Goal: Task Accomplishment & Management: Manage account settings

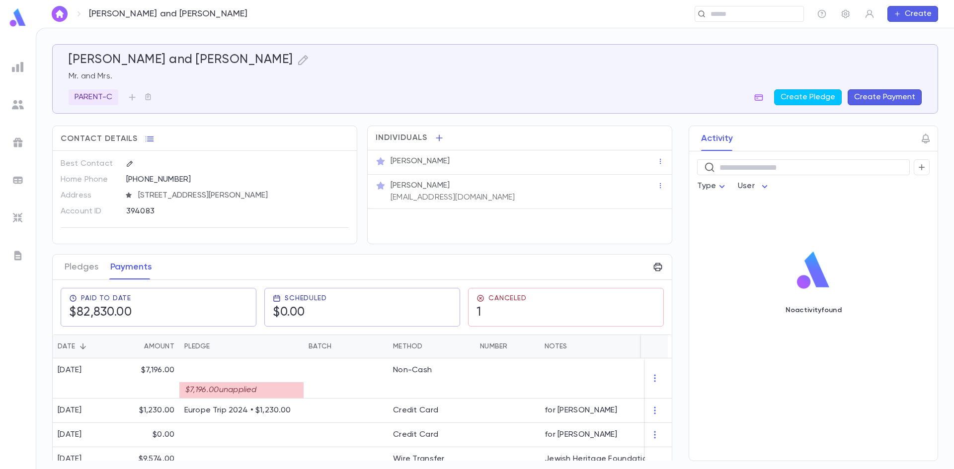
scroll to position [124, 0]
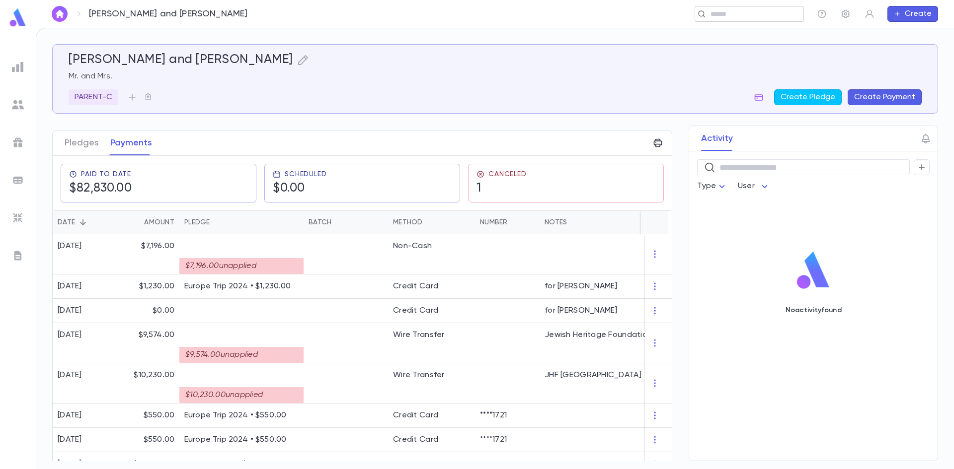
click at [719, 13] on input "text" at bounding box center [745, 13] width 77 height 9
click at [436, 20] on div "**********" at bounding box center [555, 14] width 497 height 16
drag, startPoint x: 292, startPoint y: 21, endPoint x: 270, endPoint y: 19, distance: 21.9
click at [270, 19] on div "**********" at bounding box center [534, 14] width 538 height 16
drag, startPoint x: 373, startPoint y: 14, endPoint x: 279, endPoint y: 2, distance: 95.1
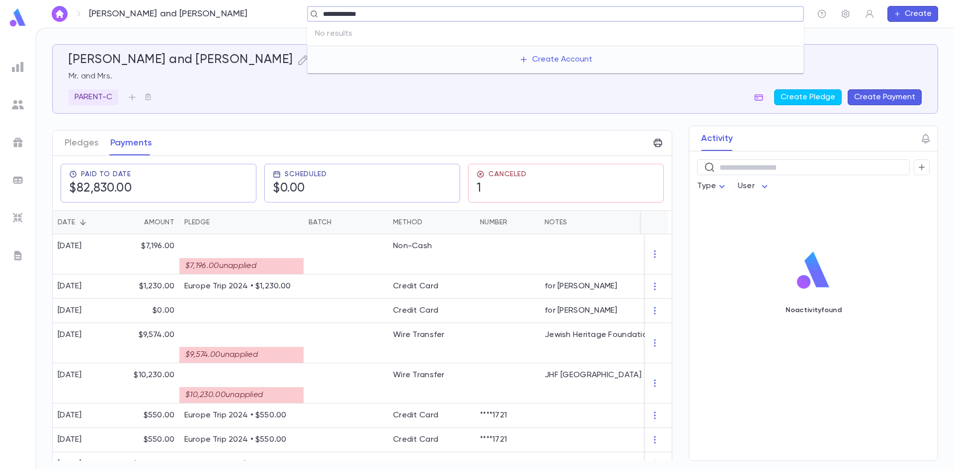
click at [279, 2] on div "**********" at bounding box center [495, 14] width 918 height 28
type input "*"
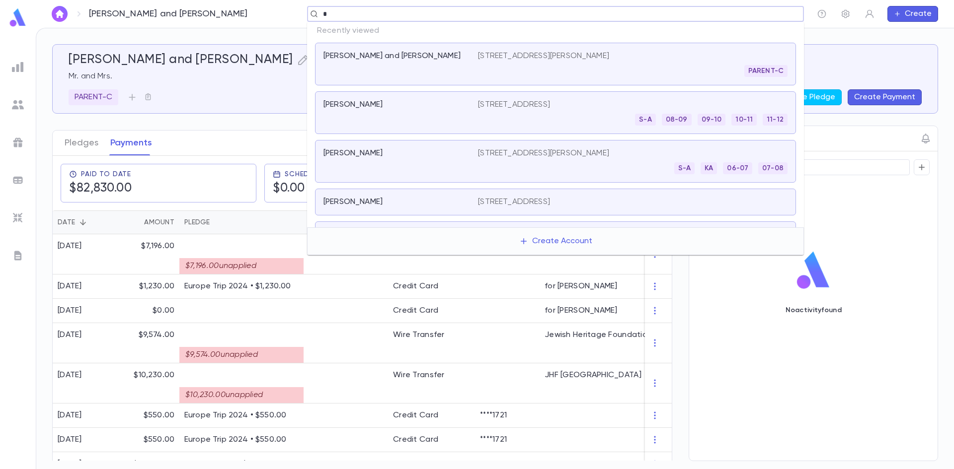
paste input "******"
type input "*******"
paste input "******"
type input "*******"
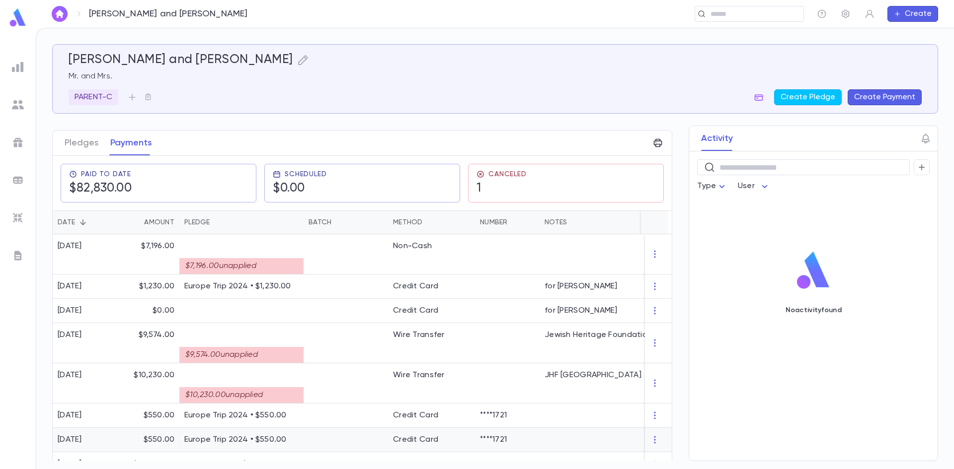
click at [668, 430] on div at bounding box center [658, 440] width 27 height 24
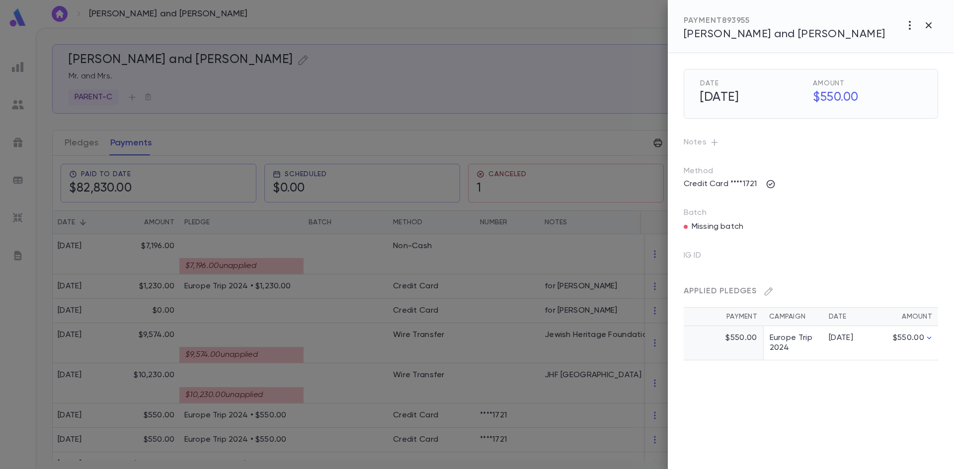
click at [529, 124] on div at bounding box center [477, 234] width 954 height 469
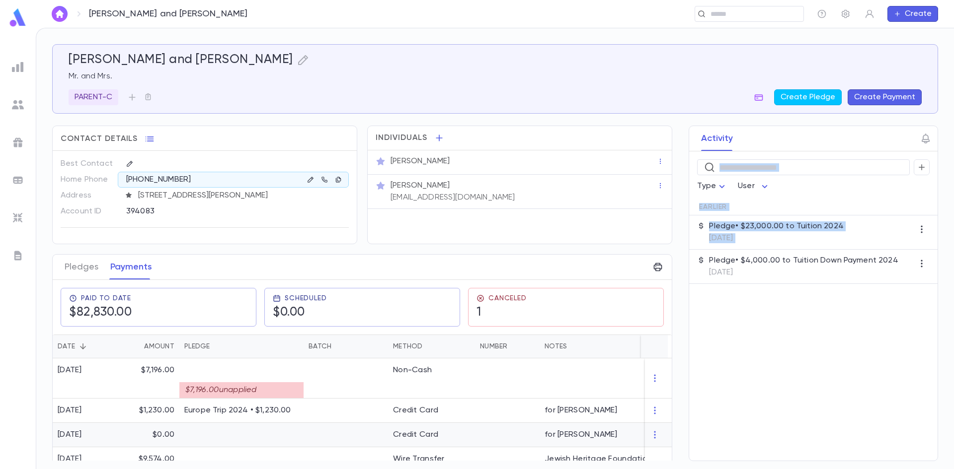
drag, startPoint x: 671, startPoint y: 254, endPoint x: 665, endPoint y: 424, distance: 170.0
click at [665, 424] on div "Forman, Avrom and Ayelet Mr. and Mrs. PARENT-C Create Pledge Create Payment Con…" at bounding box center [495, 252] width 886 height 417
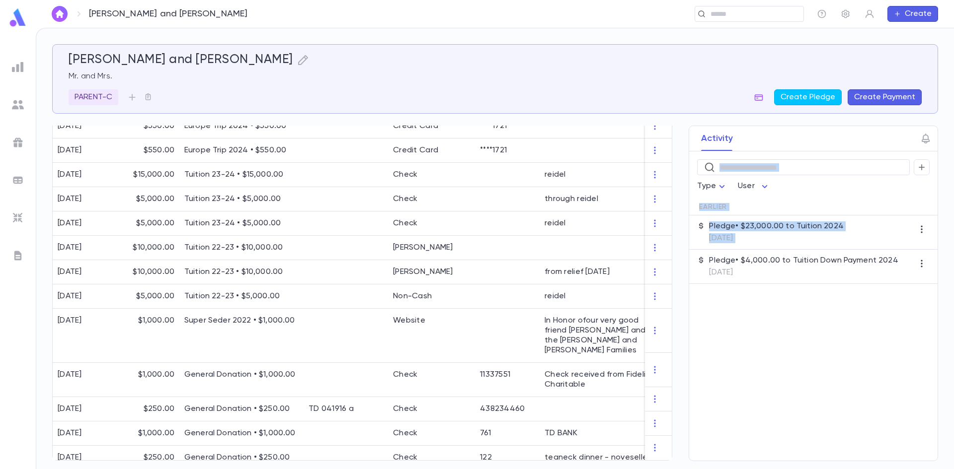
scroll to position [124, 0]
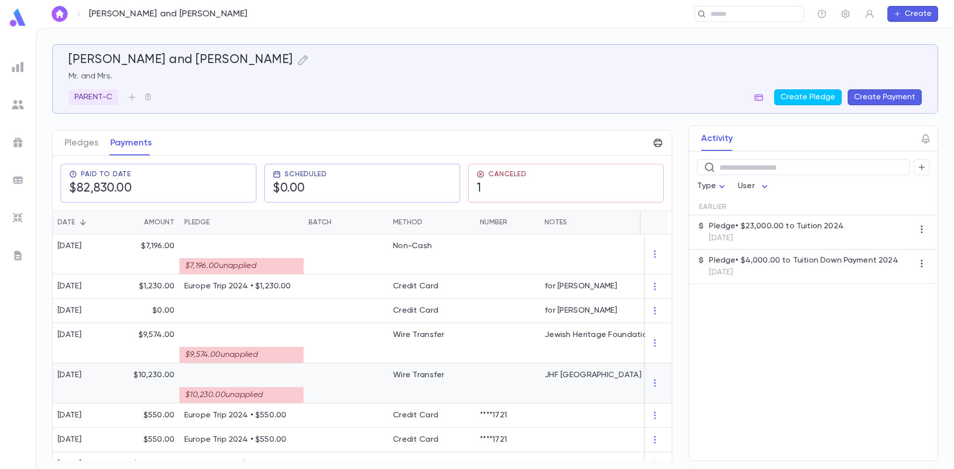
click at [259, 382] on div "$10,230.00 unapplied" at bounding box center [241, 391] width 114 height 23
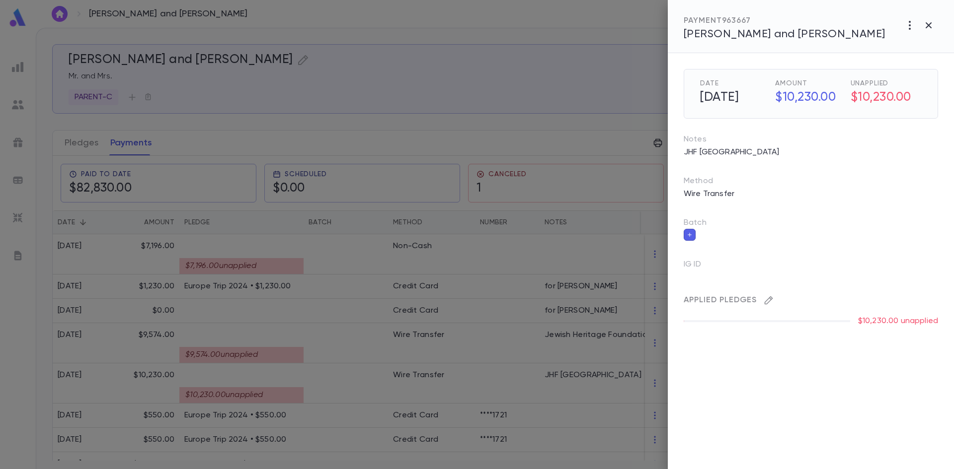
click at [771, 302] on icon "button" at bounding box center [768, 301] width 10 height 10
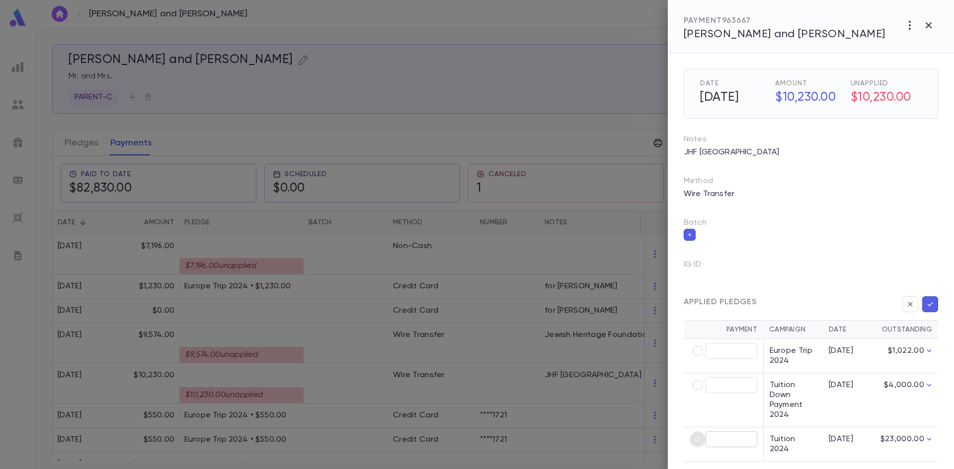
type input "*********"
click at [927, 307] on icon "button" at bounding box center [929, 305] width 9 height 10
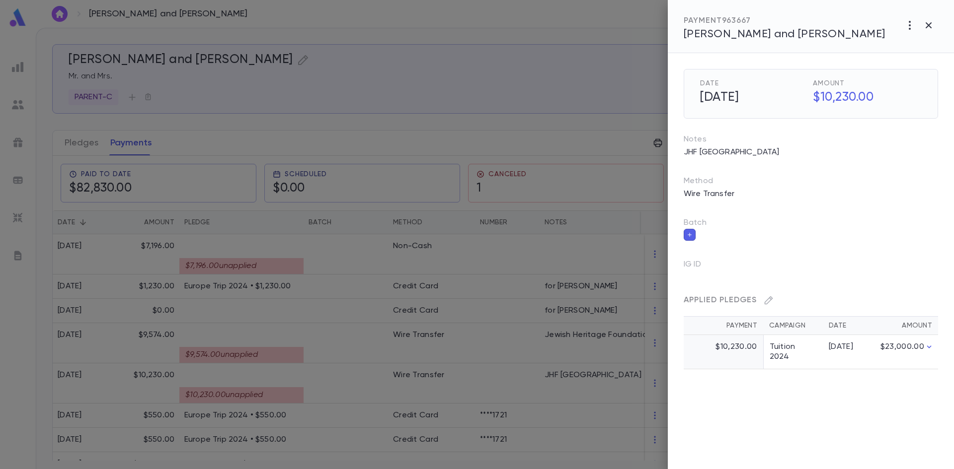
click at [297, 339] on div at bounding box center [477, 234] width 954 height 469
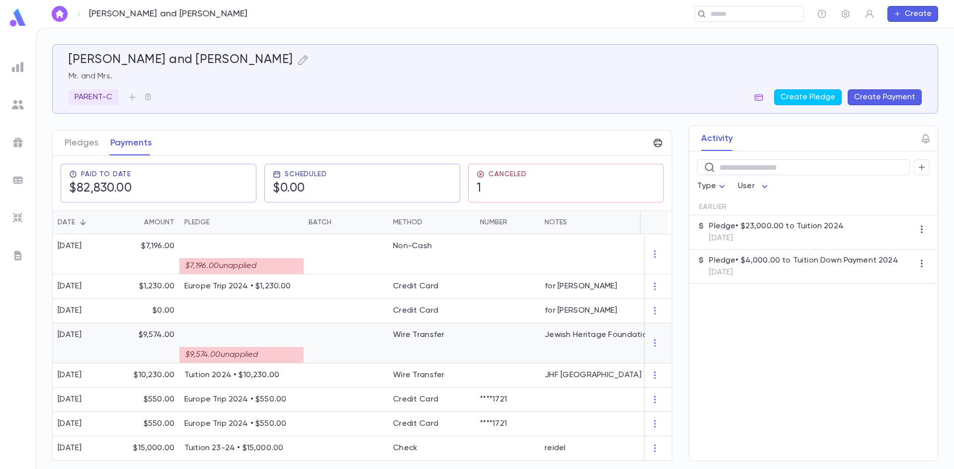
click at [320, 340] on div at bounding box center [345, 343] width 84 height 40
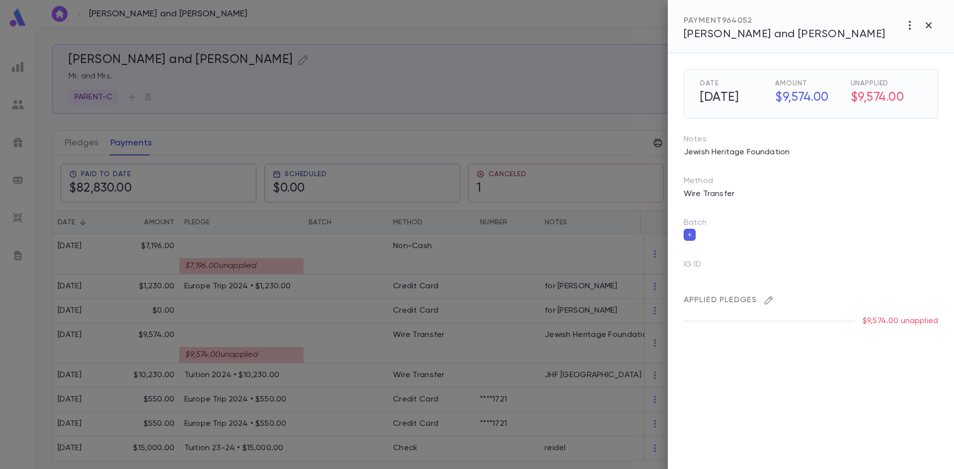
click at [770, 300] on icon "button" at bounding box center [768, 301] width 8 height 8
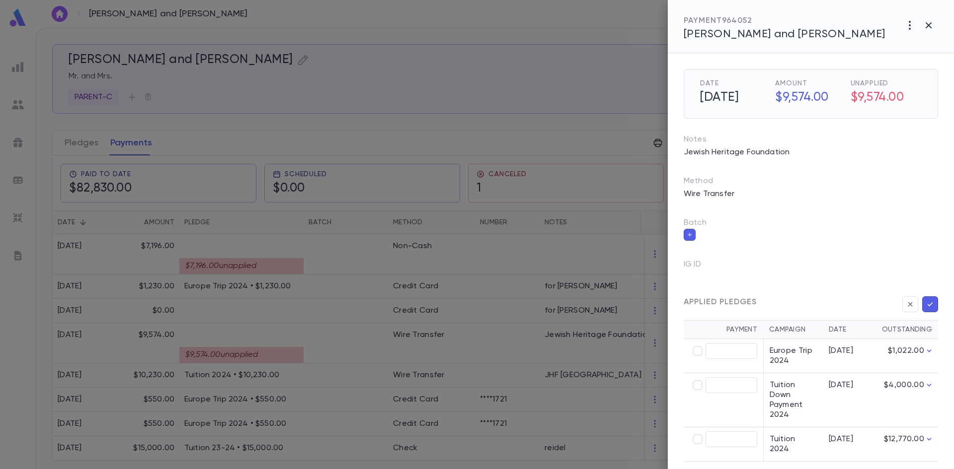
type input "********"
click at [925, 305] on icon "button" at bounding box center [929, 305] width 9 height 10
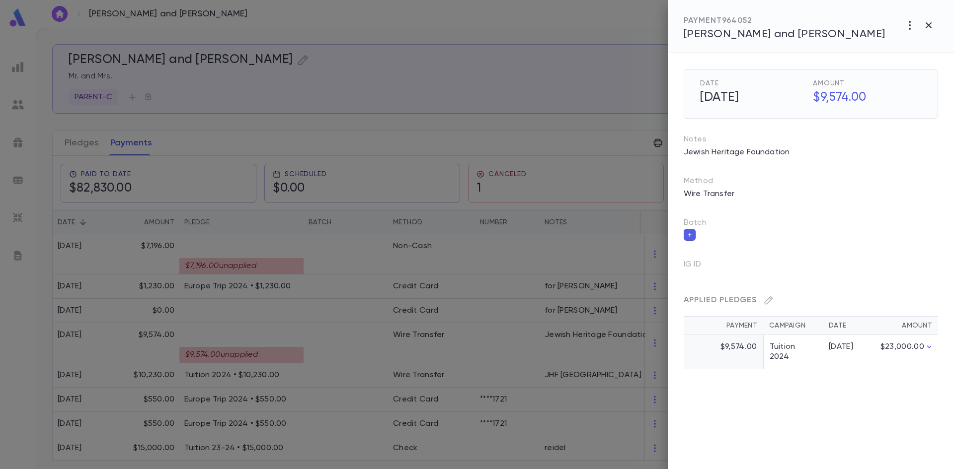
click at [339, 256] on div at bounding box center [477, 234] width 954 height 469
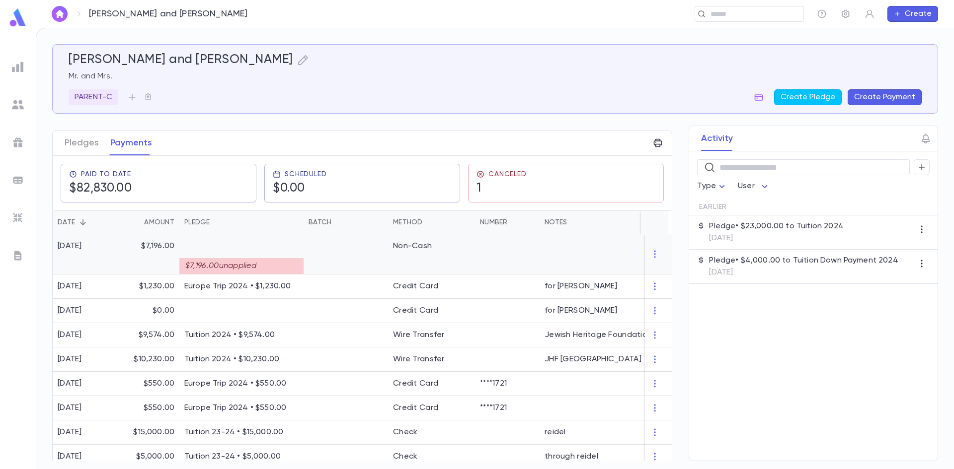
click at [308, 255] on div at bounding box center [345, 254] width 84 height 40
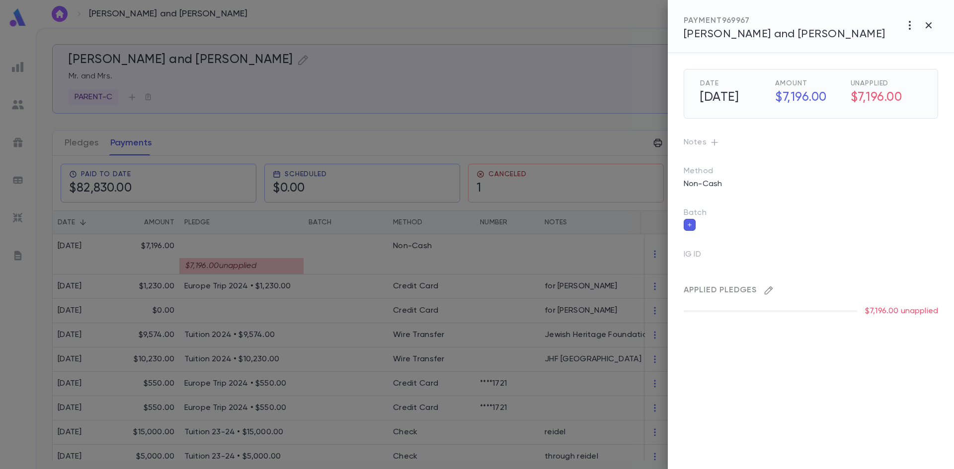
click at [768, 294] on icon "button" at bounding box center [768, 291] width 10 height 10
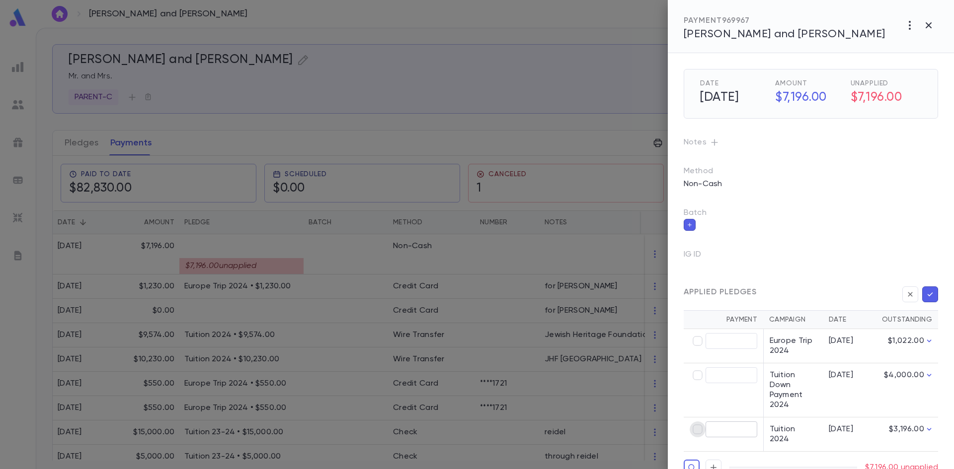
type input "********"
click at [930, 292] on button "button" at bounding box center [930, 295] width 16 height 16
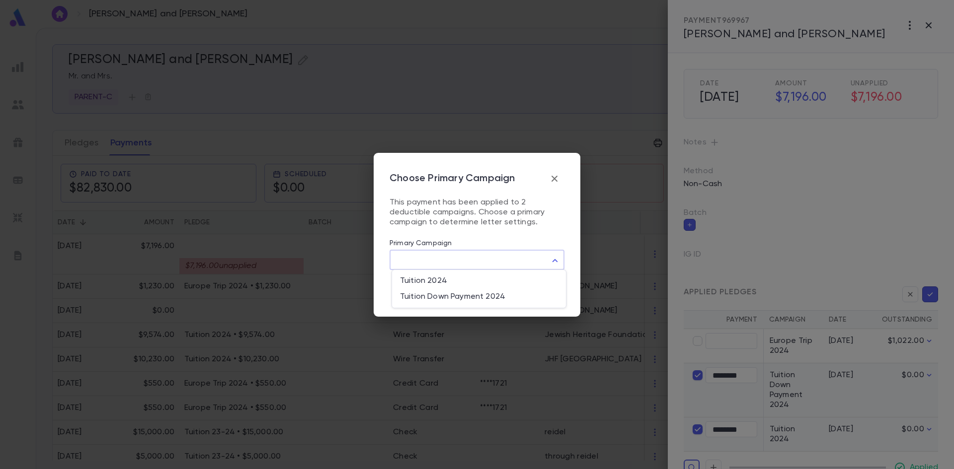
click at [553, 259] on body "Forman, Avrom and Ayelet ​ Create Forman, Avrom and Ayelet Mr. and Mrs. PARENT-…" at bounding box center [477, 249] width 954 height 442
click at [478, 282] on span "Tuition 2024" at bounding box center [479, 281] width 158 height 10
type input "****"
click at [552, 297] on button "Save" at bounding box center [547, 291] width 33 height 19
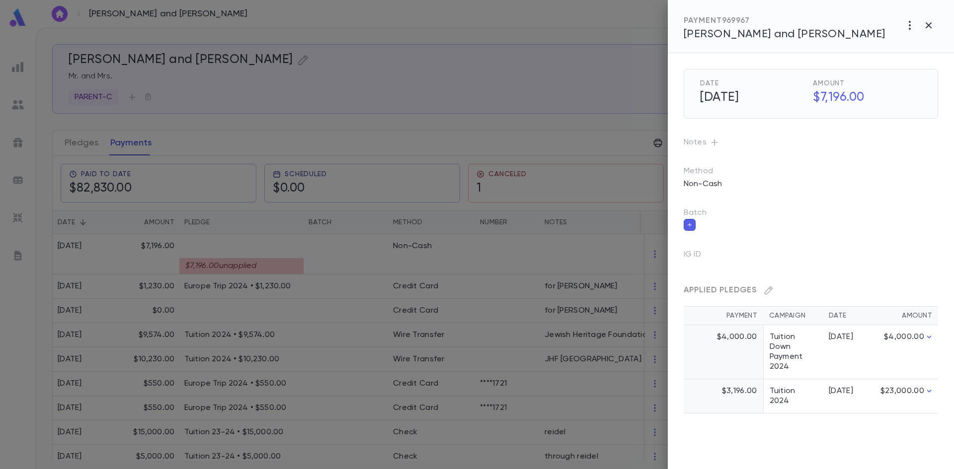
click at [447, 117] on div at bounding box center [477, 234] width 954 height 469
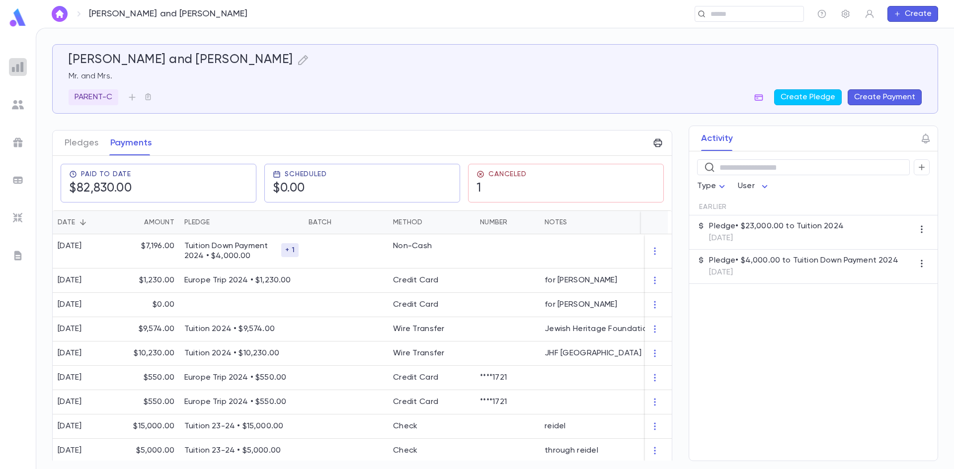
click at [16, 68] on img at bounding box center [18, 67] width 12 height 12
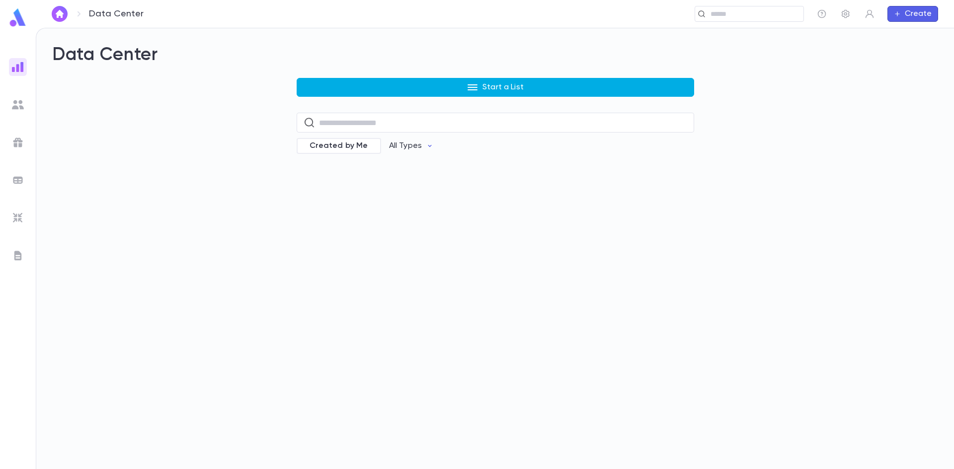
click at [391, 91] on button "Start a List" at bounding box center [495, 87] width 397 height 19
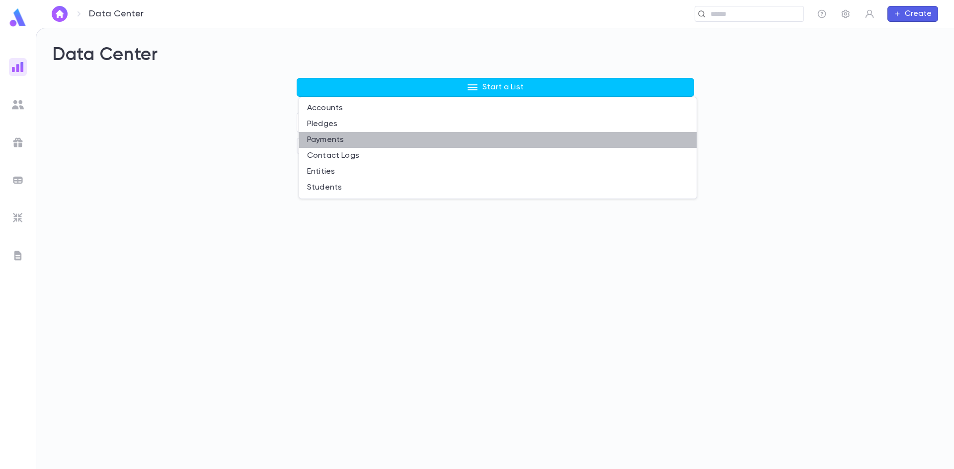
click at [348, 141] on li "Payments" at bounding box center [497, 140] width 397 height 16
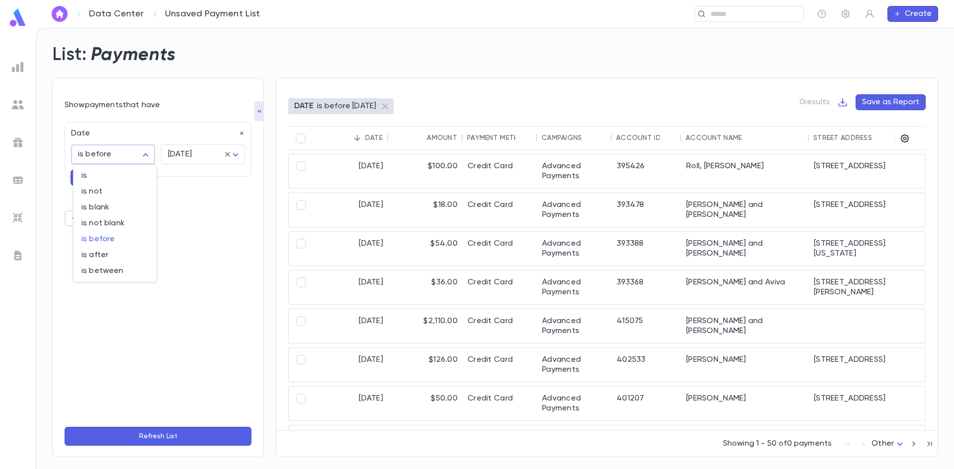
click at [148, 157] on body "Data Center Unsaved Payment List ​ Create List: Payments Show payments that hav…" at bounding box center [477, 249] width 954 height 442
click at [243, 134] on div at bounding box center [477, 234] width 954 height 469
click at [239, 133] on icon "button" at bounding box center [241, 133] width 7 height 7
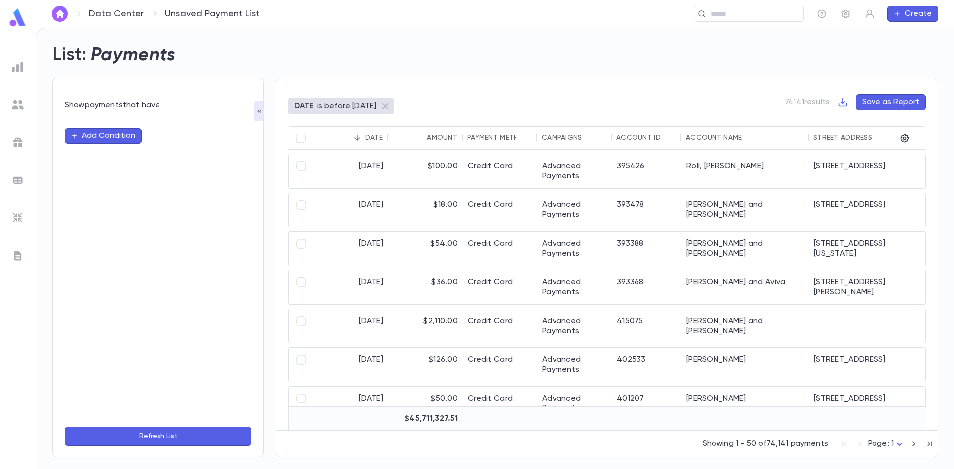
click at [125, 137] on button "Add Condition" at bounding box center [103, 136] width 77 height 16
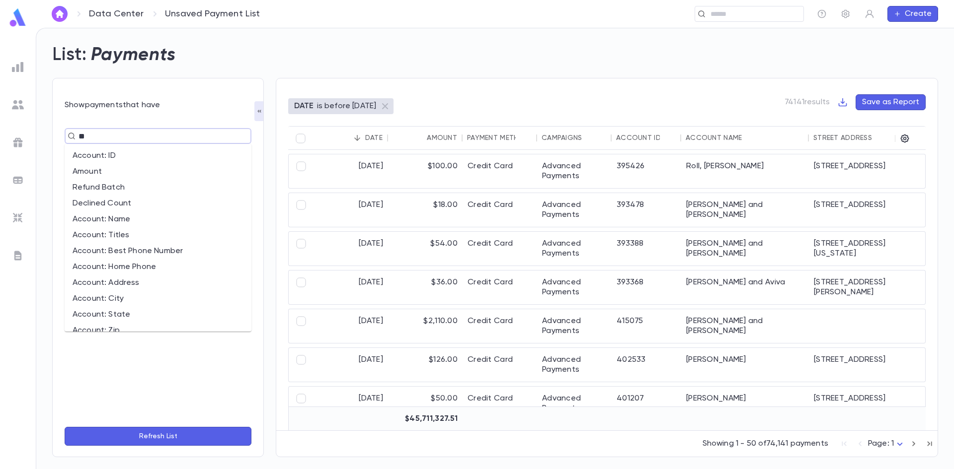
type input "*"
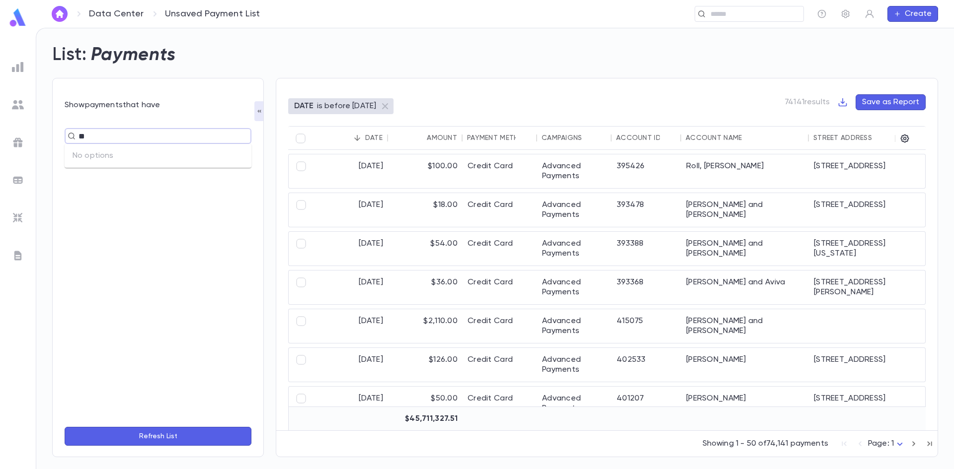
type input "*"
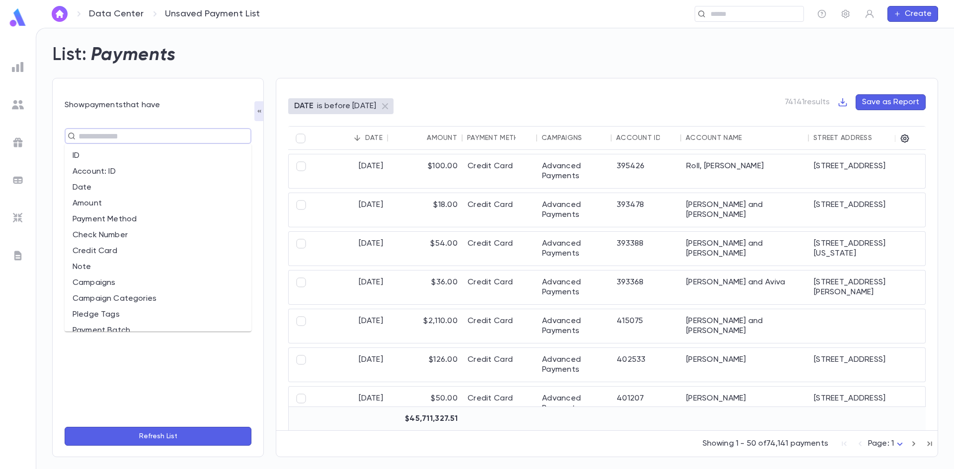
click at [143, 279] on li "Campaigns" at bounding box center [158, 283] width 187 height 16
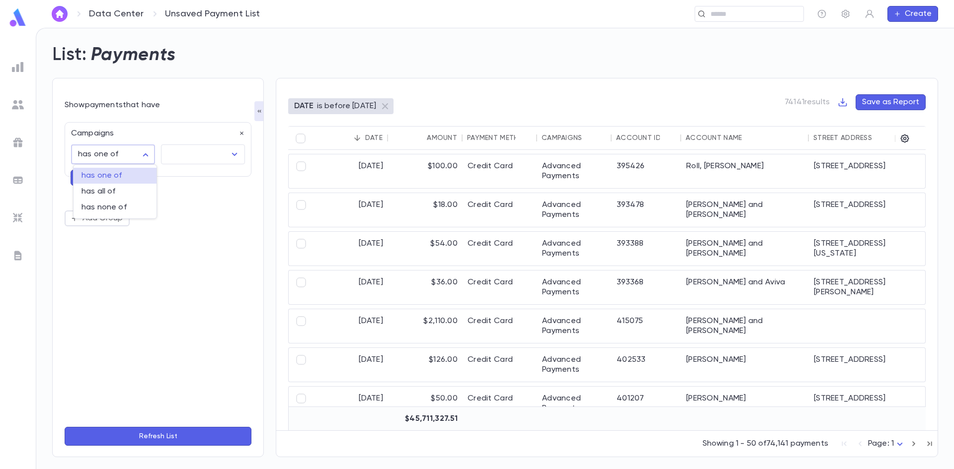
click at [139, 155] on body "**********" at bounding box center [477, 249] width 954 height 442
click at [125, 209] on span "has none of" at bounding box center [114, 208] width 67 height 10
type input "**********"
click at [231, 158] on icon "Open" at bounding box center [234, 155] width 12 height 12
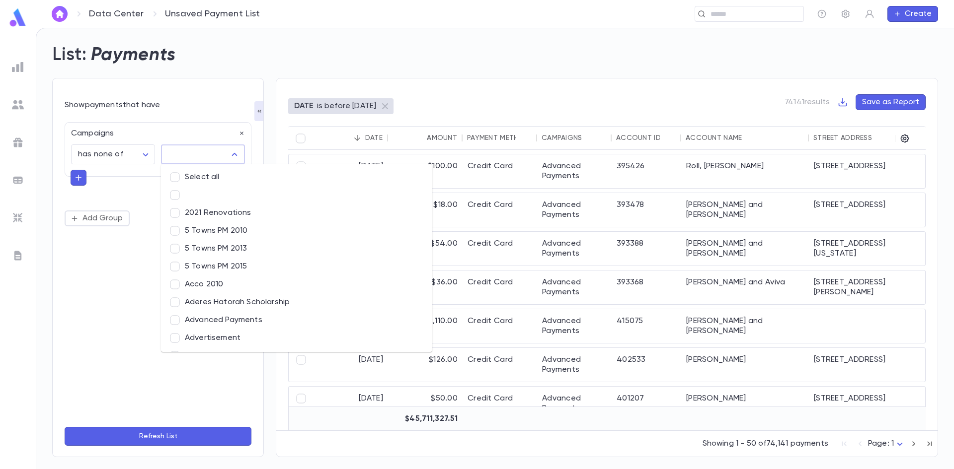
click at [195, 171] on li "Select all" at bounding box center [296, 177] width 271 height 18
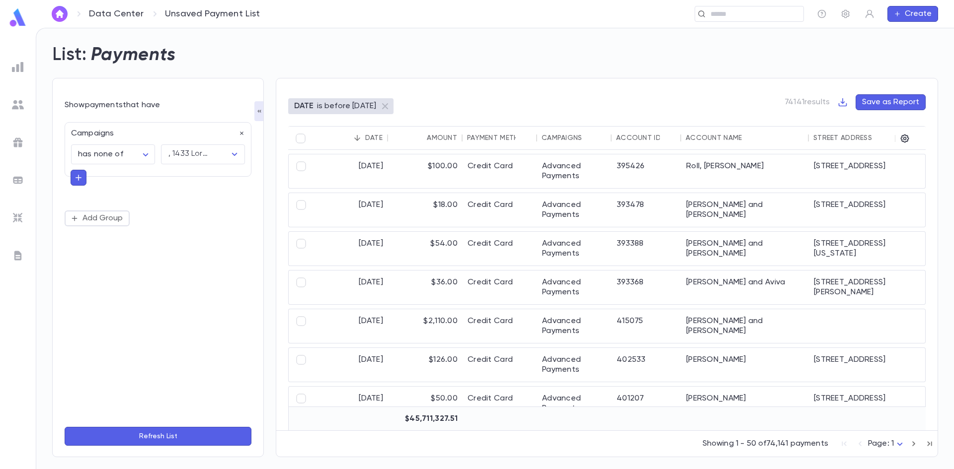
click at [116, 435] on button "Refresh List" at bounding box center [158, 436] width 187 height 19
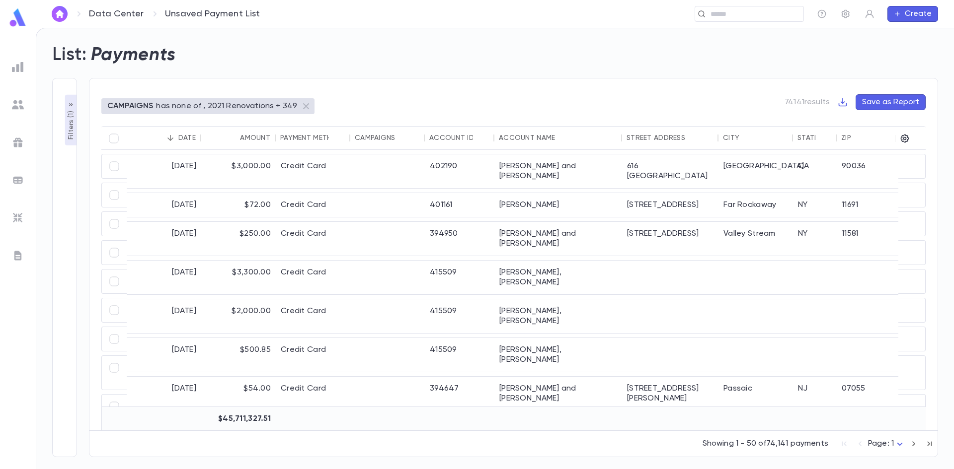
click at [67, 129] on p "Filters ( 1 )" at bounding box center [71, 124] width 10 height 31
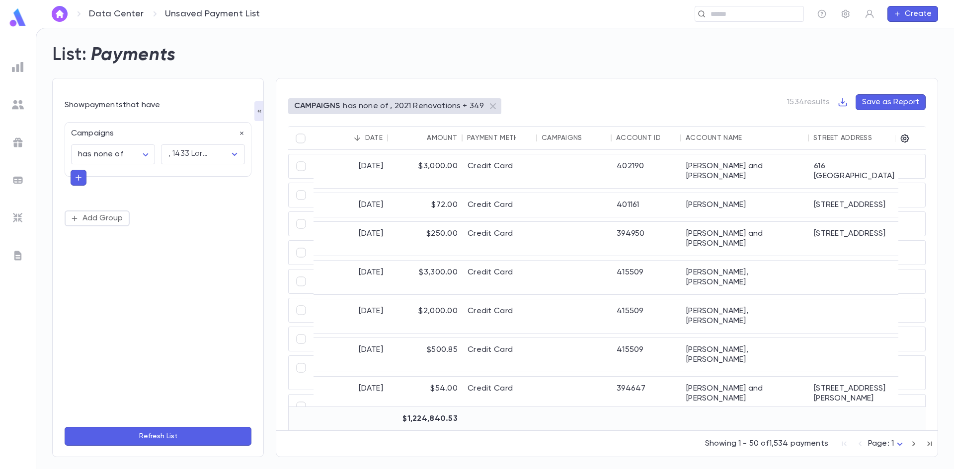
click at [80, 174] on icon "button" at bounding box center [78, 178] width 9 height 10
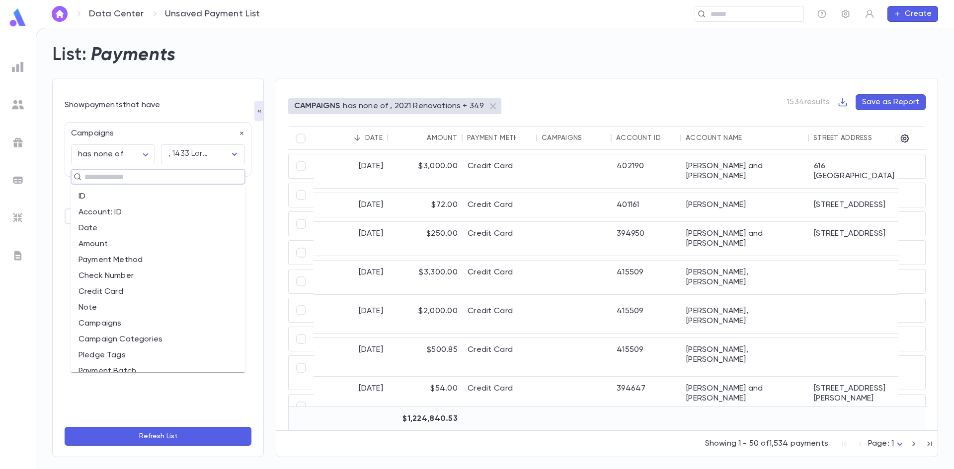
click at [94, 178] on input "text" at bounding box center [153, 177] width 145 height 14
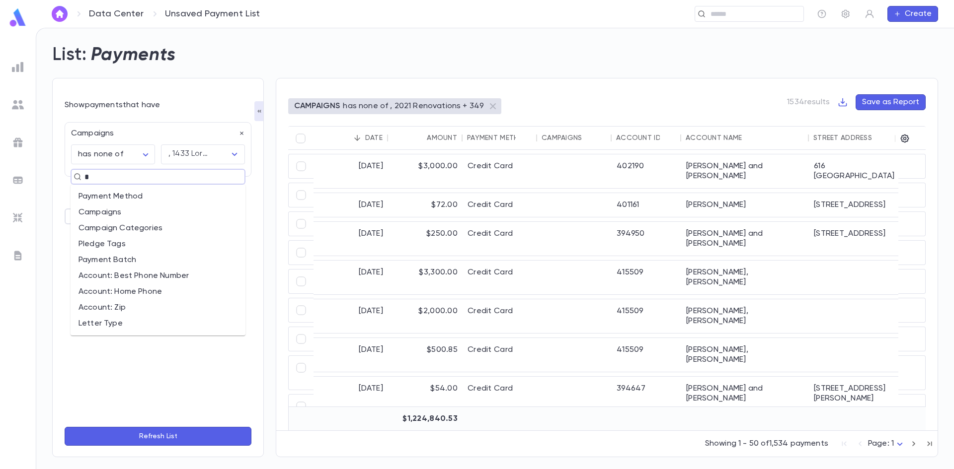
type input "*"
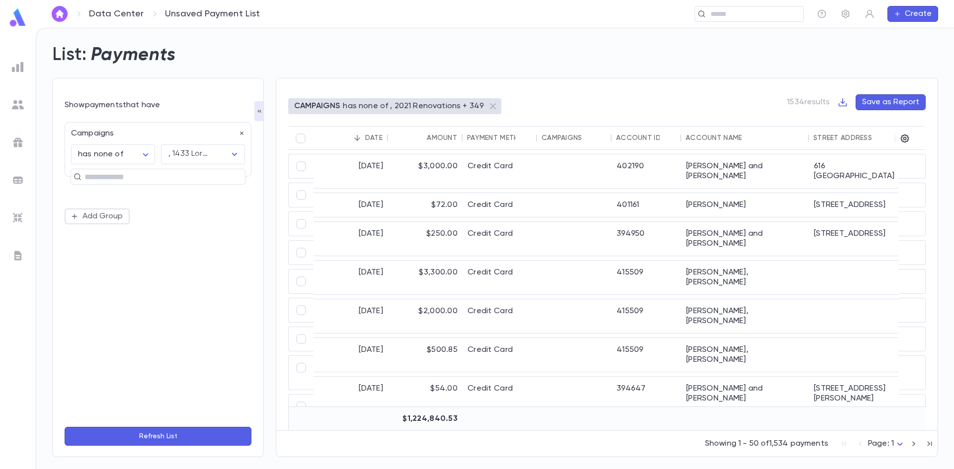
click at [245, 60] on div "List: Payments" at bounding box center [489, 49] width 898 height 34
click at [909, 442] on icon "button" at bounding box center [913, 444] width 11 height 12
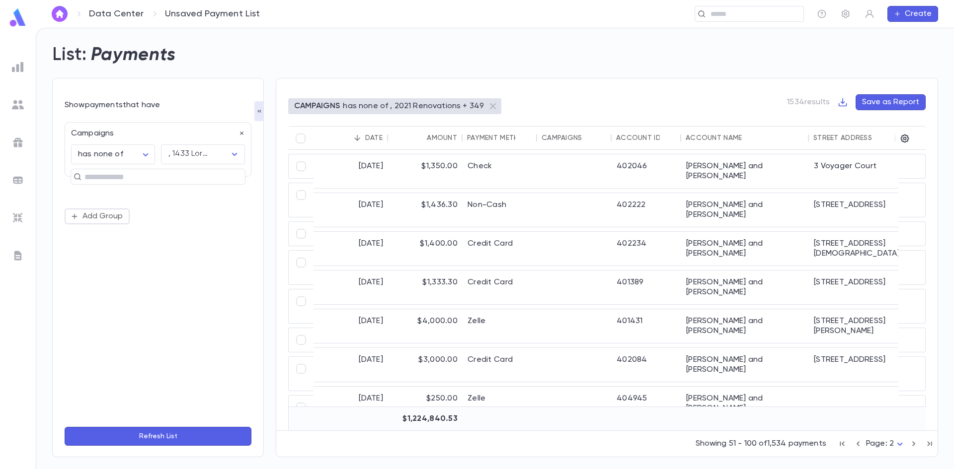
scroll to position [0, 203]
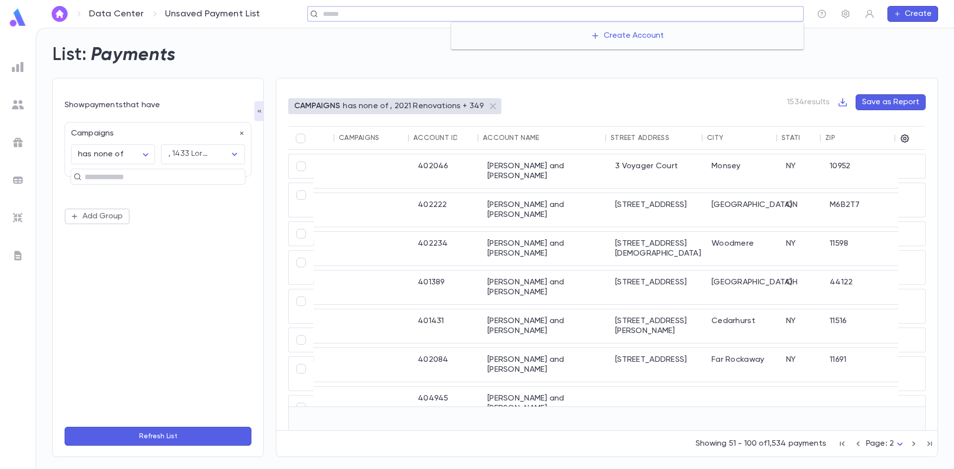
click at [708, 11] on input "text" at bounding box center [559, 13] width 479 height 9
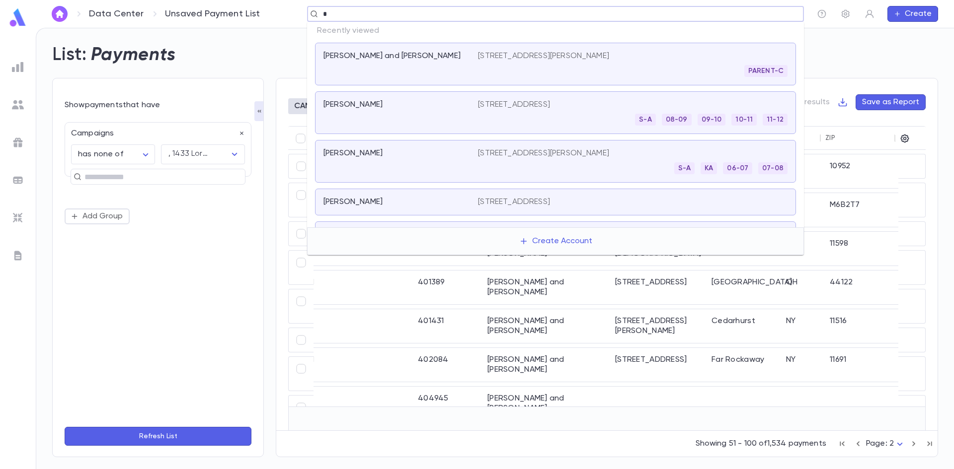
paste input "******"
type input "*******"
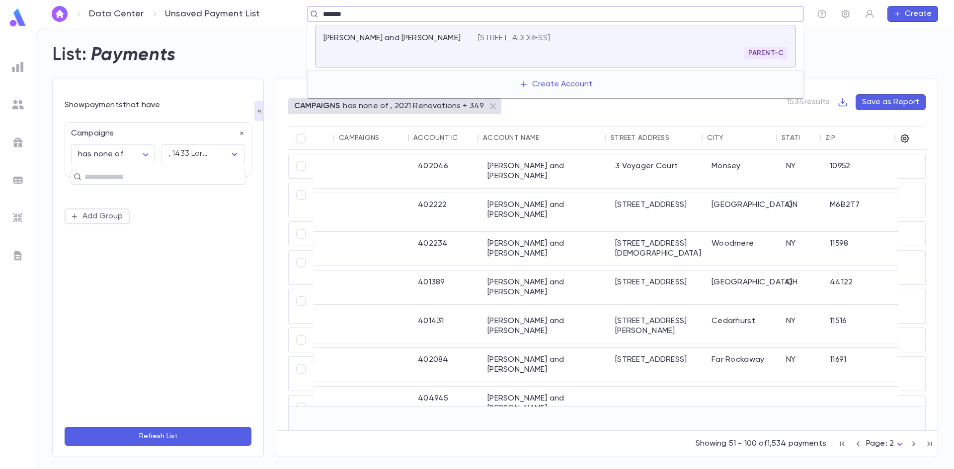
click at [444, 47] on div "Krinsky, Levi and Sarah" at bounding box center [400, 46] width 154 height 26
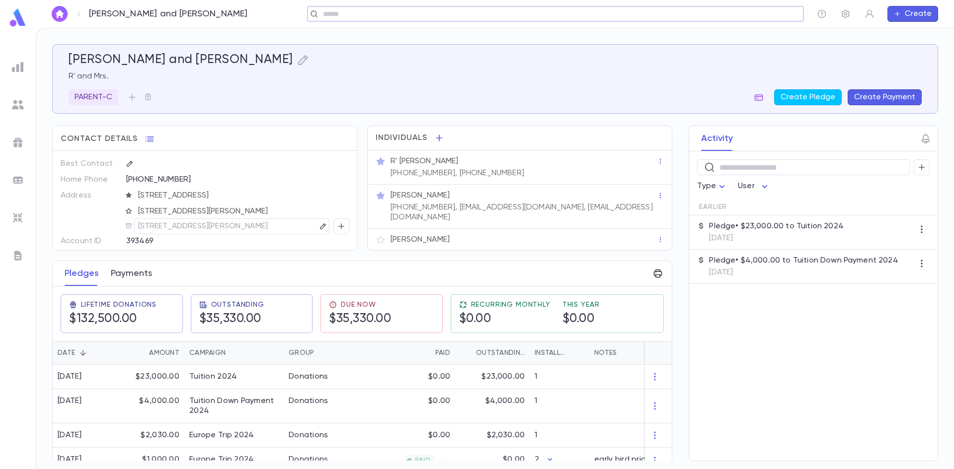
click at [136, 275] on button "Payments" at bounding box center [131, 273] width 41 height 25
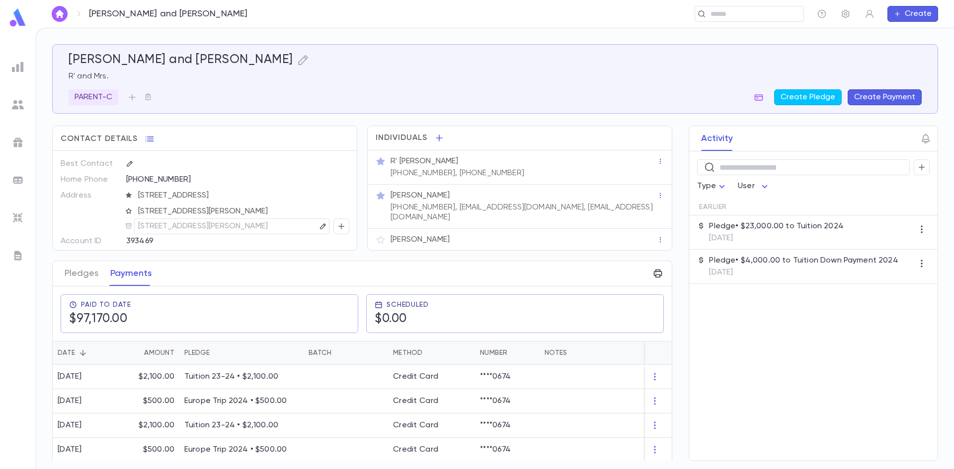
click at [668, 303] on div "Paid To Date $97,170.00 Scheduled $0.00" at bounding box center [358, 310] width 627 height 63
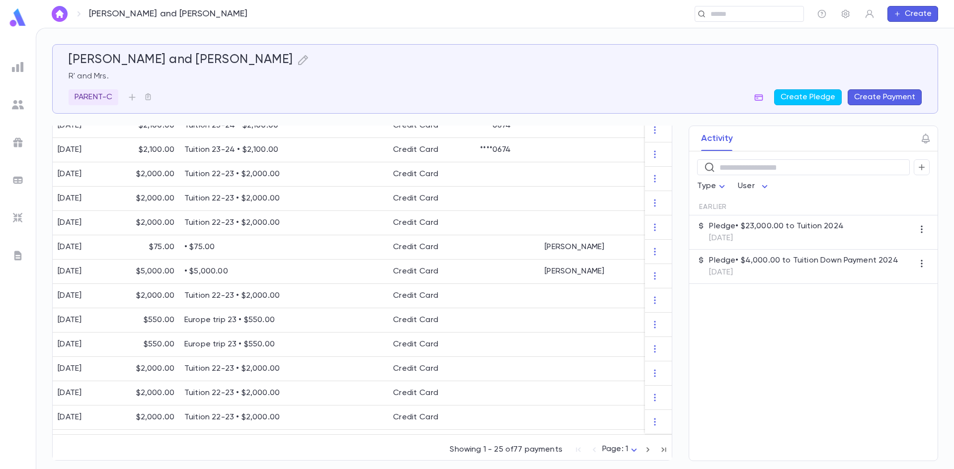
scroll to position [543, 0]
click at [646, 452] on icon "button" at bounding box center [647, 450] width 11 height 12
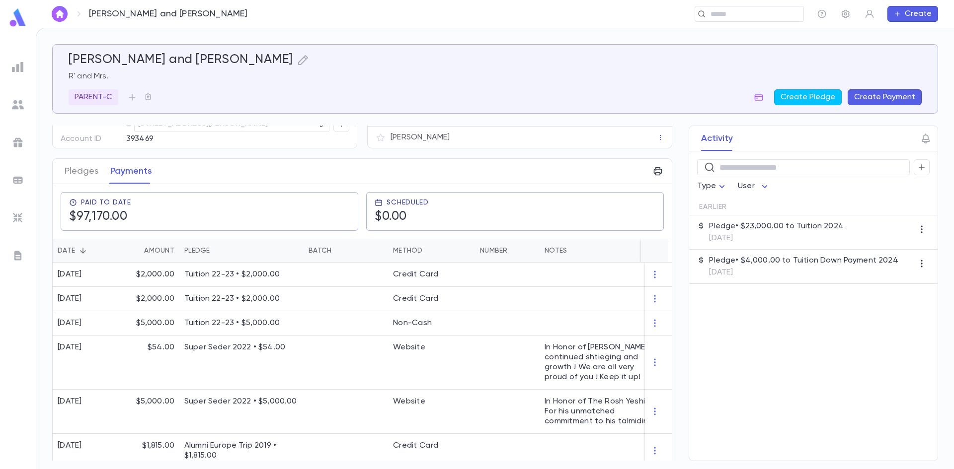
scroll to position [99, 0]
click at [73, 184] on button "Pledges" at bounding box center [82, 174] width 34 height 25
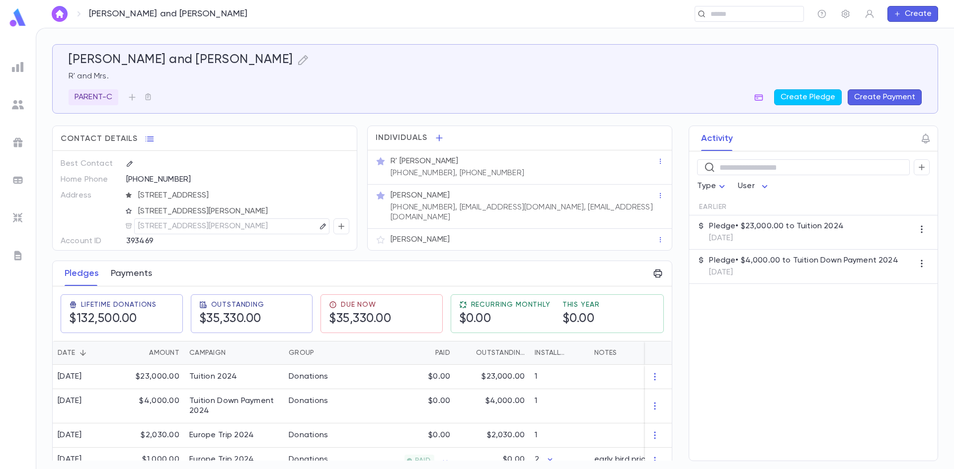
click at [142, 276] on button "Payments" at bounding box center [131, 273] width 41 height 25
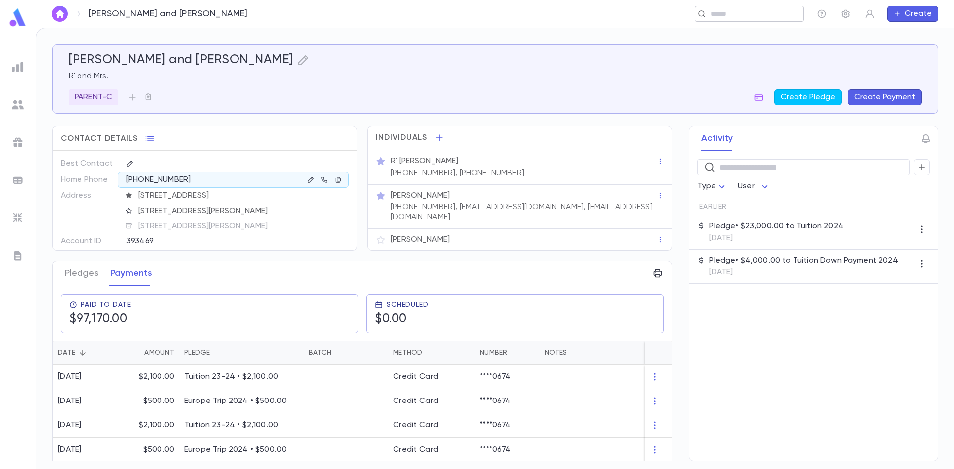
click at [720, 13] on input "text" at bounding box center [745, 13] width 77 height 9
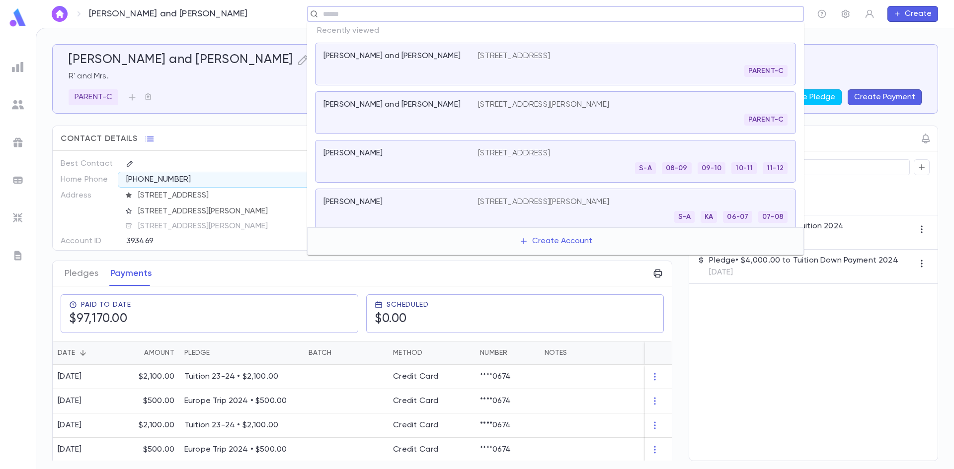
paste input "******"
type input "******"
drag, startPoint x: 344, startPoint y: 13, endPoint x: 309, endPoint y: 15, distance: 35.4
click at [309, 15] on div "****** ​" at bounding box center [555, 14] width 497 height 16
click at [262, 268] on div "Pledges Payments" at bounding box center [362, 273] width 619 height 25
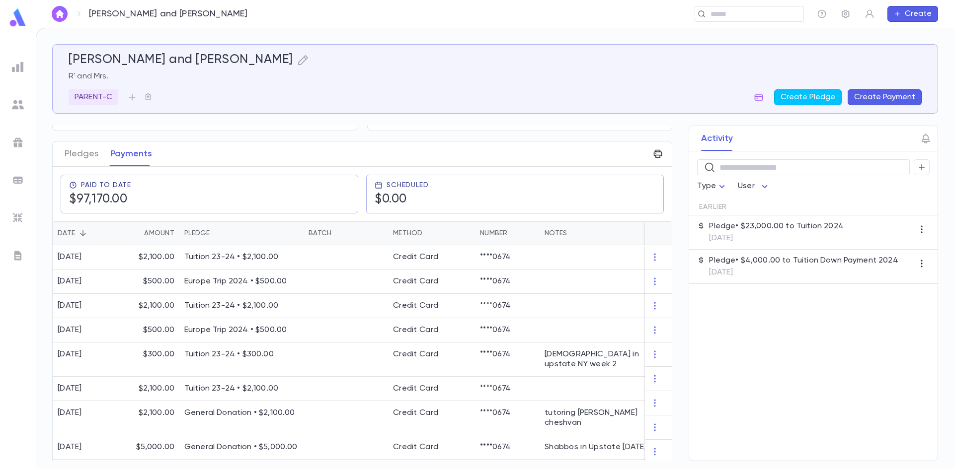
scroll to position [129, 0]
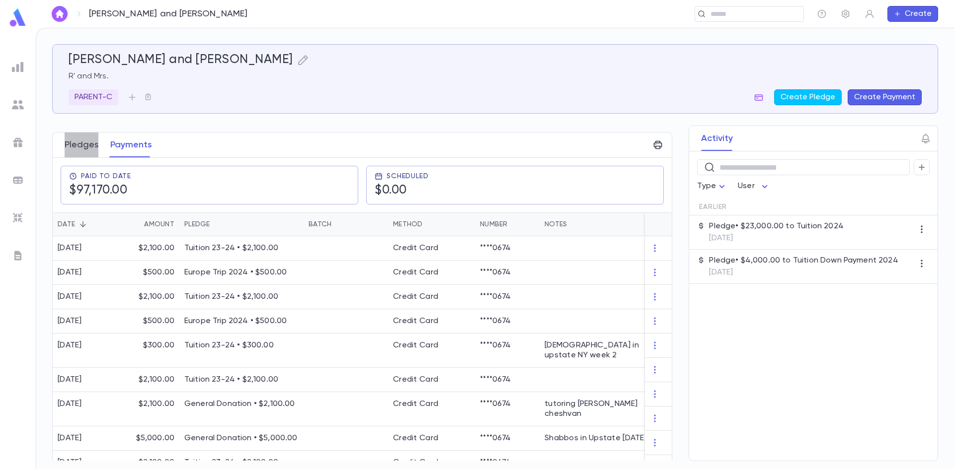
click at [74, 144] on button "Pledges" at bounding box center [82, 145] width 34 height 25
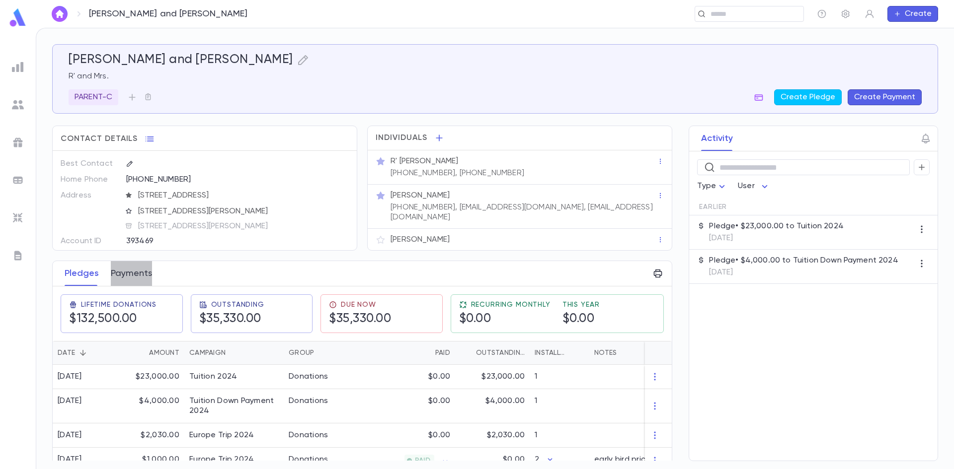
click at [113, 264] on button "Payments" at bounding box center [131, 273] width 41 height 25
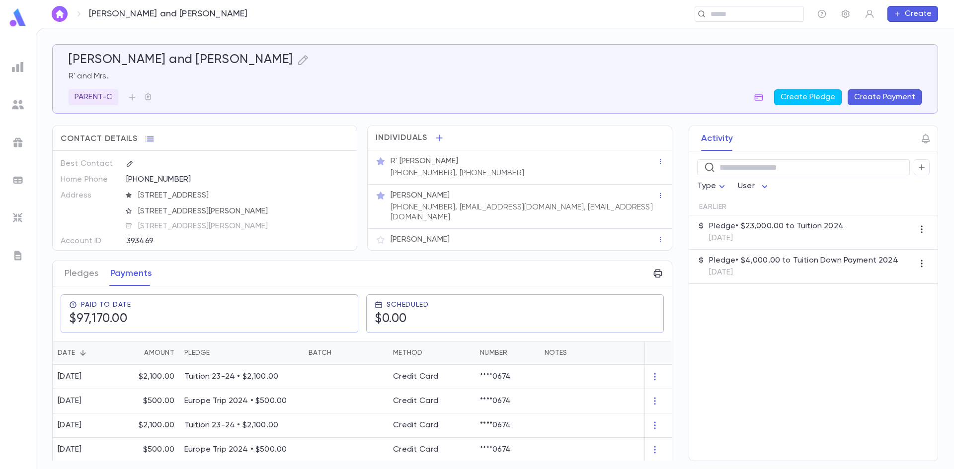
click at [82, 357] on icon "Sort" at bounding box center [82, 353] width 9 height 9
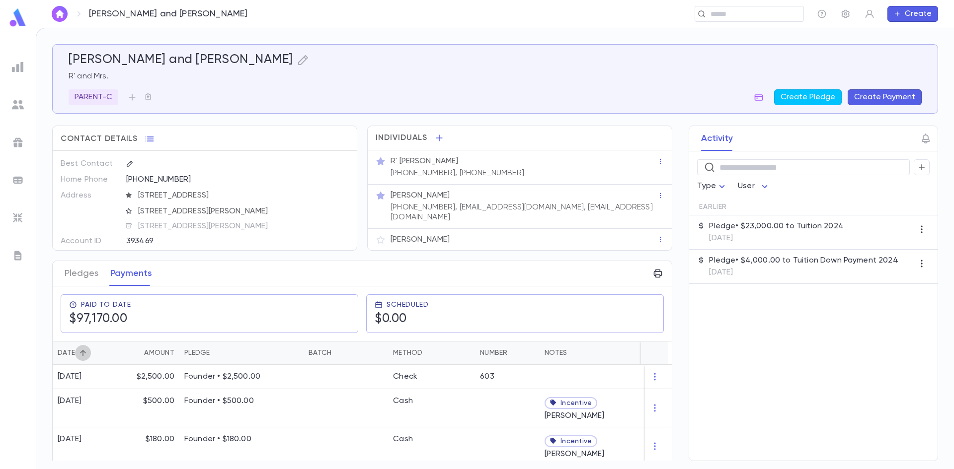
click at [82, 357] on icon "Sort" at bounding box center [82, 353] width 9 height 9
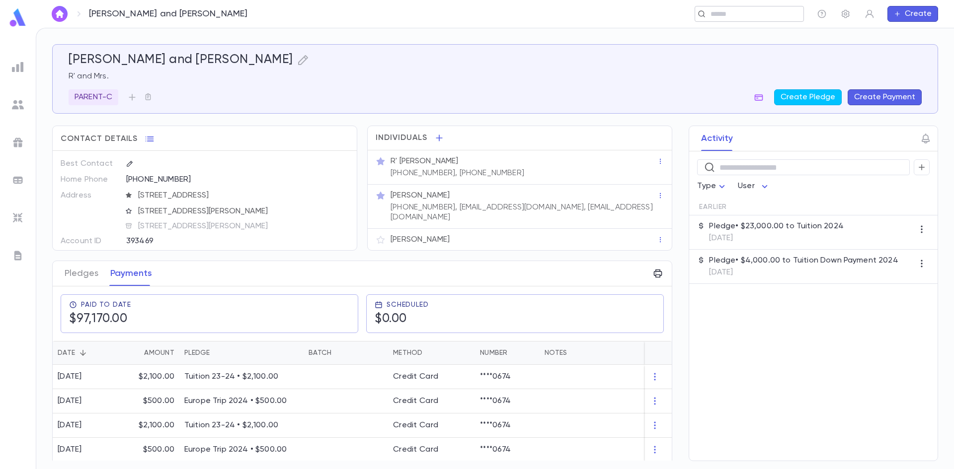
click at [722, 12] on input "text" at bounding box center [753, 13] width 92 height 9
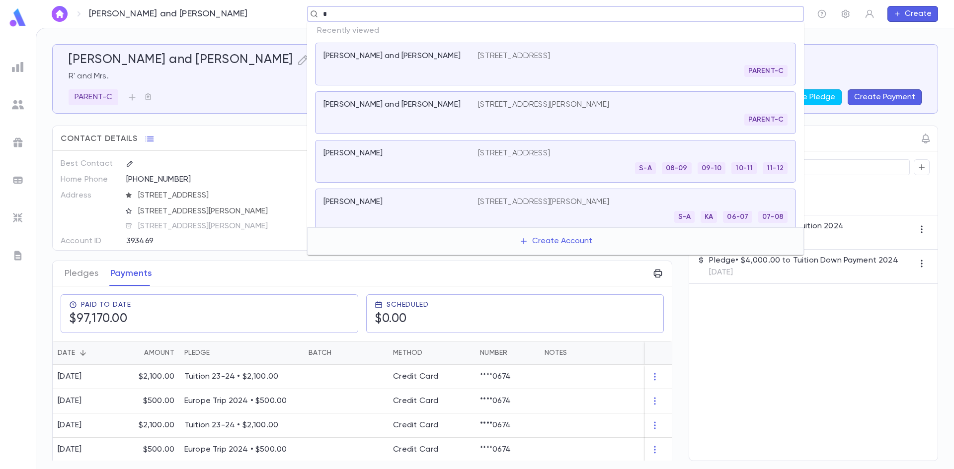
paste input "******"
type input "*******"
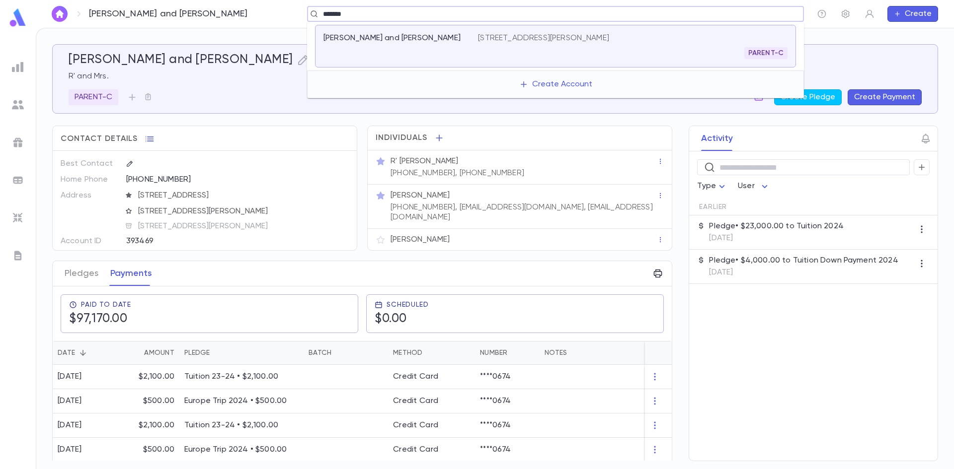
click at [366, 54] on div "[PERSON_NAME] and [PERSON_NAME]" at bounding box center [400, 46] width 154 height 26
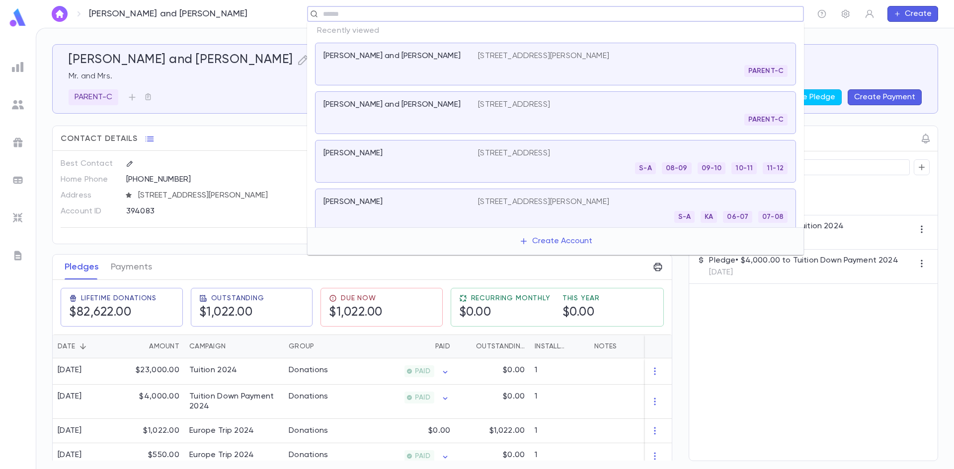
click at [369, 13] on input "text" at bounding box center [552, 13] width 464 height 9
paste input "******"
type input "*******"
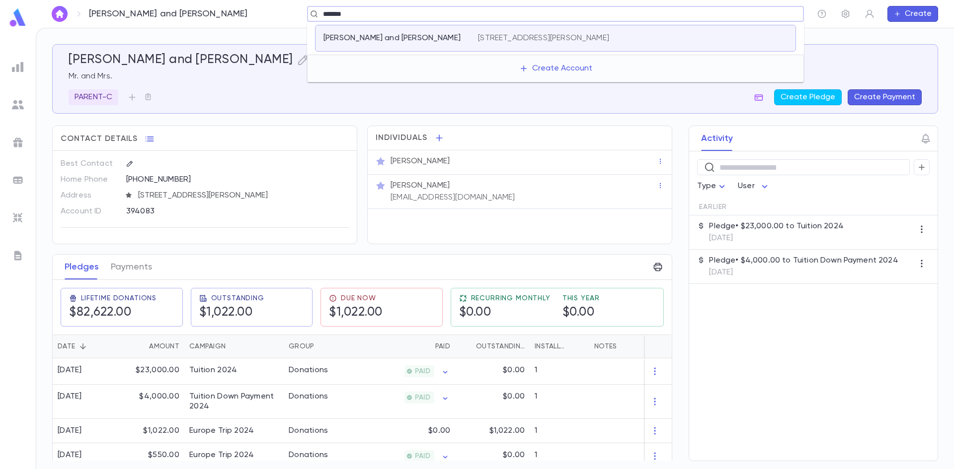
click at [366, 41] on p "Hellman, Nachman and Tzippy" at bounding box center [391, 38] width 137 height 10
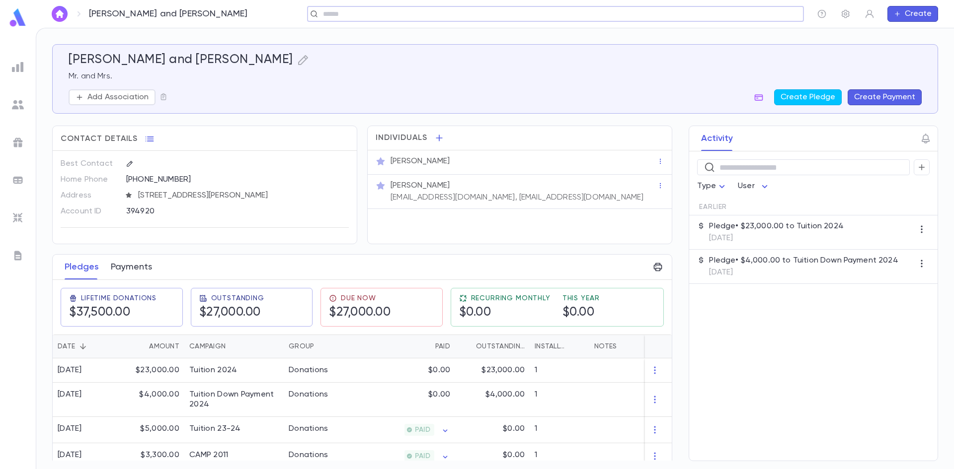
click at [134, 267] on button "Payments" at bounding box center [131, 267] width 41 height 25
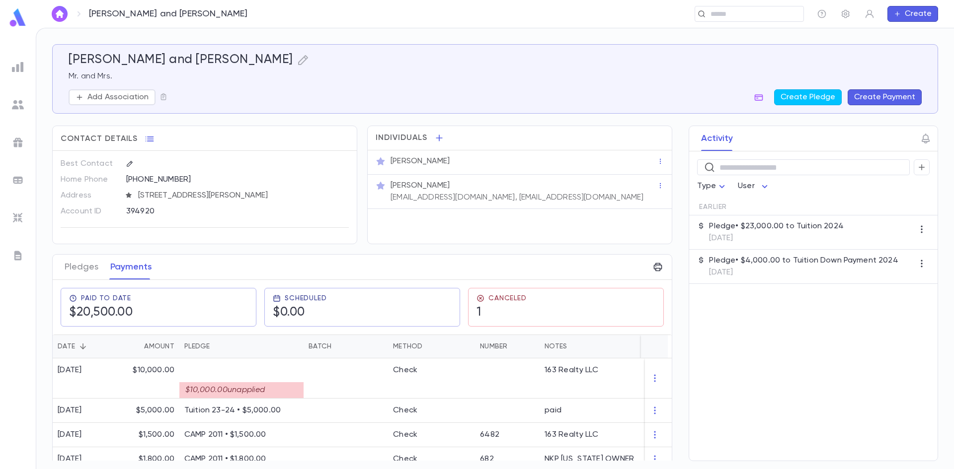
click at [671, 435] on div "Activity ​ Type User Earlier Pledge • $23,000.00 to Tuition 2024 8/1/2024 Pledg…" at bounding box center [804, 294] width 267 height 336
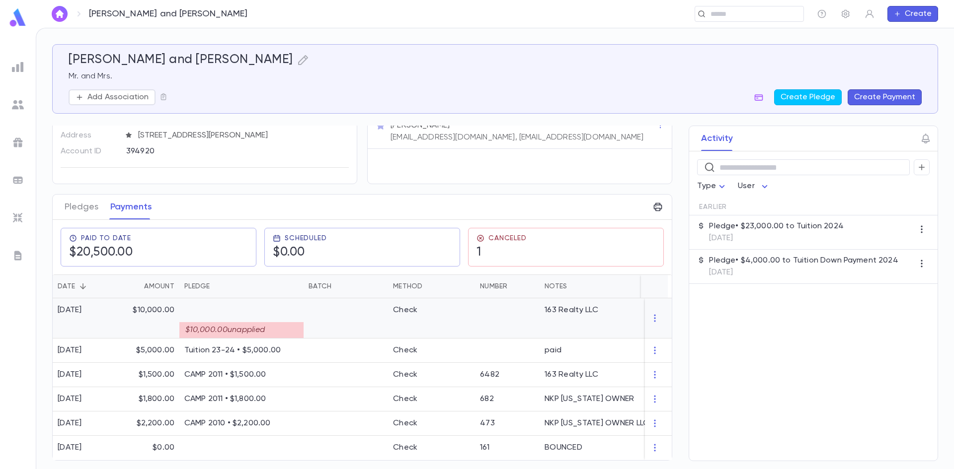
click at [226, 309] on p at bounding box center [241, 310] width 114 height 10
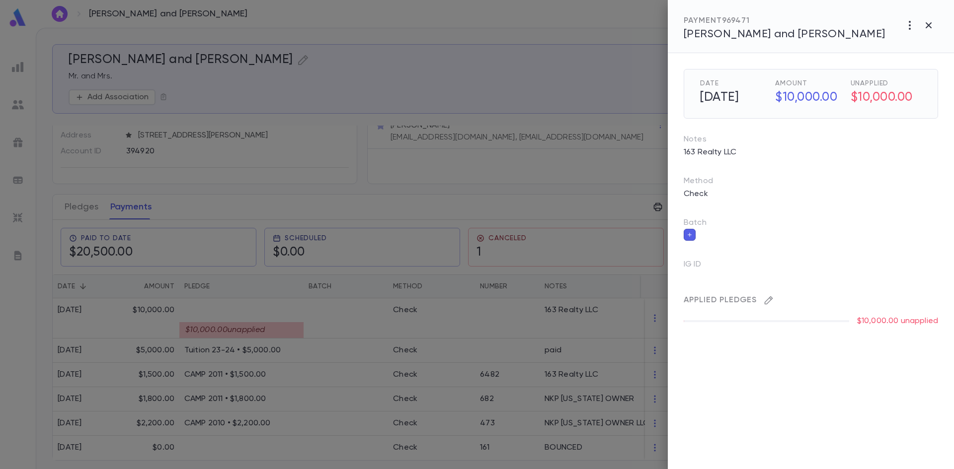
click at [771, 301] on icon "button" at bounding box center [768, 301] width 10 height 10
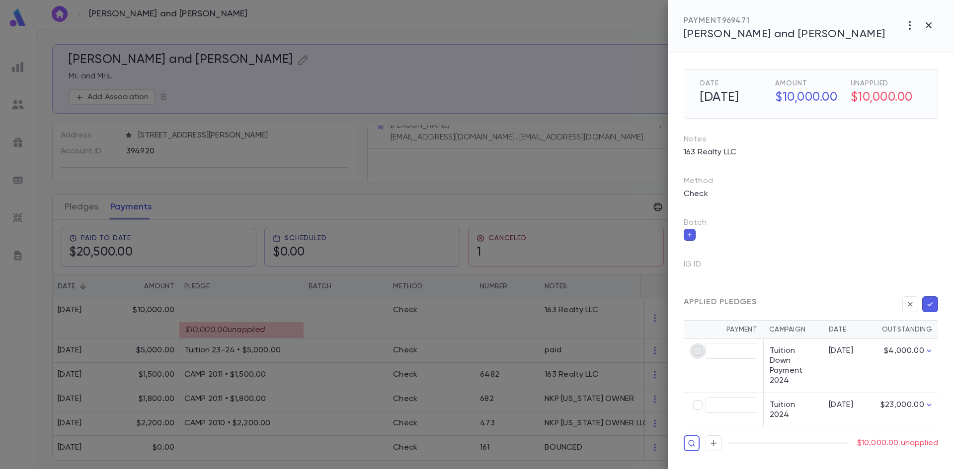
type input "********"
click at [932, 307] on icon "button" at bounding box center [929, 305] width 9 height 10
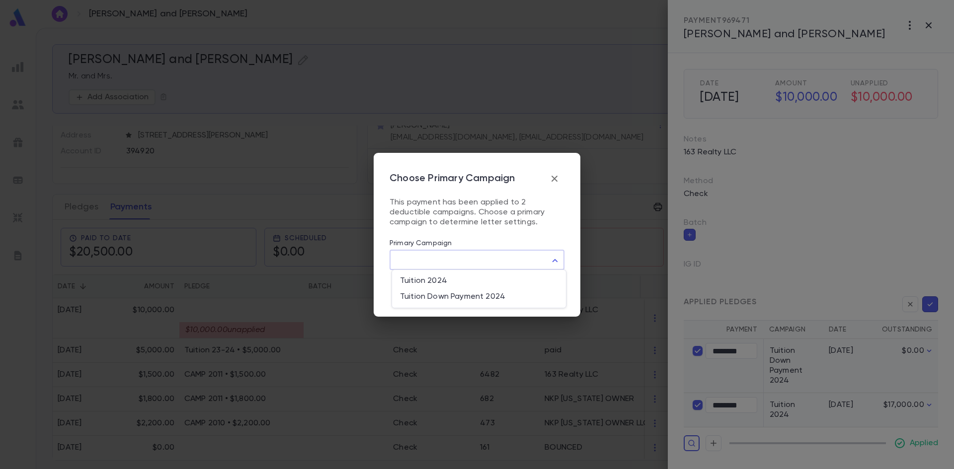
click at [550, 250] on body "Hellman, Nachman and Tzippy ​ Create Hellman, Nachman and Tzippy Mr. and Mrs. A…" at bounding box center [477, 249] width 954 height 442
click at [436, 298] on span "Tuition Down Payment 2024" at bounding box center [479, 297] width 158 height 10
click at [554, 264] on body "Hellman, Nachman and Tzippy ​ Create Hellman, Nachman and Tzippy Mr. and Mrs. A…" at bounding box center [477, 249] width 954 height 442
click at [483, 280] on span "Tuition 2024" at bounding box center [479, 281] width 158 height 10
type input "****"
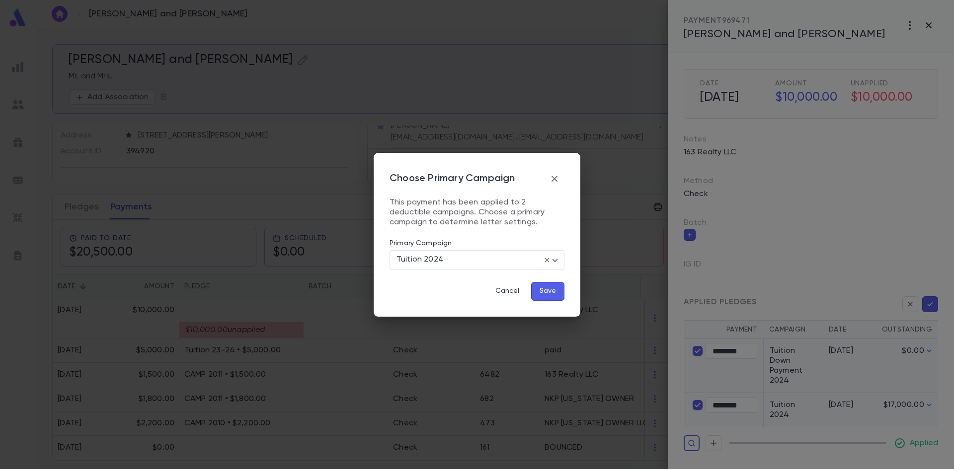
click at [546, 297] on button "Save" at bounding box center [547, 291] width 33 height 19
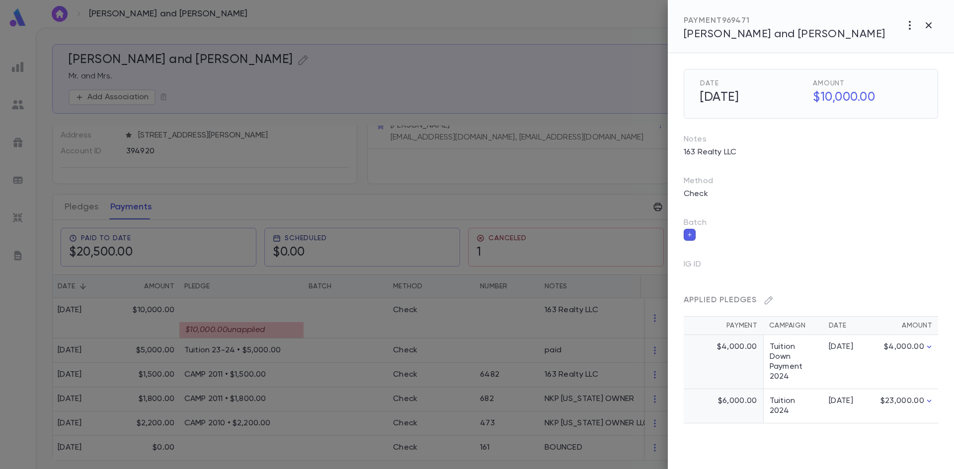
click at [84, 203] on div at bounding box center [477, 234] width 954 height 469
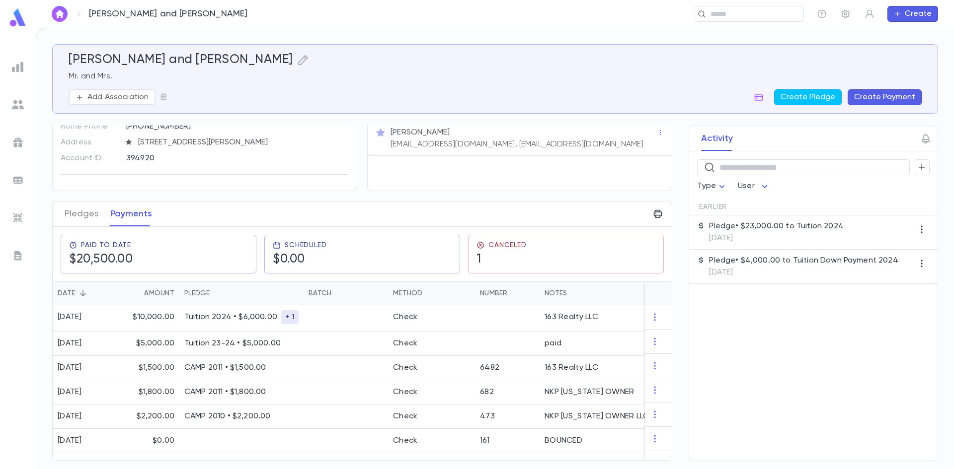
scroll to position [50, 0]
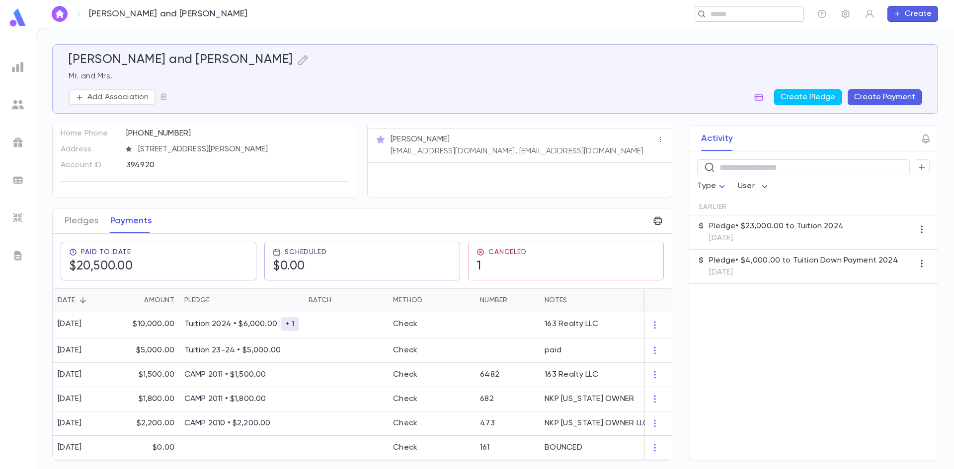
click at [735, 17] on input "text" at bounding box center [745, 13] width 77 height 9
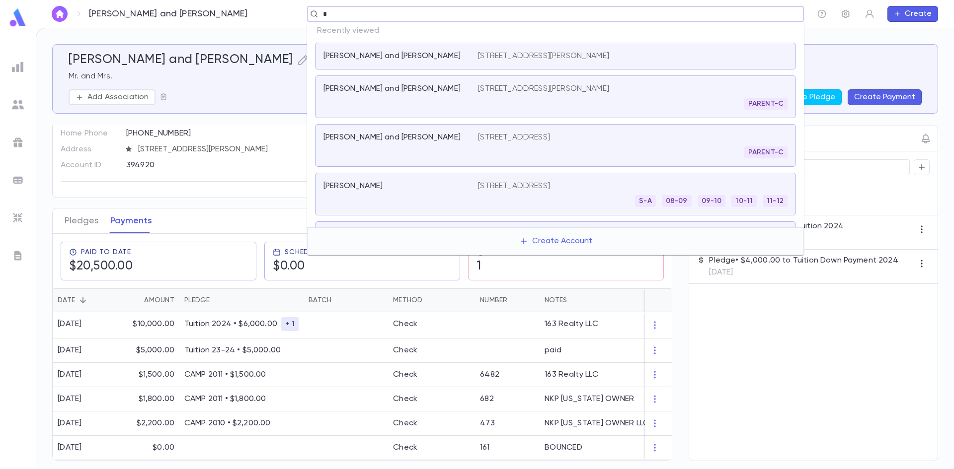
paste input "******"
type input "*******"
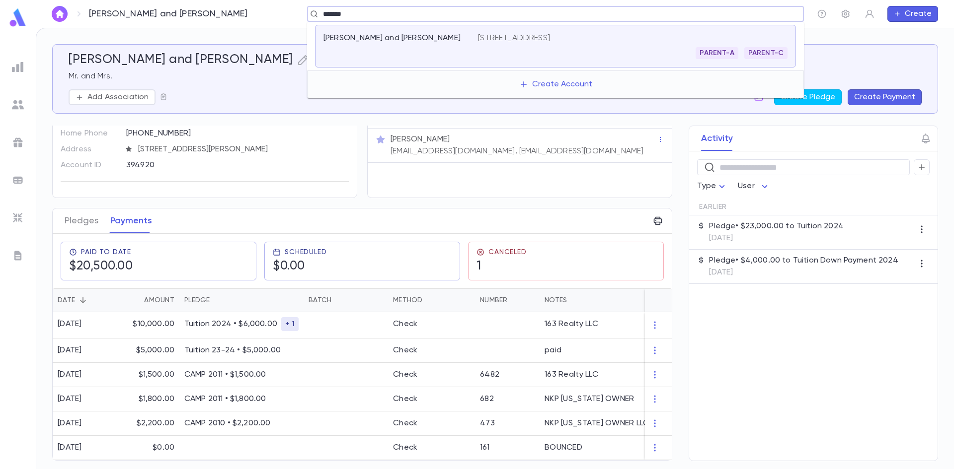
click at [553, 57] on div "PARENT-A PARENT-C" at bounding box center [632, 53] width 309 height 12
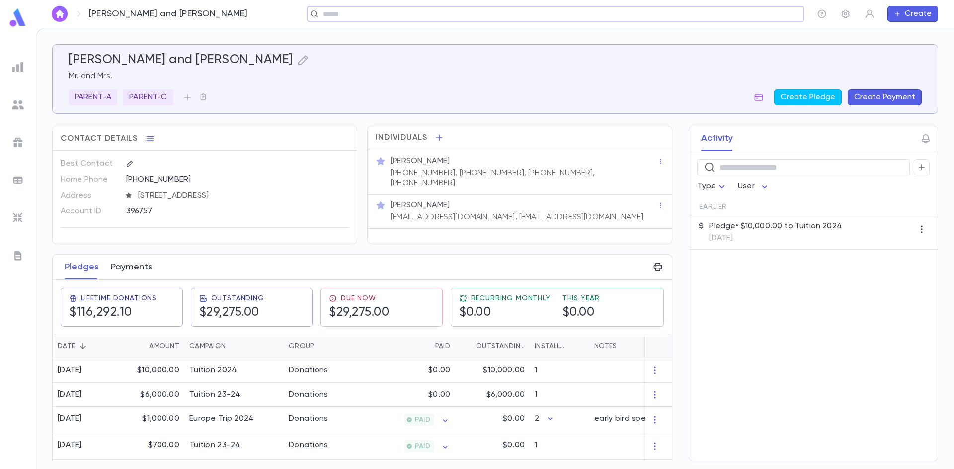
click at [137, 271] on button "Payments" at bounding box center [131, 267] width 41 height 25
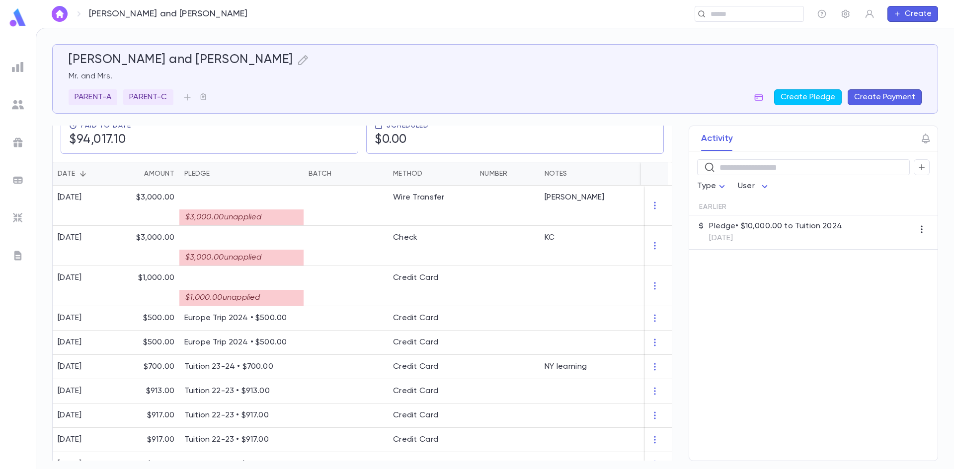
scroll to position [171, 0]
click at [366, 288] on div at bounding box center [345, 288] width 84 height 40
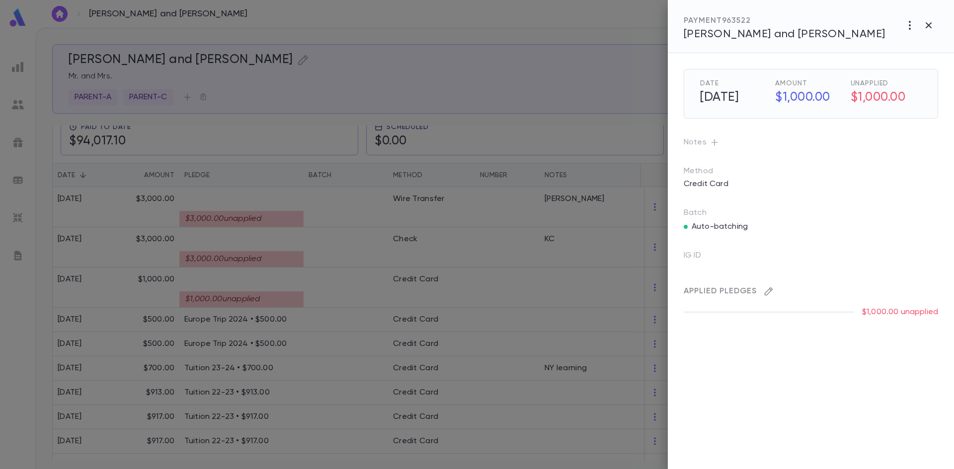
click at [765, 289] on icon "button" at bounding box center [768, 292] width 10 height 10
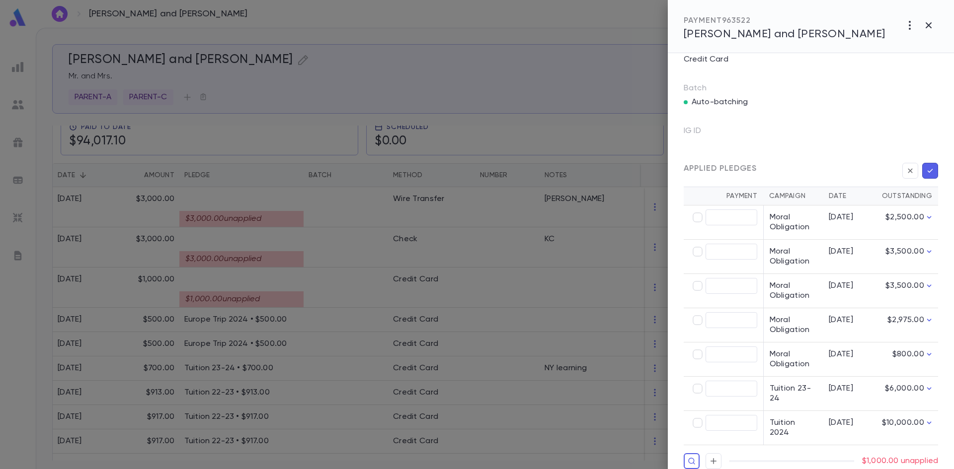
scroll to position [131, 0]
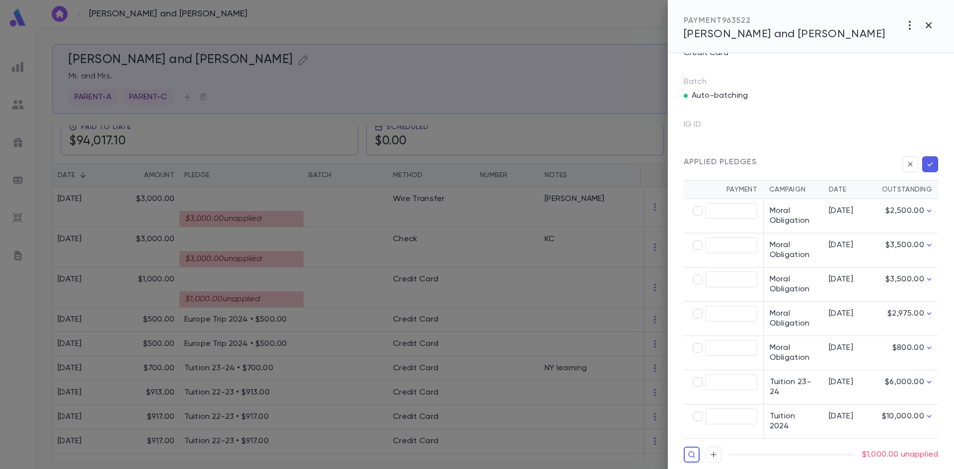
click at [644, 77] on div at bounding box center [477, 234] width 954 height 469
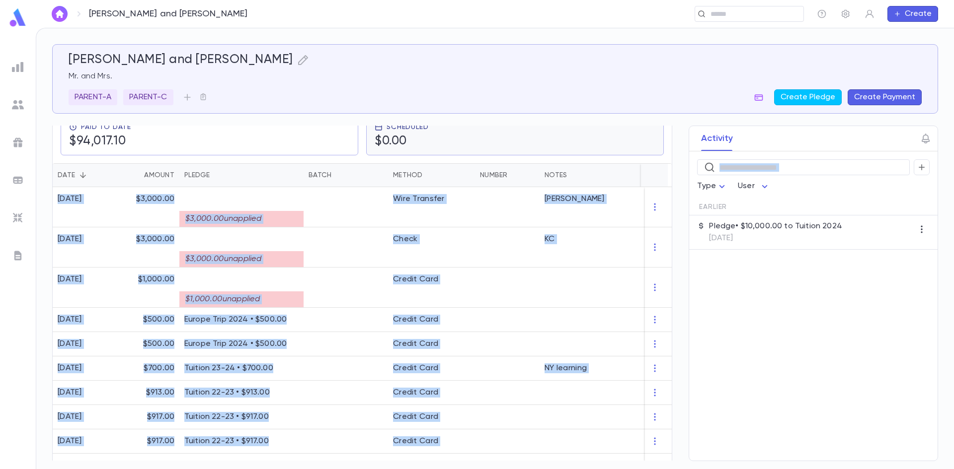
drag, startPoint x: 671, startPoint y: 195, endPoint x: 659, endPoint y: 144, distance: 52.2
click at [659, 144] on div "Reches, Jeffrey and Renee Mr. and Mrs. PARENT-A PARENT-C Create Pledge Create P…" at bounding box center [495, 252] width 886 height 417
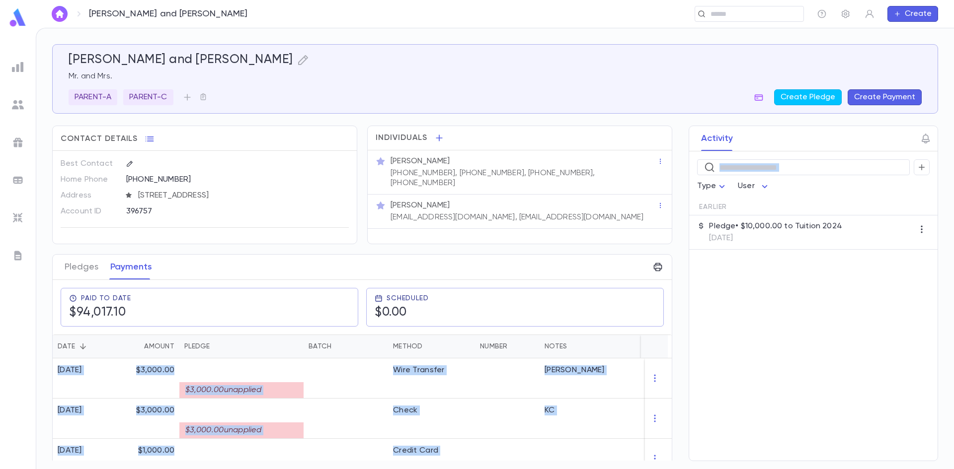
scroll to position [294, 0]
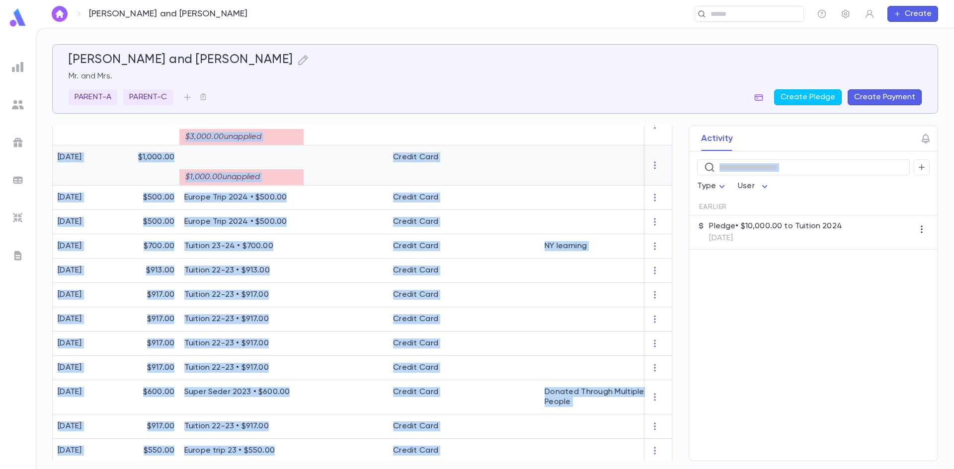
click at [352, 170] on div at bounding box center [345, 166] width 84 height 40
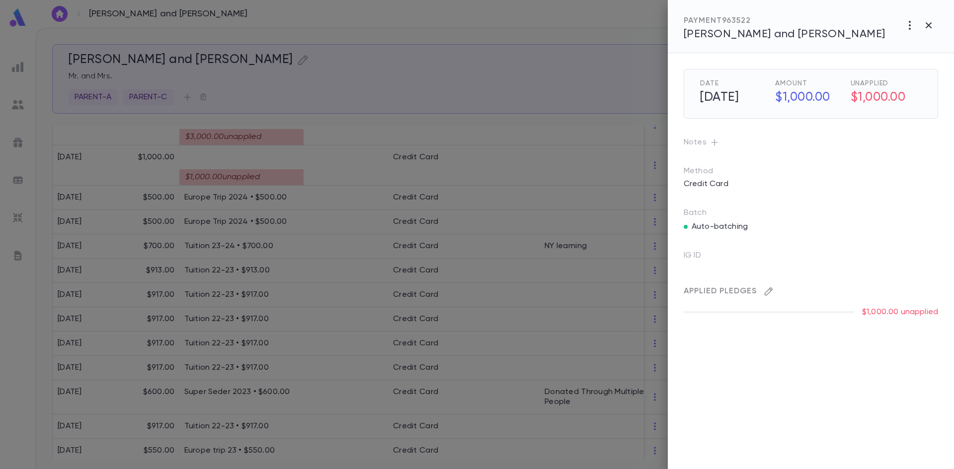
click at [766, 294] on icon "button" at bounding box center [768, 292] width 10 height 10
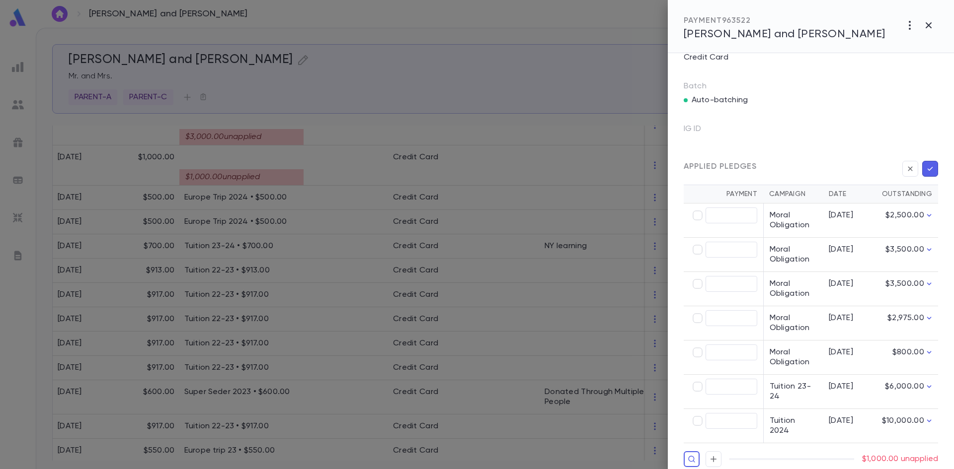
scroll to position [131, 0]
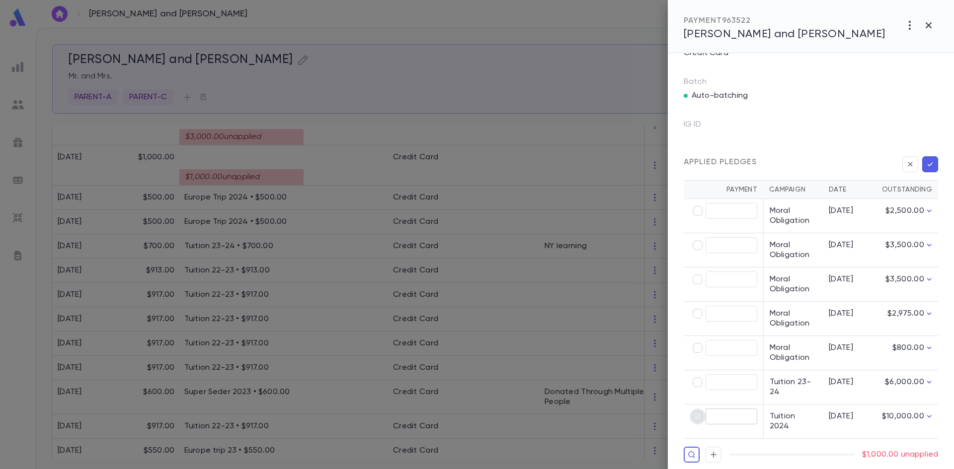
type input "********"
click at [929, 166] on icon "button" at bounding box center [929, 164] width 9 height 10
click at [926, 163] on icon "button" at bounding box center [929, 164] width 9 height 10
click at [925, 163] on icon "button" at bounding box center [929, 164] width 9 height 10
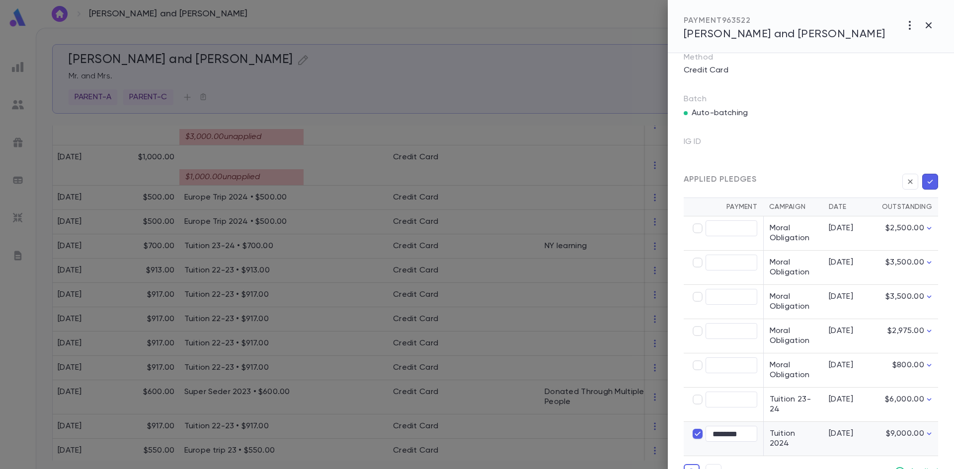
scroll to position [88, 0]
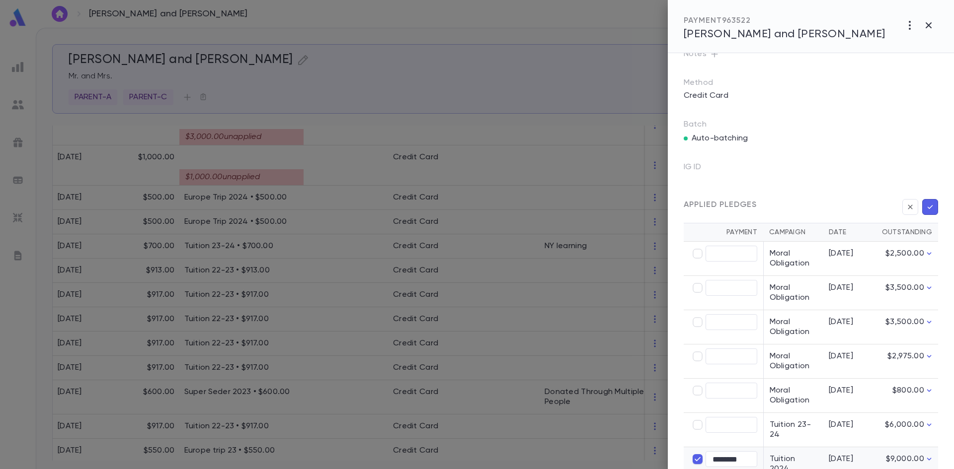
click at [925, 206] on icon "button" at bounding box center [929, 207] width 9 height 10
click at [924, 29] on icon "button" at bounding box center [928, 25] width 12 height 12
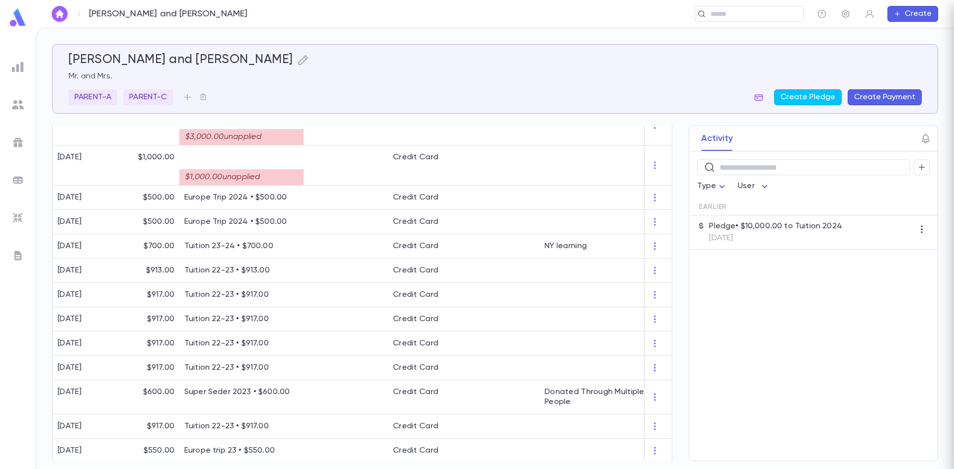
scroll to position [0, 0]
click at [290, 142] on div "$3,000.00 unapplied" at bounding box center [241, 137] width 124 height 16
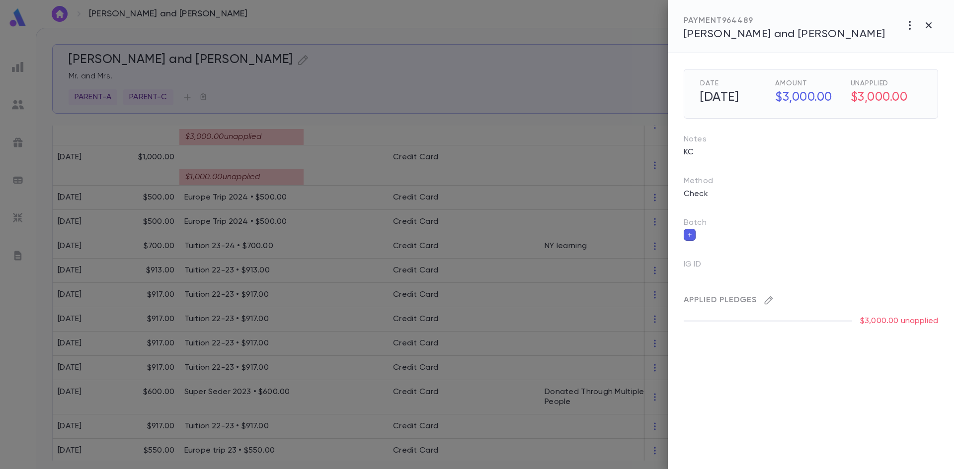
click at [774, 305] on button "button" at bounding box center [768, 301] width 16 height 16
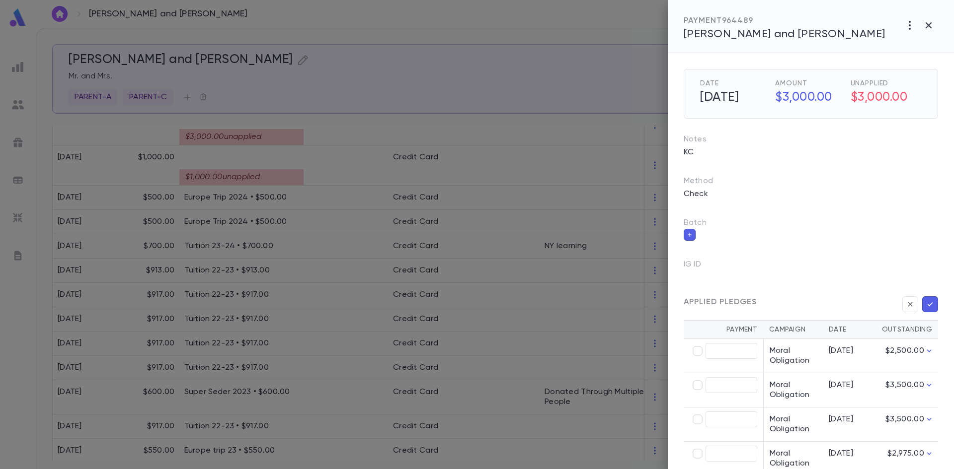
click at [948, 421] on div "Date 2/10/2025 Amount $3,000.00 Unapplied $3,000.00 Notes KC Method Check Batch…" at bounding box center [811, 261] width 286 height 416
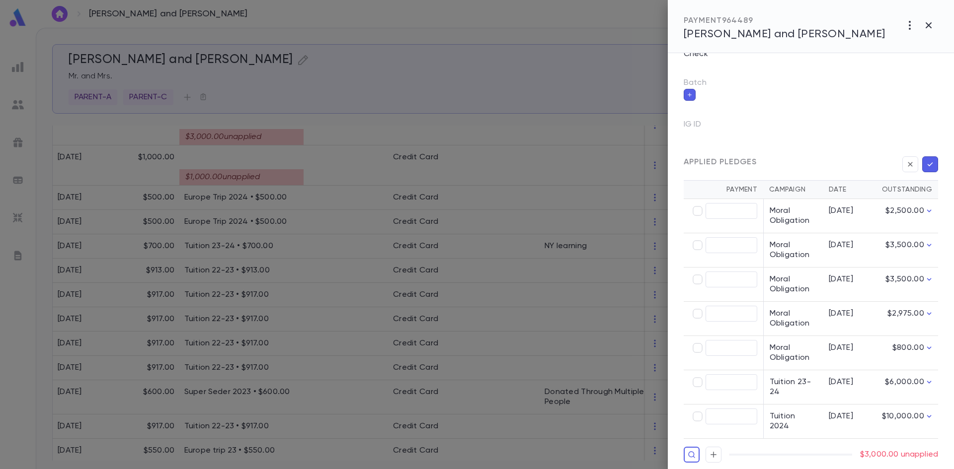
type input "********"
click at [932, 157] on button "button" at bounding box center [930, 164] width 16 height 16
click at [927, 165] on icon "button" at bounding box center [929, 164] width 5 height 4
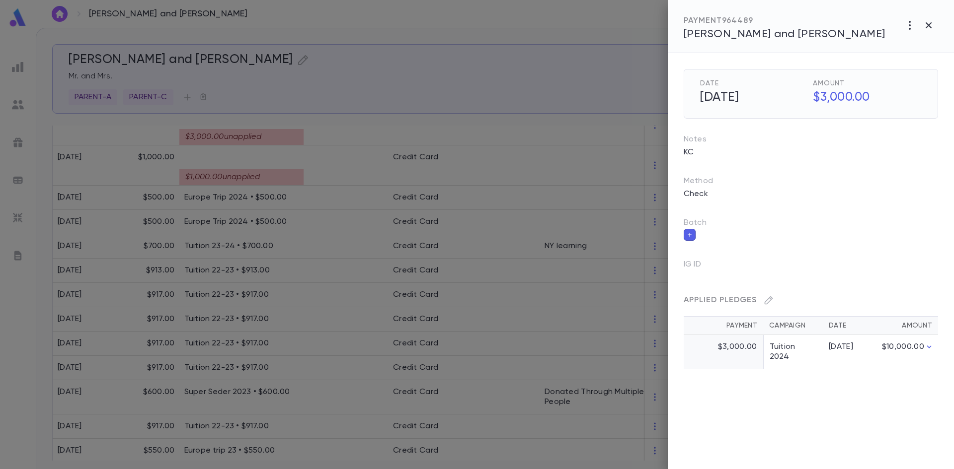
click at [294, 166] on div at bounding box center [477, 234] width 954 height 469
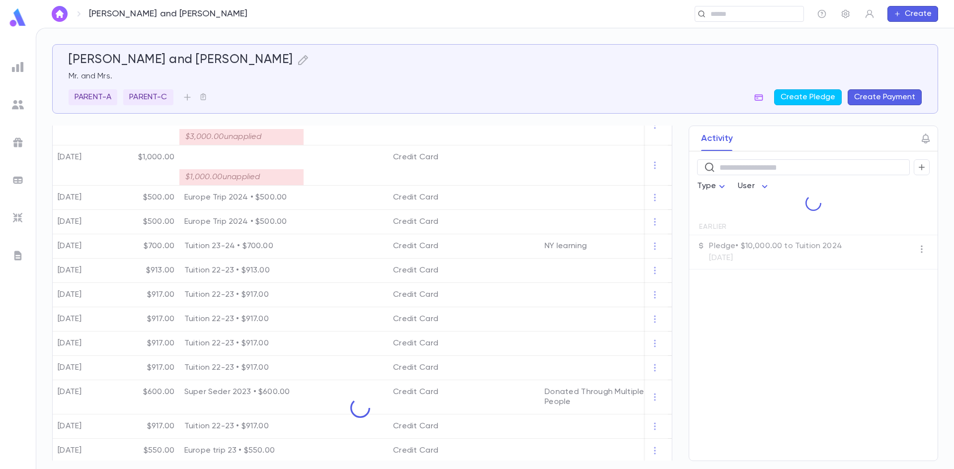
scroll to position [273, 0]
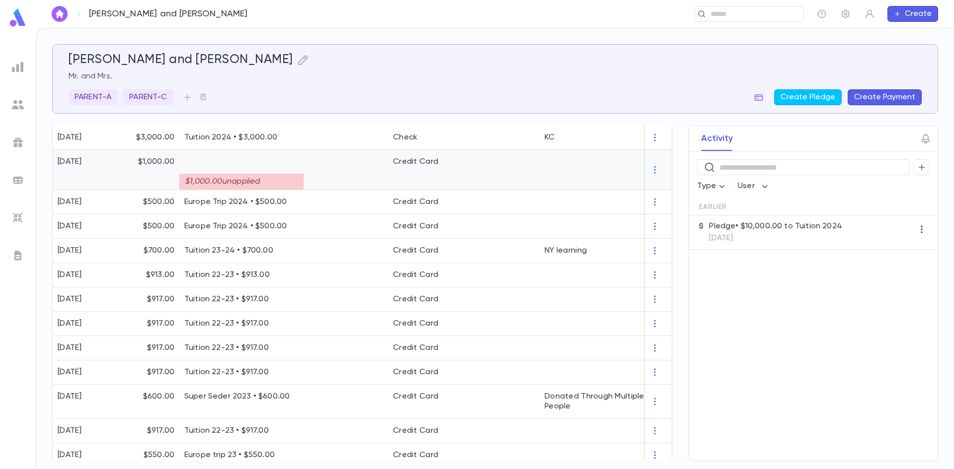
click at [348, 188] on div at bounding box center [345, 170] width 84 height 40
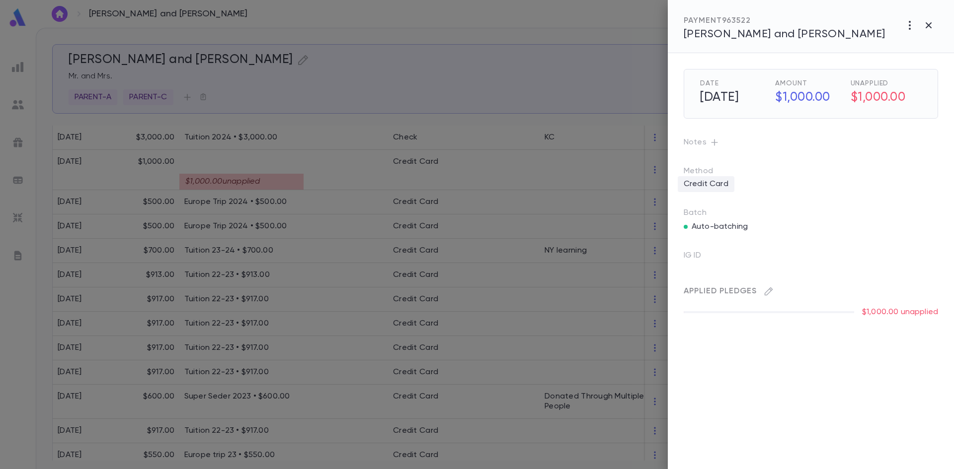
click at [731, 184] on p "Credit Card" at bounding box center [705, 184] width 57 height 16
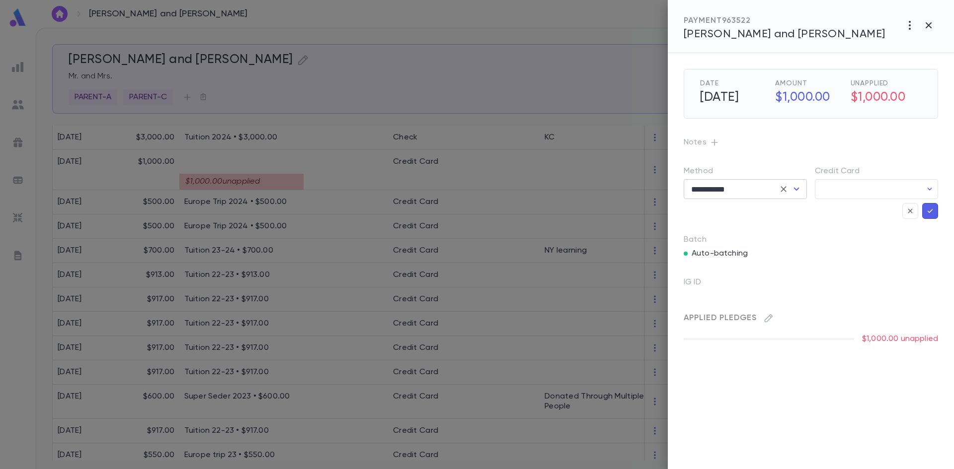
click at [798, 188] on icon "Open" at bounding box center [796, 189] width 5 height 3
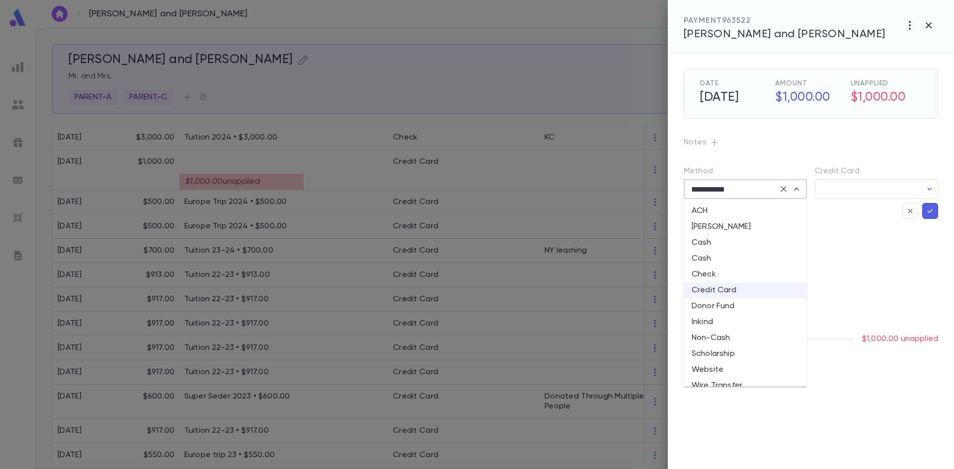
click at [766, 372] on li "Website" at bounding box center [744, 370] width 123 height 16
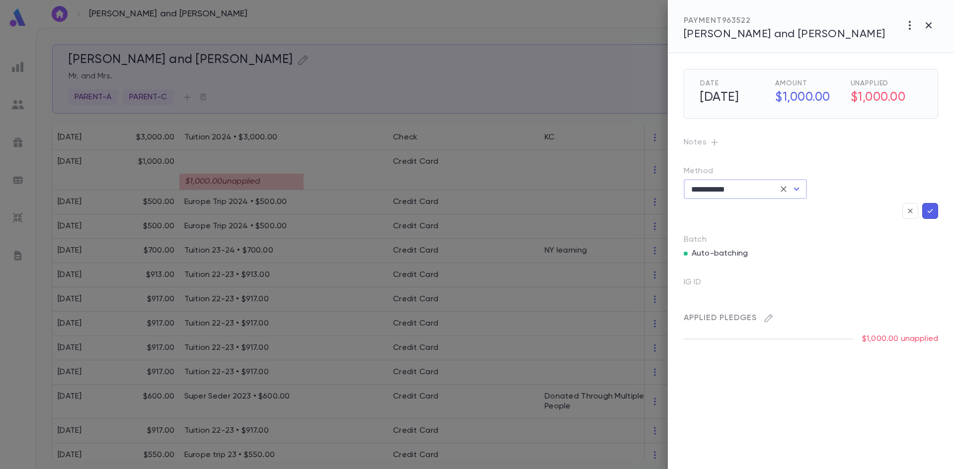
type input "*******"
click at [930, 212] on icon "button" at bounding box center [929, 211] width 5 height 4
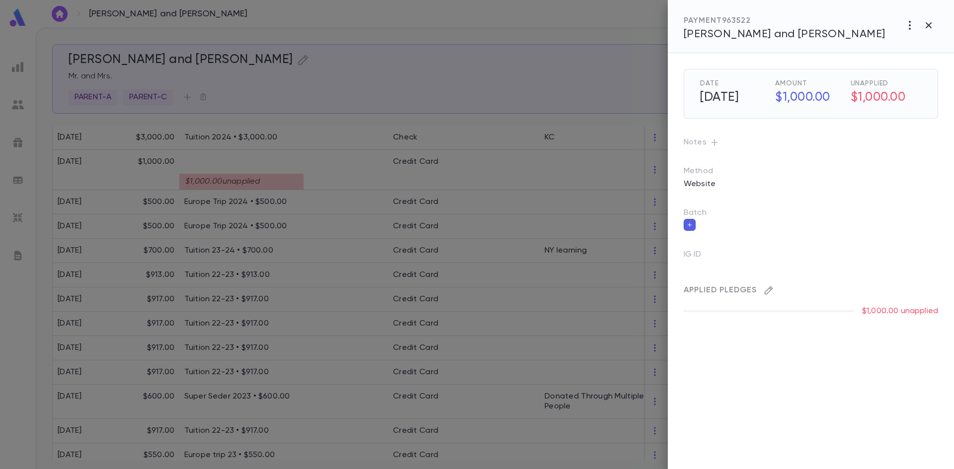
click at [769, 293] on icon "button" at bounding box center [768, 291] width 10 height 10
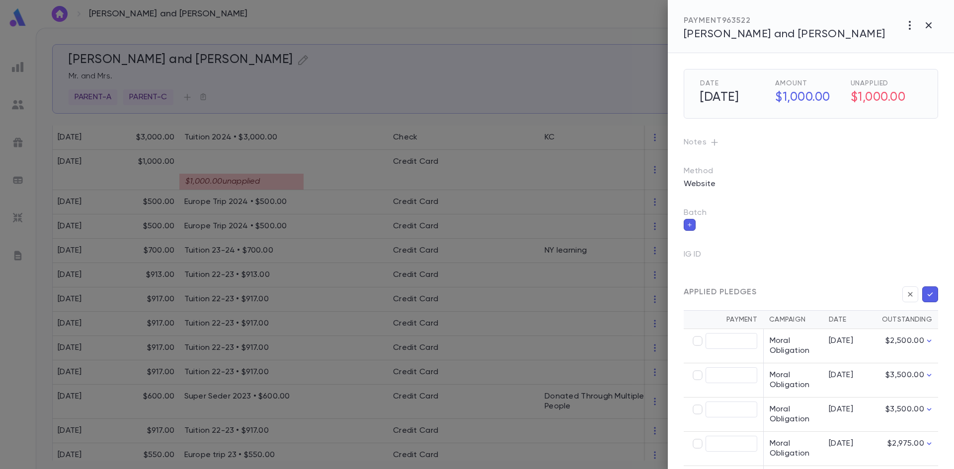
scroll to position [130, 0]
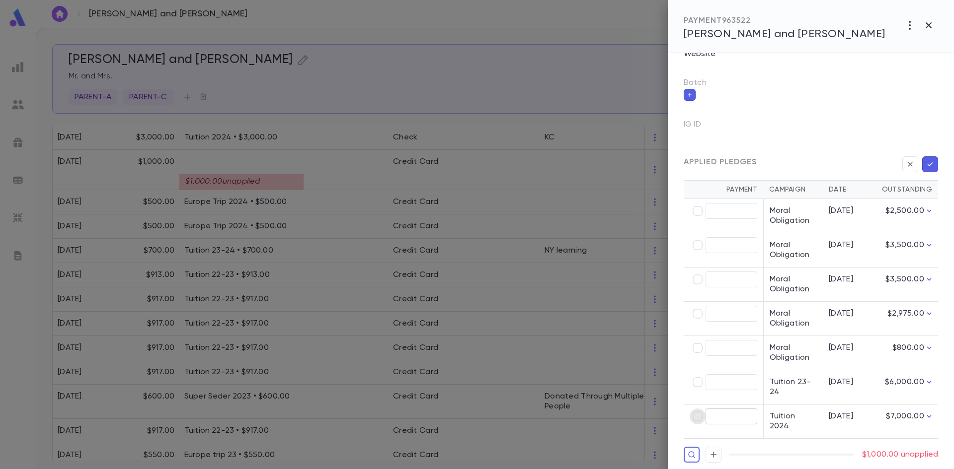
type input "********"
click at [925, 168] on icon "button" at bounding box center [929, 164] width 9 height 10
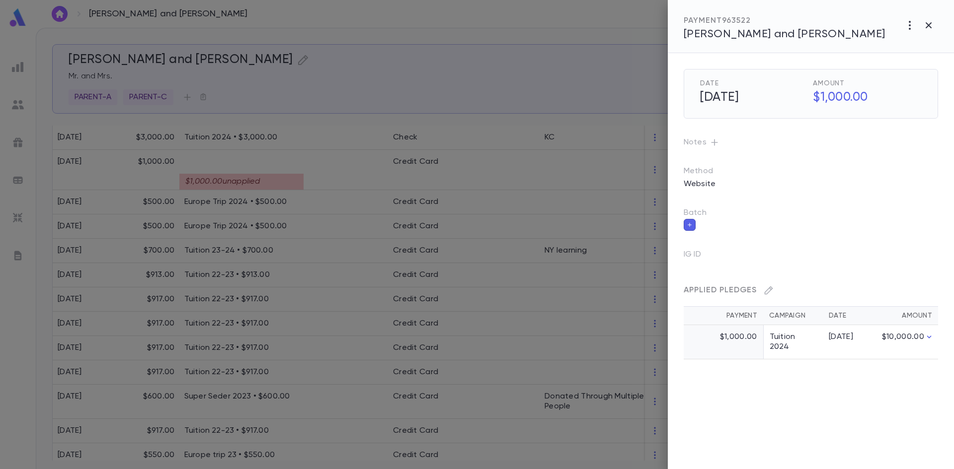
scroll to position [0, 0]
click at [649, 74] on div at bounding box center [477, 234] width 954 height 469
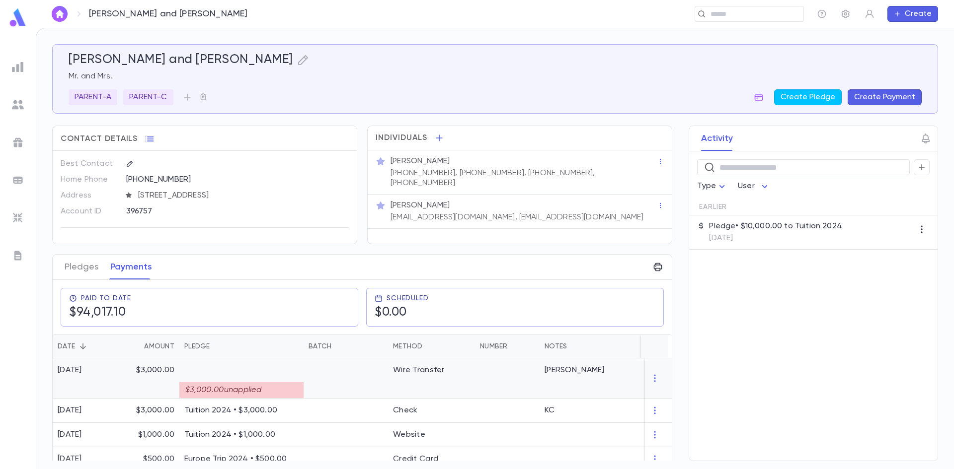
click at [255, 367] on p at bounding box center [241, 371] width 114 height 10
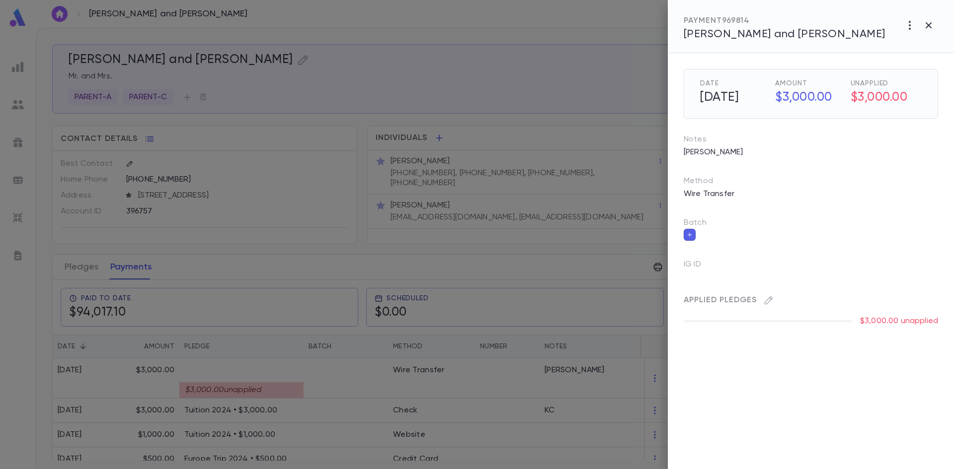
click at [689, 235] on icon "button" at bounding box center [689, 235] width 4 height 4
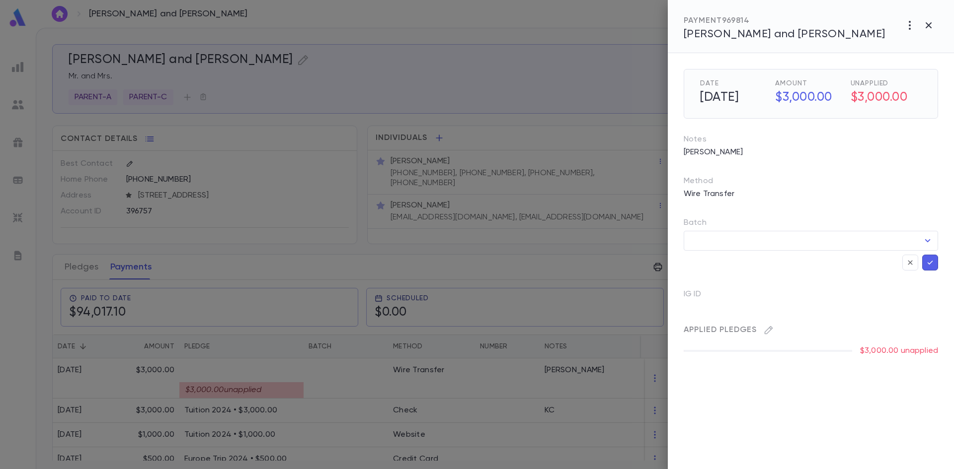
click at [919, 219] on div "Batch" at bounding box center [810, 224] width 254 height 13
click at [911, 262] on icon "button" at bounding box center [909, 262] width 4 height 4
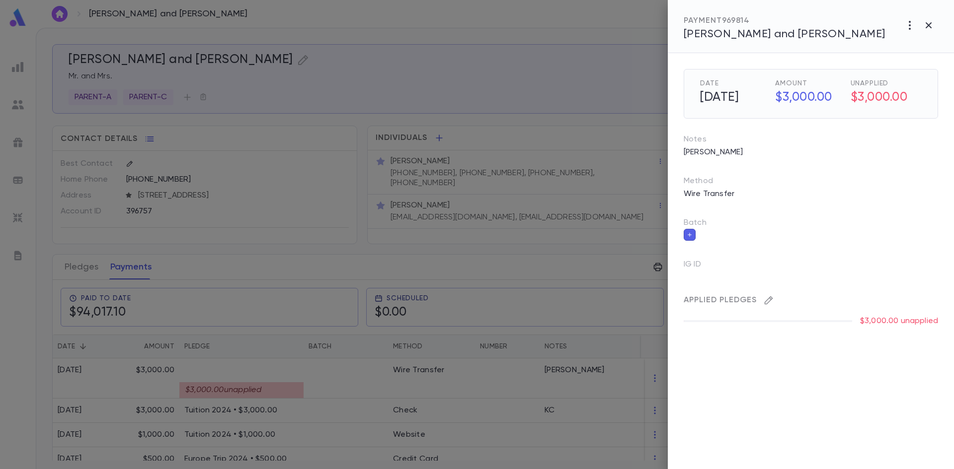
click at [771, 305] on button "button" at bounding box center [768, 301] width 16 height 16
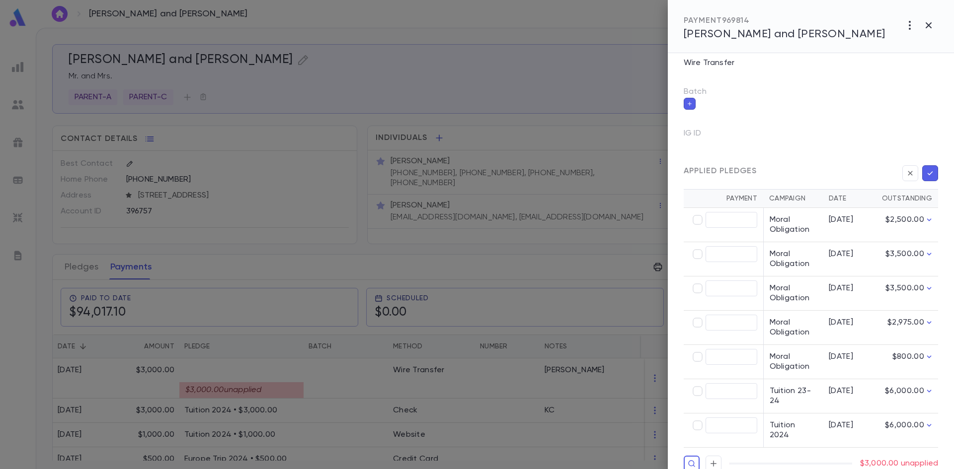
scroll to position [135, 0]
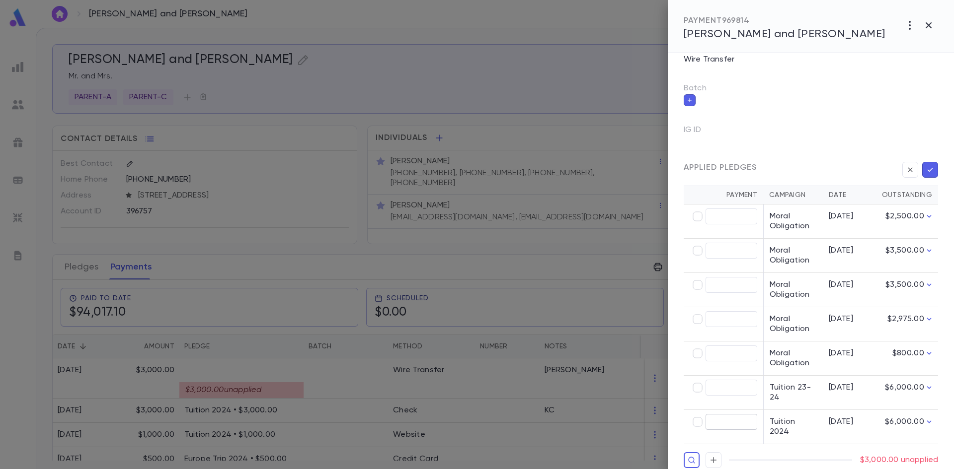
type input "********"
click at [927, 170] on icon "button" at bounding box center [929, 170] width 9 height 10
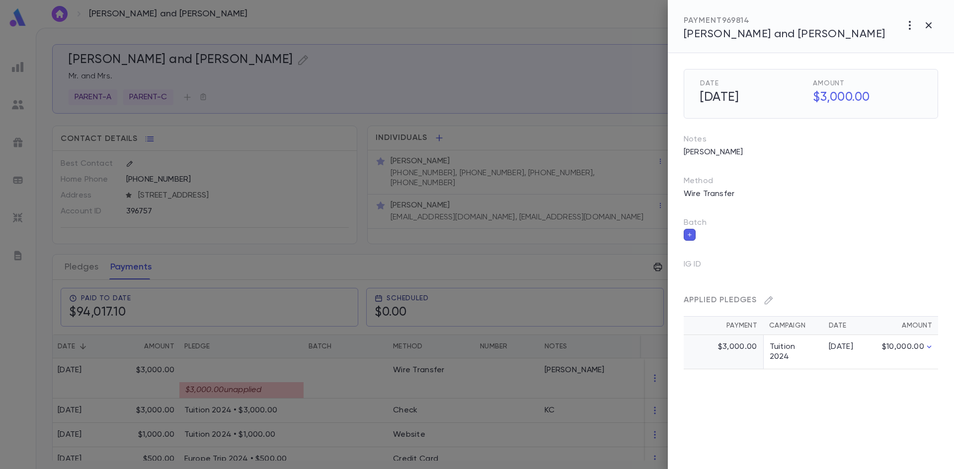
scroll to position [0, 0]
click at [612, 258] on div at bounding box center [477, 234] width 954 height 469
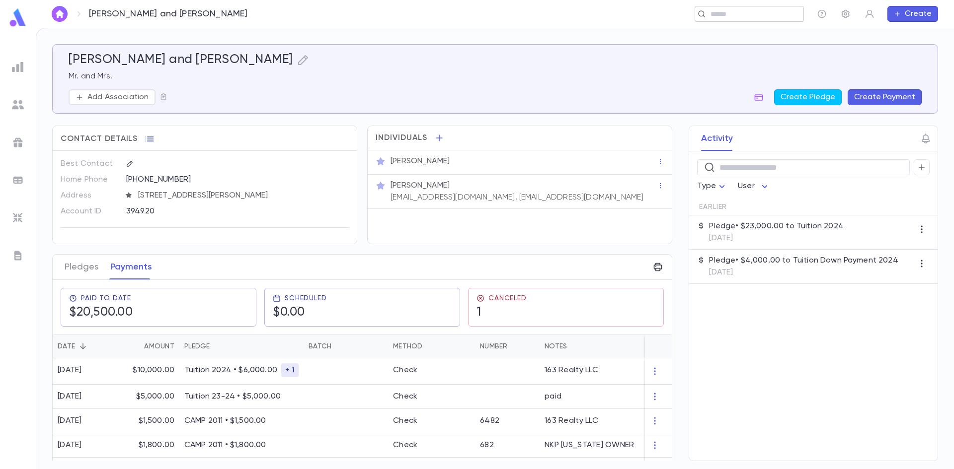
click at [722, 13] on input "text" at bounding box center [745, 13] width 77 height 9
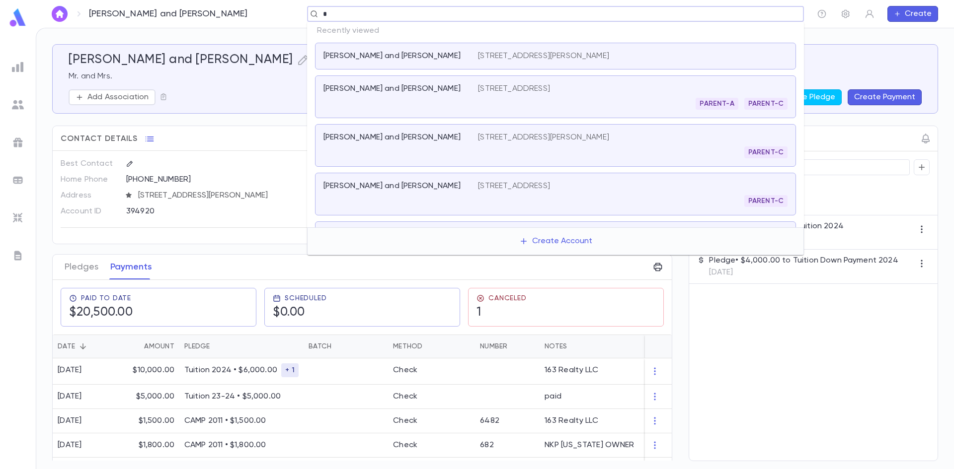
paste input "******"
type input "*******"
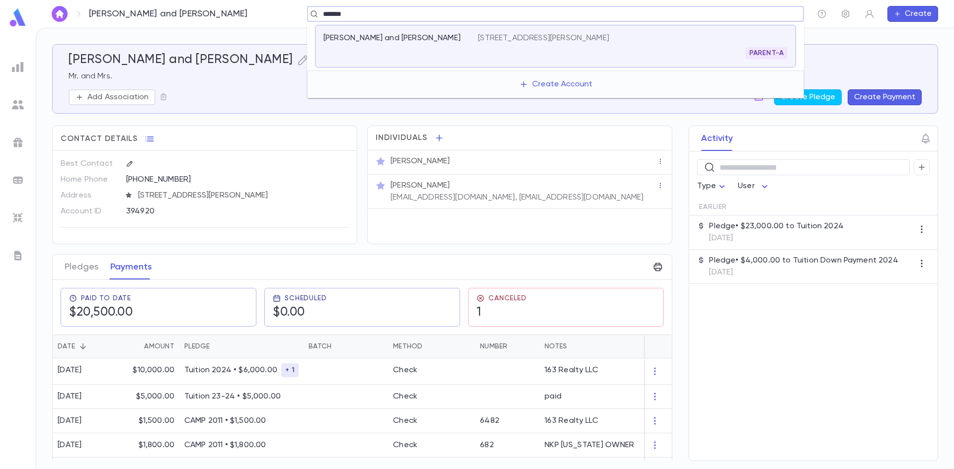
click at [448, 49] on div "Goldman, Pesach and Eliana" at bounding box center [400, 46] width 154 height 26
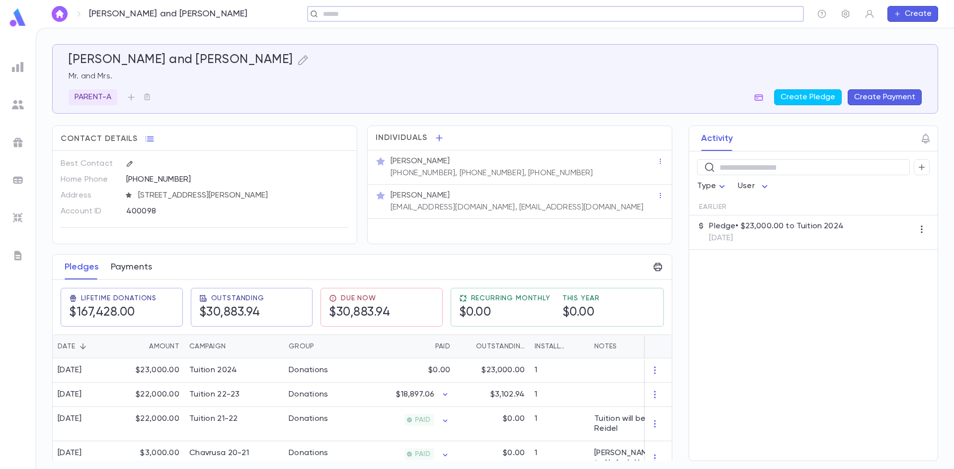
click at [132, 270] on button "Payments" at bounding box center [131, 267] width 41 height 25
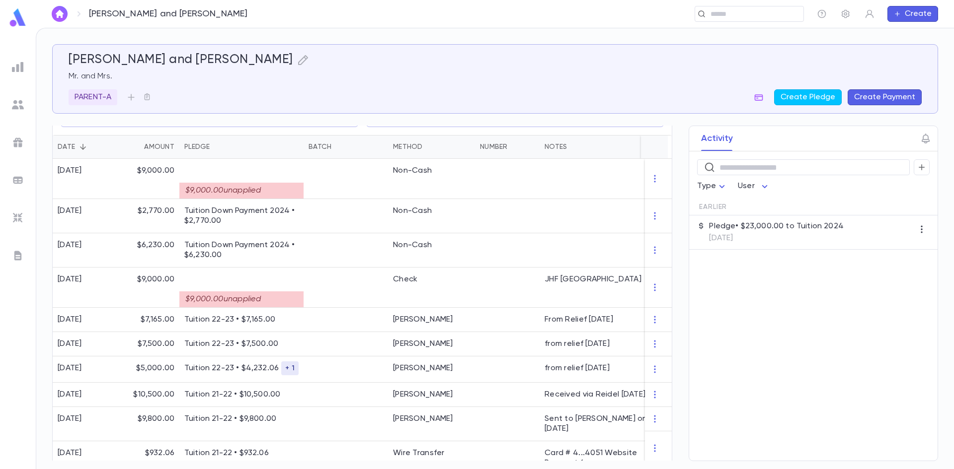
scroll to position [211, 0]
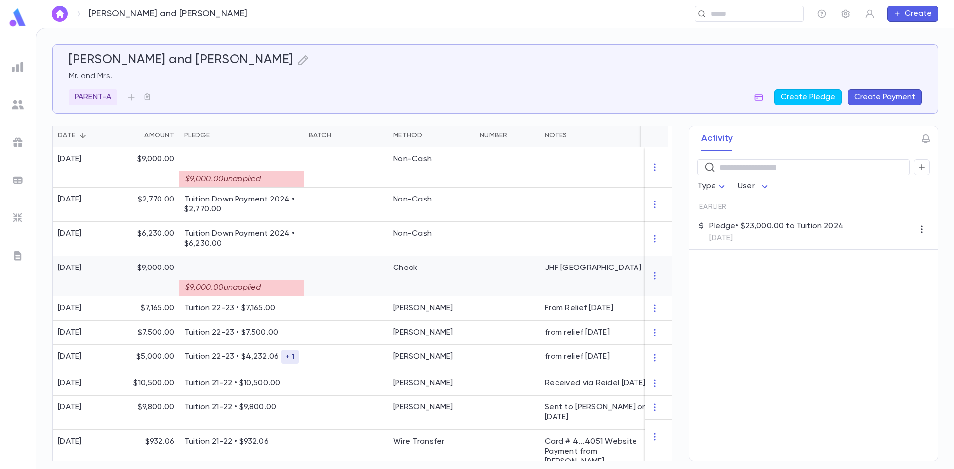
click at [461, 273] on div "Check" at bounding box center [431, 276] width 87 height 40
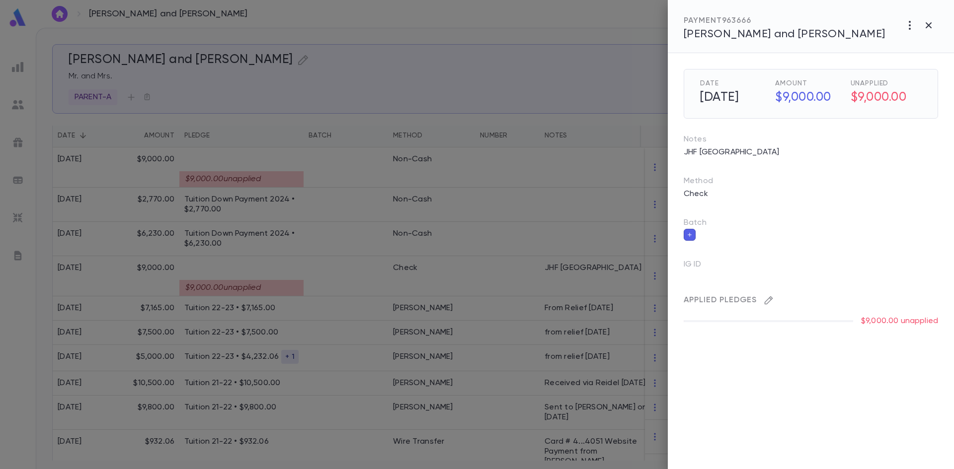
click at [764, 298] on icon "button" at bounding box center [768, 301] width 10 height 10
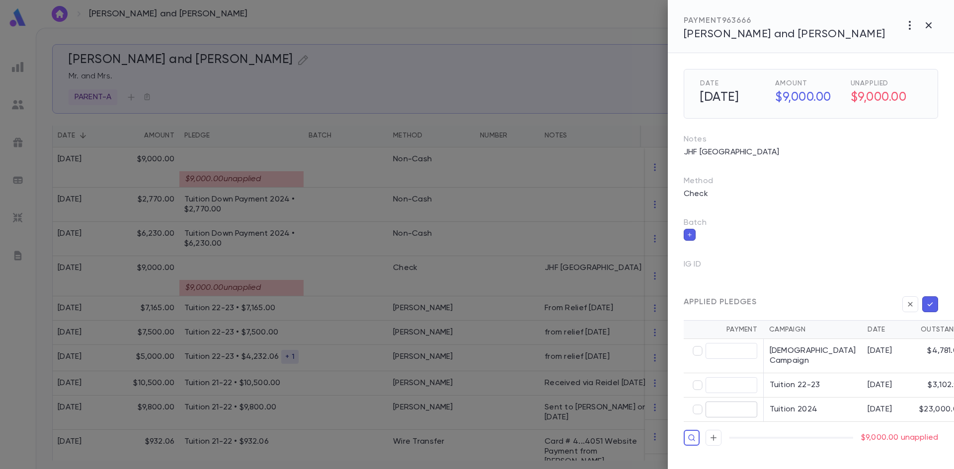
type input "********"
click at [930, 303] on icon "button" at bounding box center [929, 305] width 9 height 10
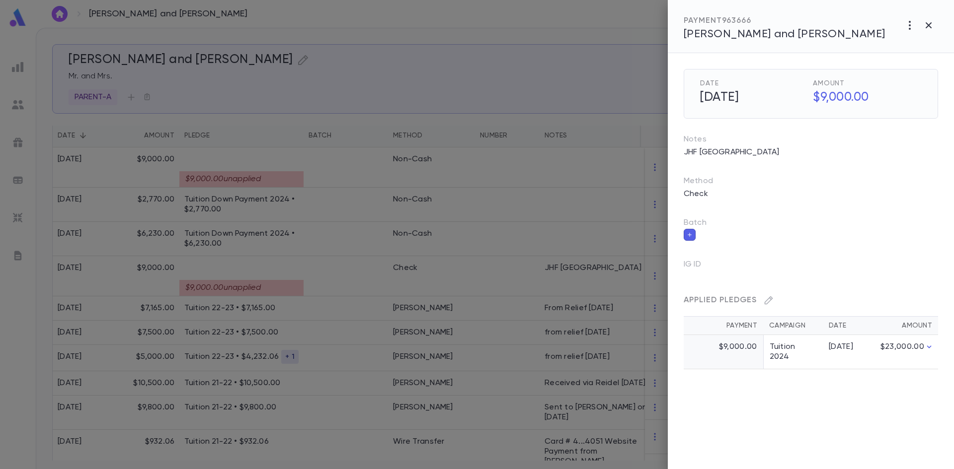
click at [252, 162] on div at bounding box center [477, 234] width 954 height 469
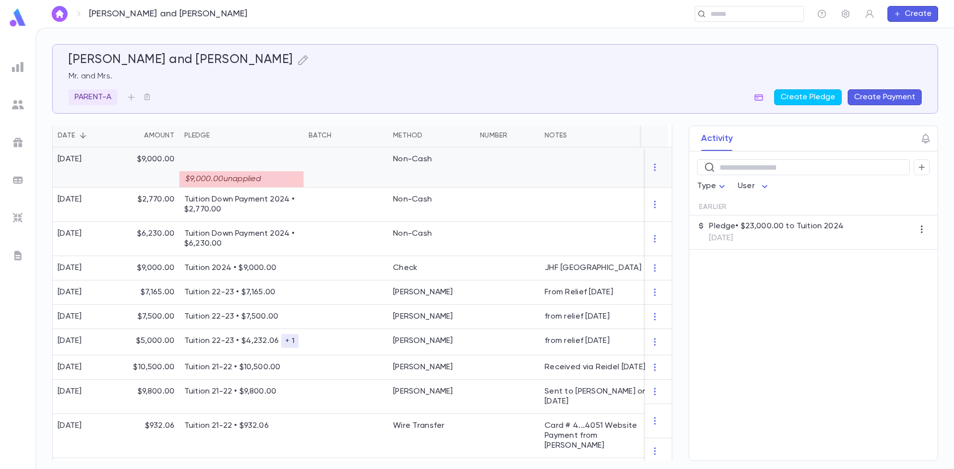
click at [267, 162] on p at bounding box center [241, 159] width 114 height 10
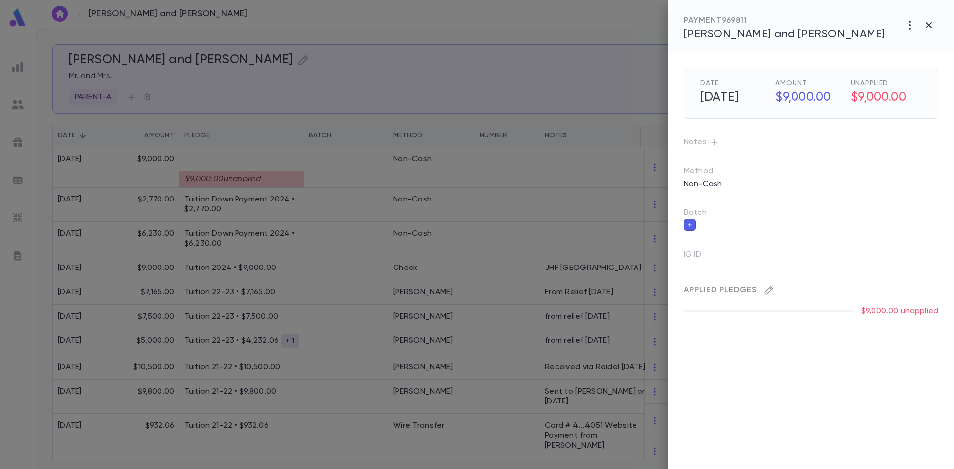
click at [770, 289] on icon "button" at bounding box center [768, 291] width 8 height 8
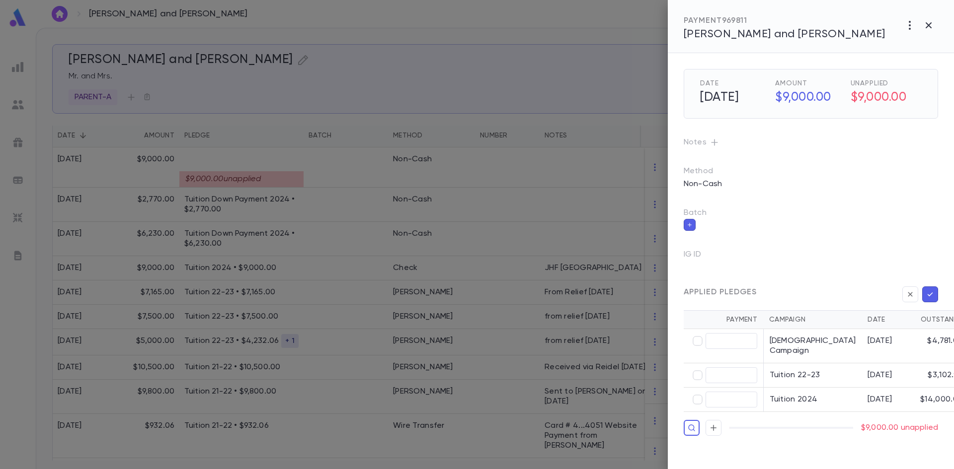
type input "********"
click at [933, 295] on icon "button" at bounding box center [929, 295] width 9 height 10
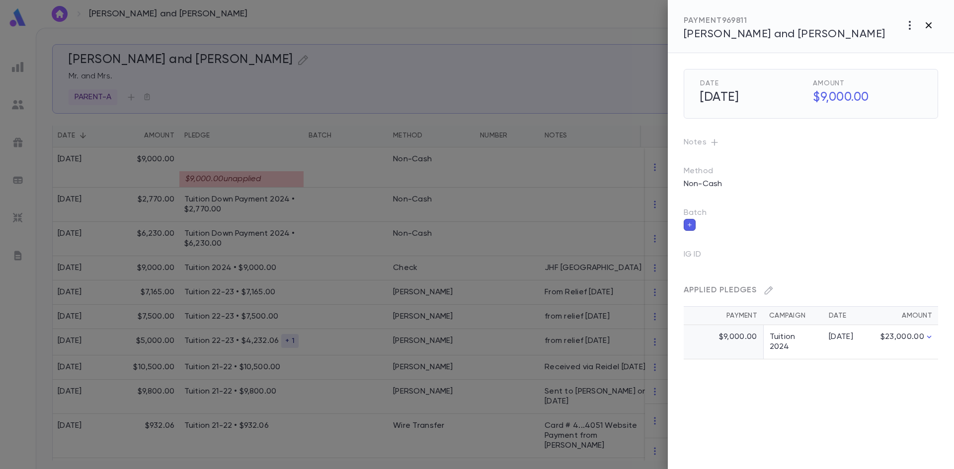
click at [934, 22] on icon "button" at bounding box center [928, 25] width 12 height 12
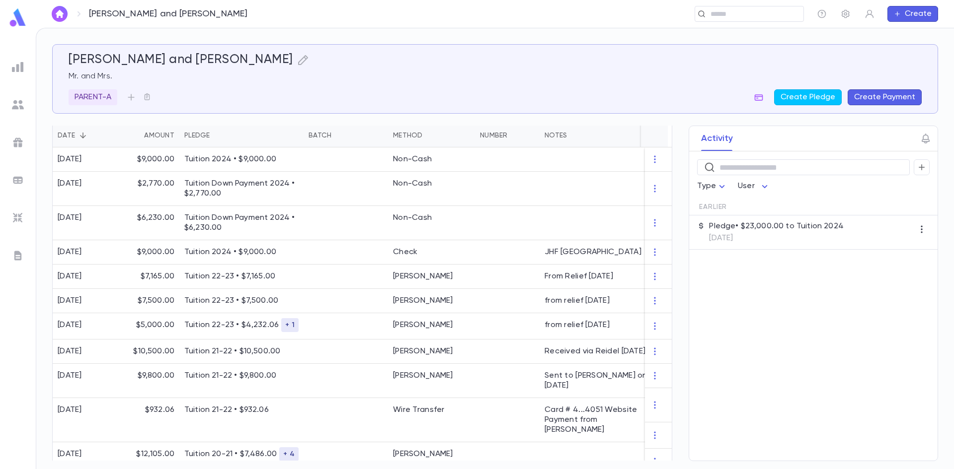
scroll to position [0, 0]
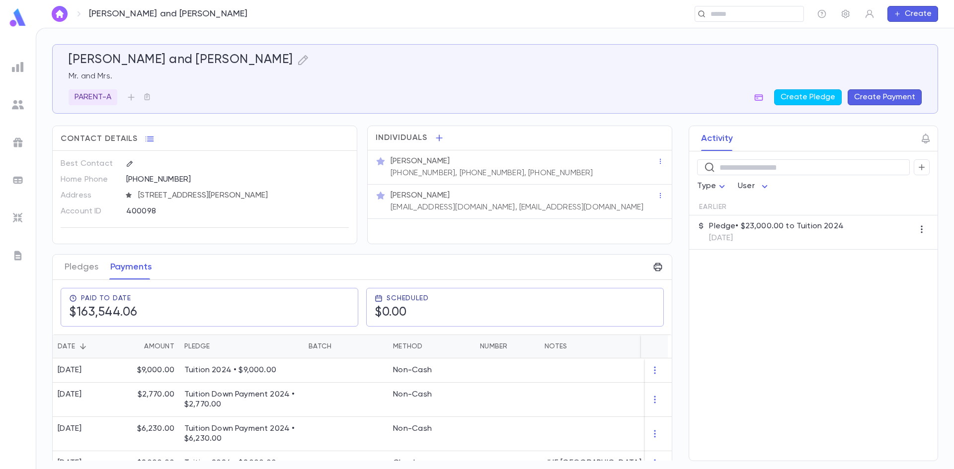
click at [61, 272] on div "Pledges Payments" at bounding box center [108, 267] width 99 height 25
click at [77, 270] on button "Pledges" at bounding box center [82, 267] width 34 height 25
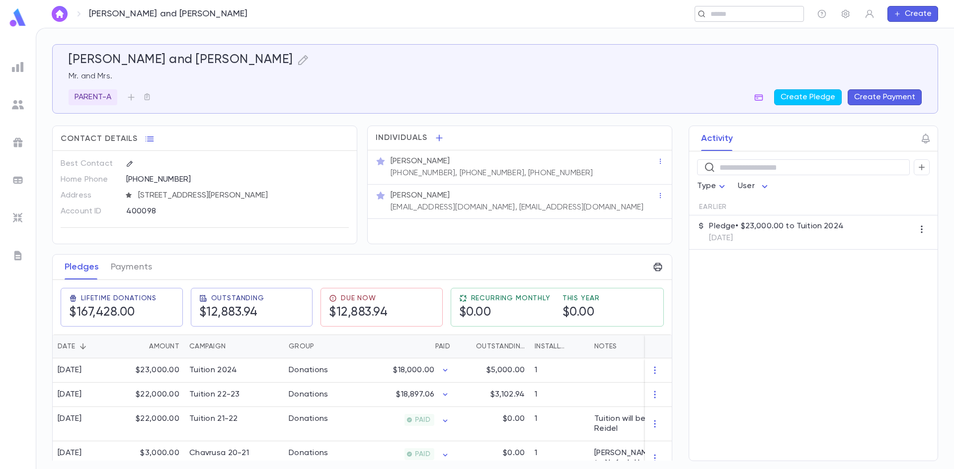
click at [730, 18] on input "text" at bounding box center [745, 13] width 77 height 9
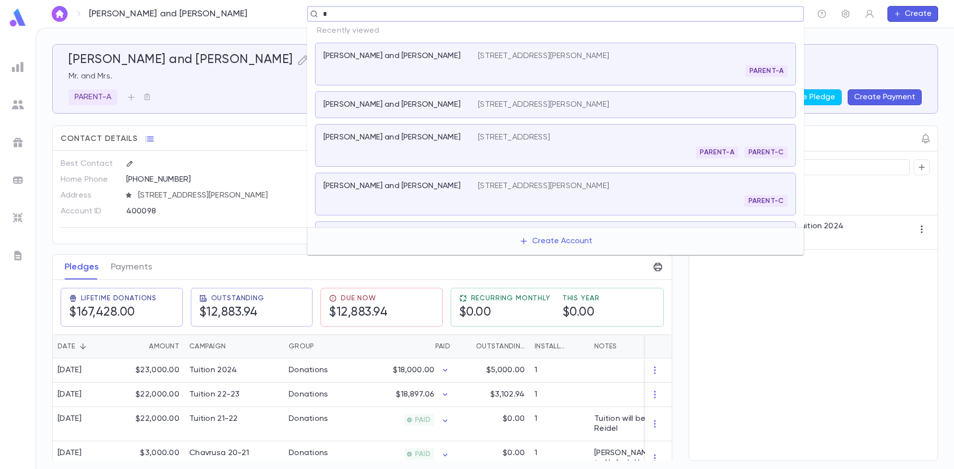
paste input "******"
type input "*******"
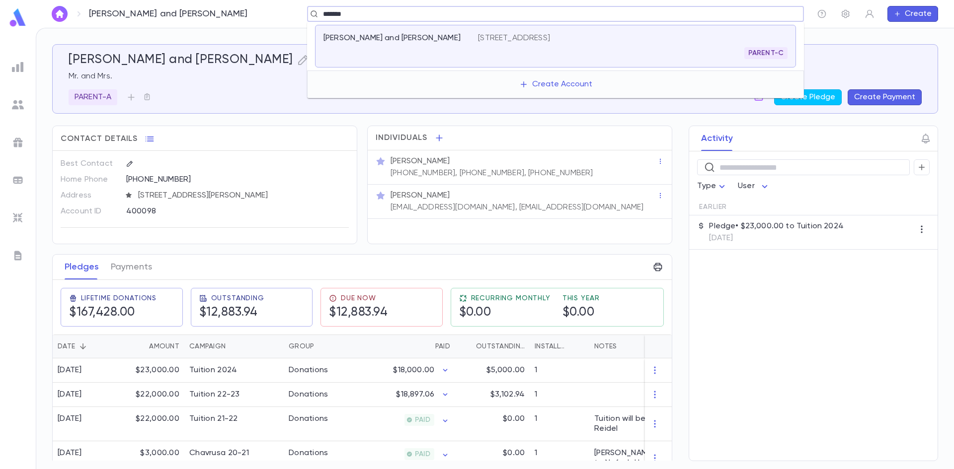
click at [388, 60] on div "Pepper, Avichai and Alanna 1101 N Belgrade Rd, Silver Spring MD 20902 PARENT-C" at bounding box center [555, 46] width 481 height 43
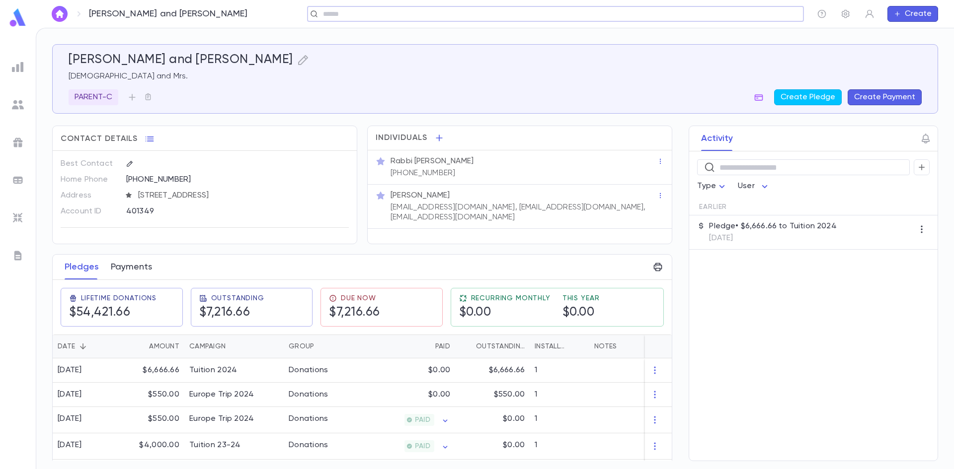
click at [132, 264] on button "Payments" at bounding box center [131, 267] width 41 height 25
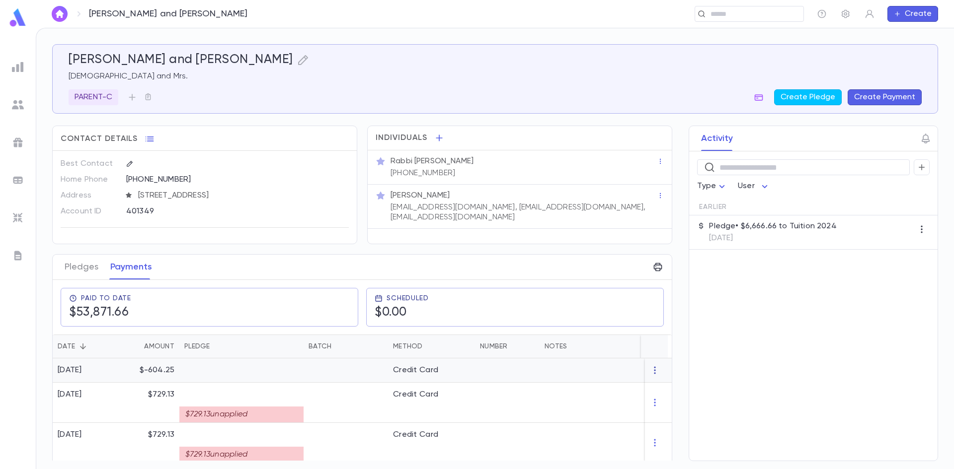
click at [654, 371] on icon "button" at bounding box center [654, 370] width 1 height 7
click at [665, 392] on li "Delete" at bounding box center [669, 387] width 42 height 16
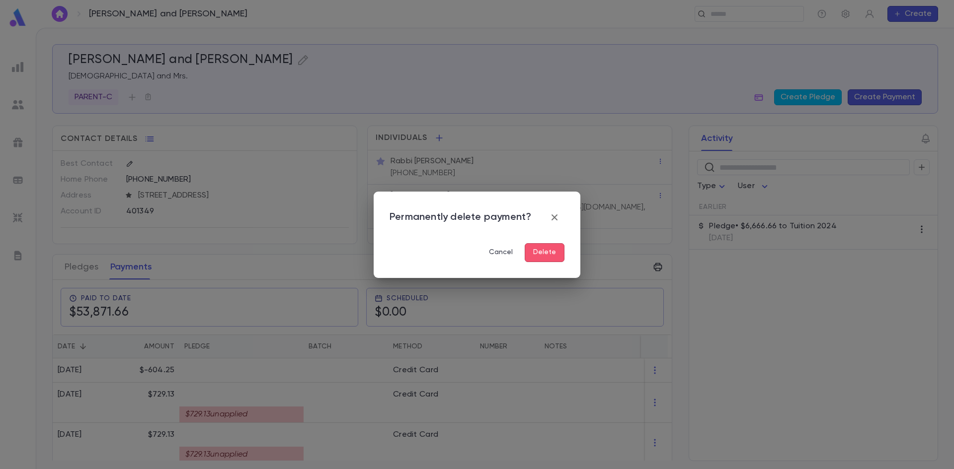
click at [551, 251] on button "Delete" at bounding box center [545, 252] width 40 height 19
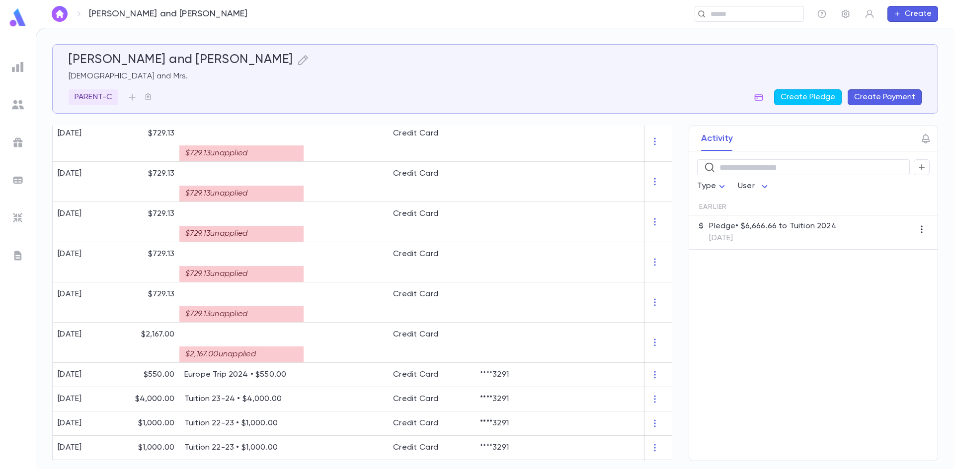
scroll to position [321, 0]
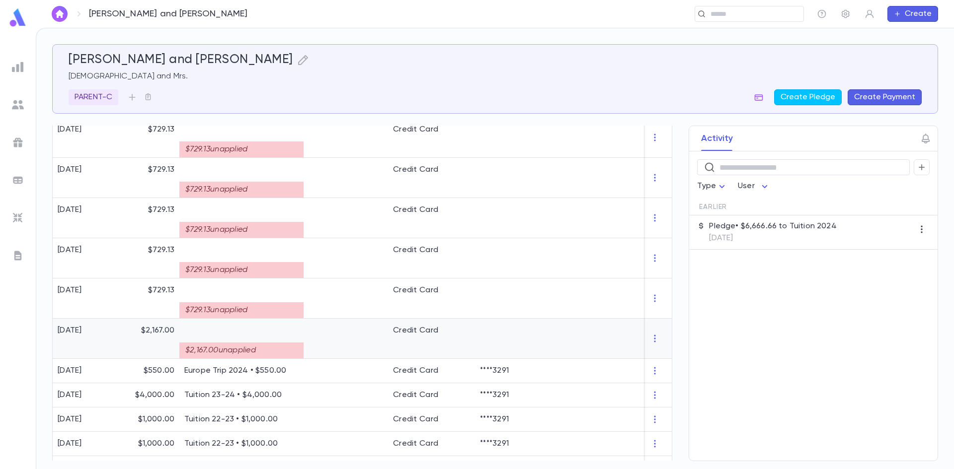
click at [540, 344] on div at bounding box center [601, 339] width 124 height 40
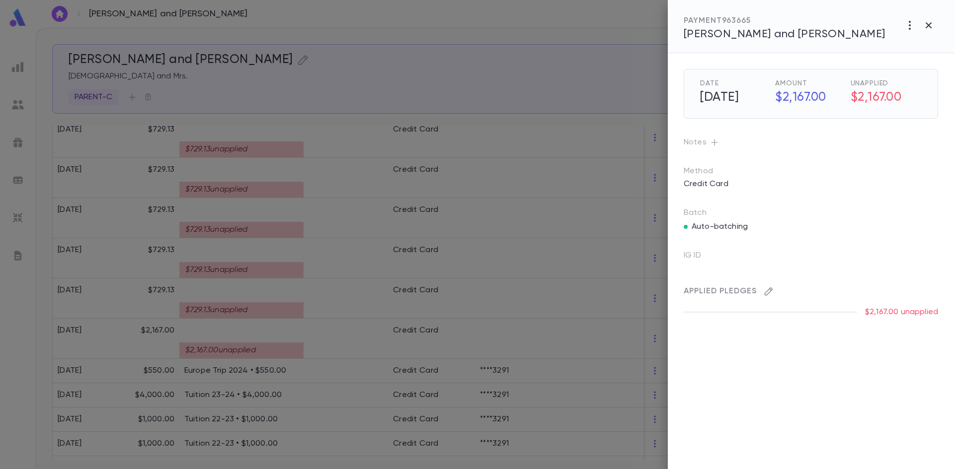
click at [765, 290] on icon "button" at bounding box center [768, 292] width 10 height 10
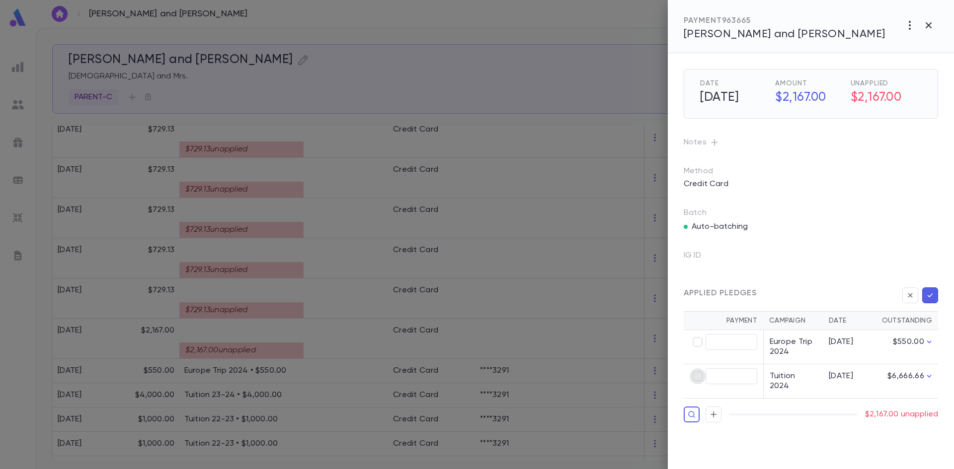
type input "********"
click at [935, 293] on button "button" at bounding box center [930, 296] width 16 height 16
click at [728, 182] on p "Credit Card" at bounding box center [705, 184] width 57 height 16
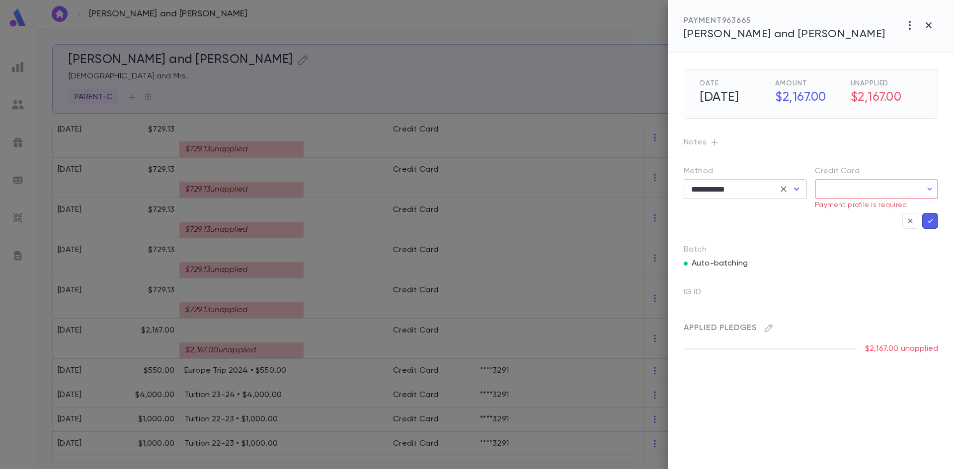
click at [798, 187] on icon "Open" at bounding box center [796, 189] width 12 height 12
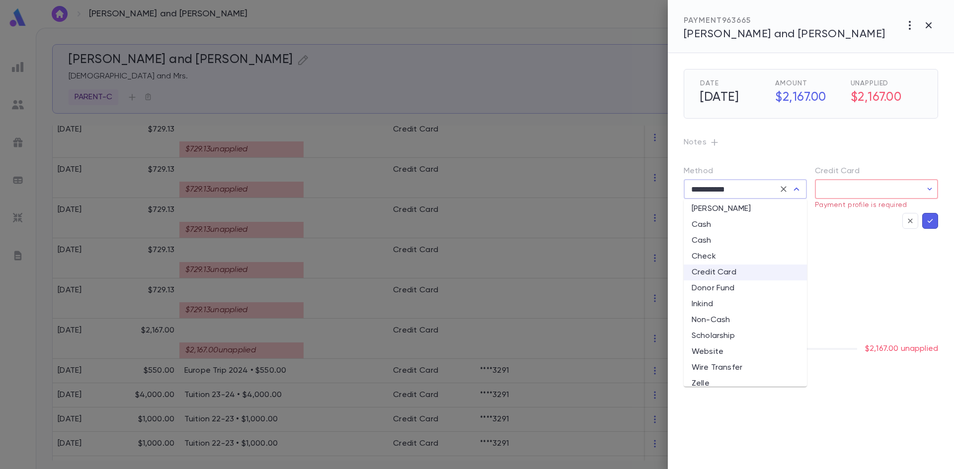
scroll to position [27, 0]
click at [756, 345] on li "Website" at bounding box center [744, 343] width 123 height 16
type input "*******"
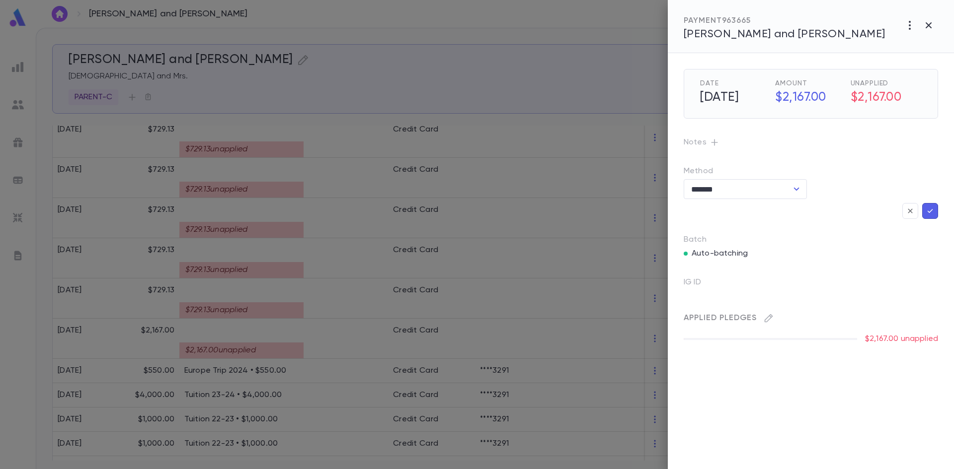
click at [933, 208] on icon "button" at bounding box center [929, 211] width 9 height 10
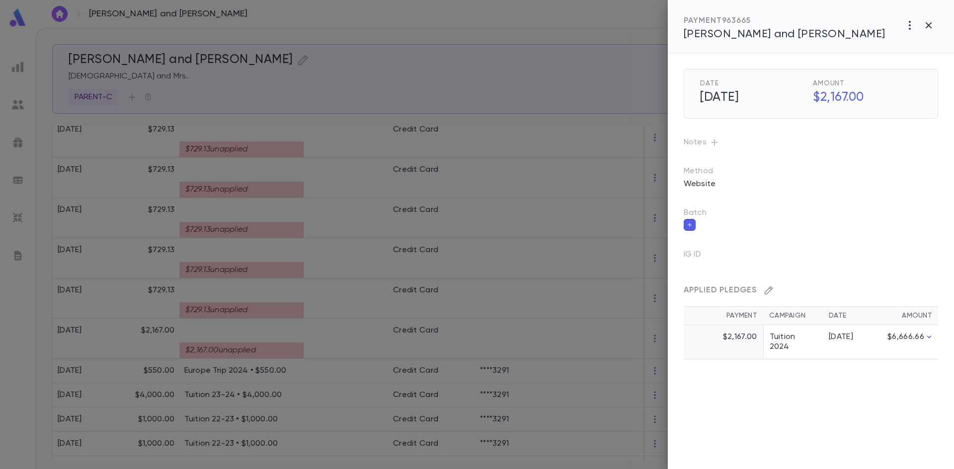
click at [770, 319] on div "Applied Pledges Payment Campaign Date Amount $2,167.00 Tuition 2024 8/1/24 $6,6…" at bounding box center [799, 309] width 278 height 101
click at [770, 319] on th "Campaign" at bounding box center [793, 316] width 60 height 18
click at [808, 281] on div "Applied Pledges" at bounding box center [806, 287] width 262 height 24
click at [927, 31] on button "button" at bounding box center [928, 25] width 19 height 19
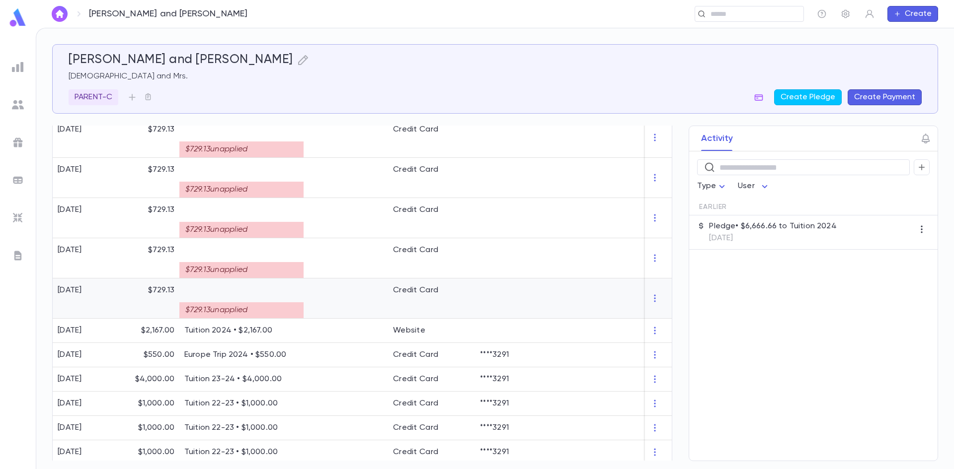
click at [305, 294] on div at bounding box center [345, 299] width 84 height 40
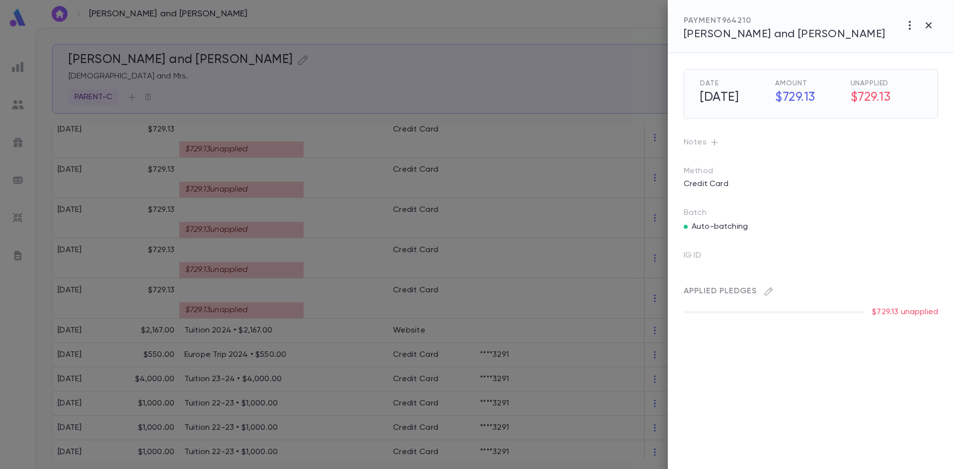
click at [736, 181] on div "Credit Card" at bounding box center [810, 184] width 254 height 16
click at [723, 182] on p "Credit Card" at bounding box center [705, 184] width 57 height 16
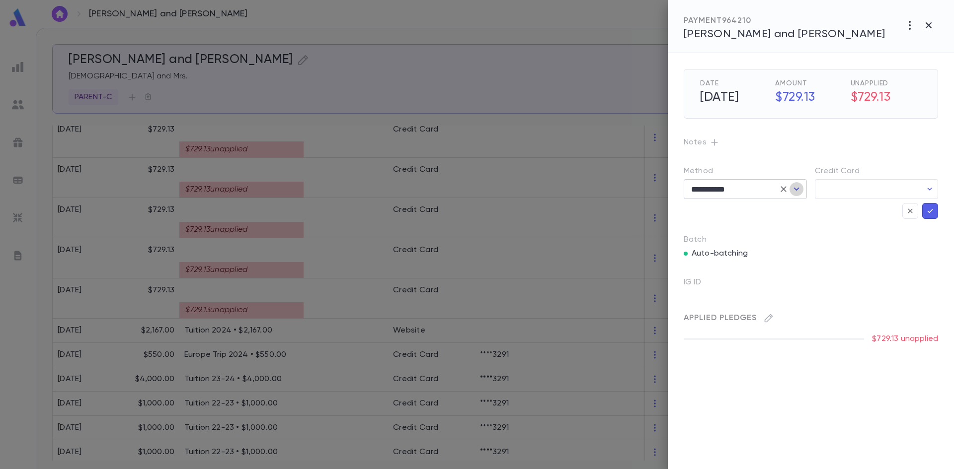
click at [799, 190] on icon "Open" at bounding box center [796, 189] width 12 height 12
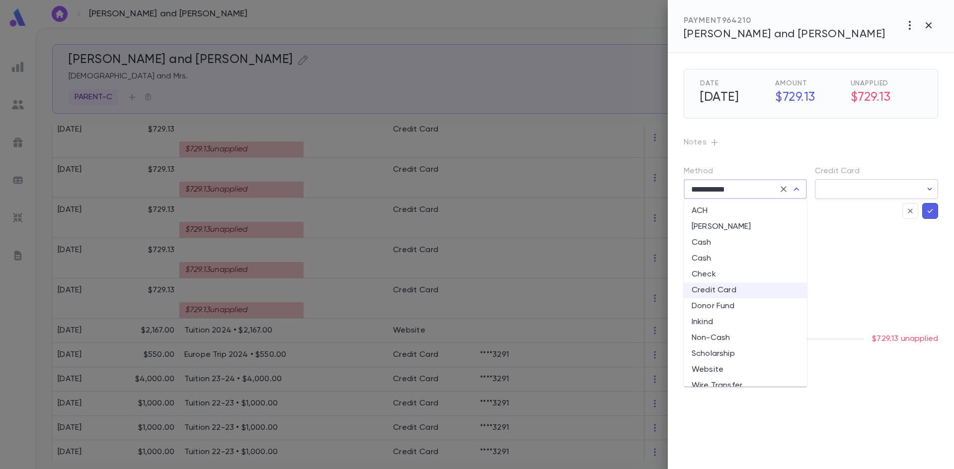
click at [926, 192] on icon "button" at bounding box center [929, 189] width 10 height 10
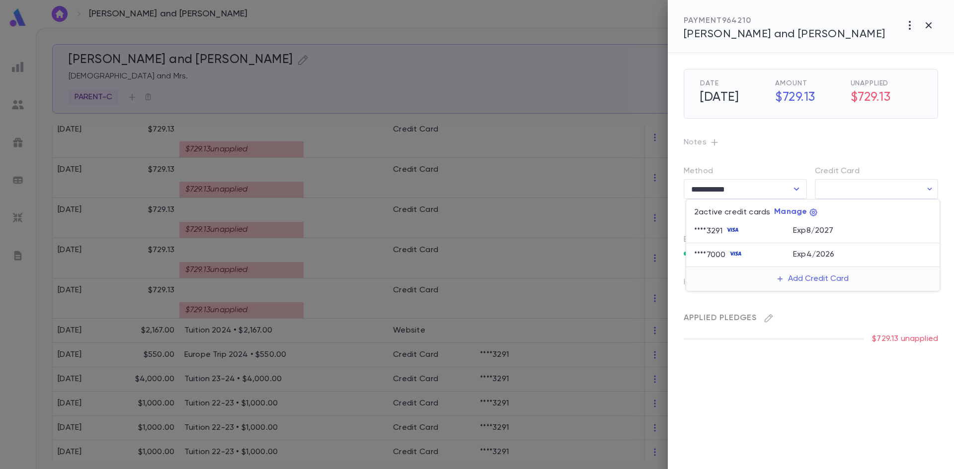
click at [774, 169] on div at bounding box center [477, 234] width 954 height 469
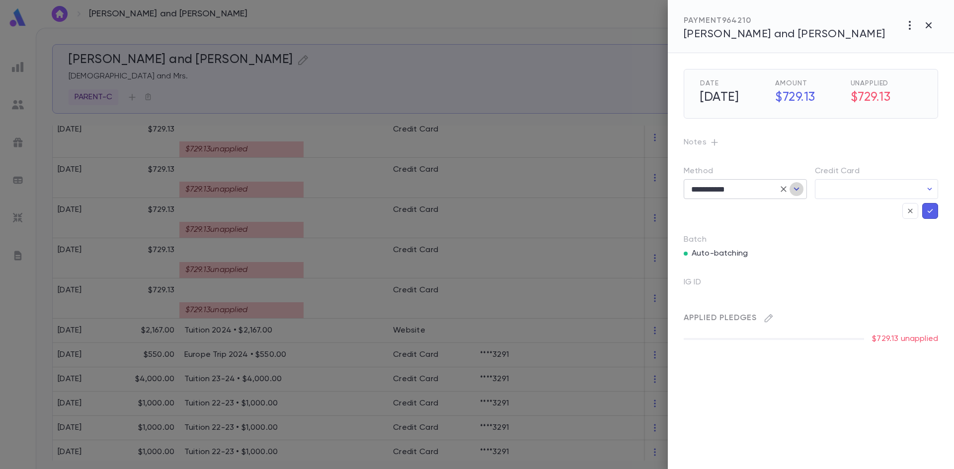
click at [797, 190] on icon "Open" at bounding box center [796, 189] width 5 height 3
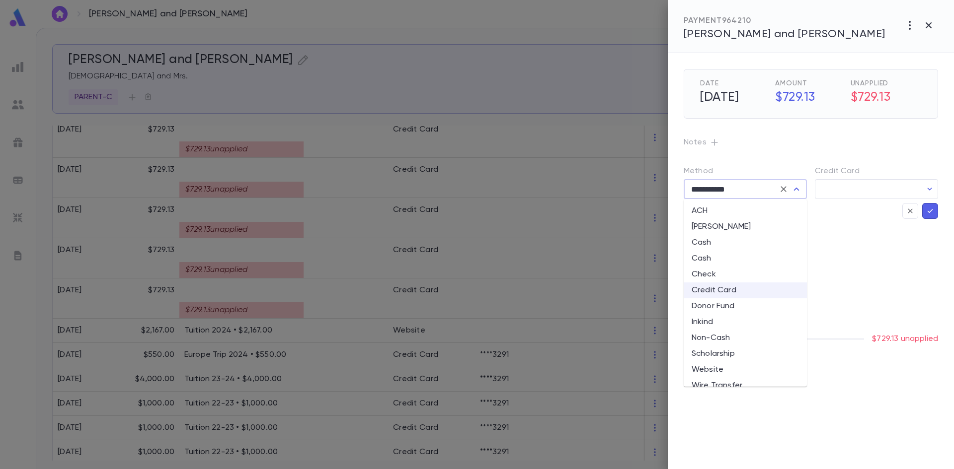
click at [744, 373] on li "Website" at bounding box center [744, 370] width 123 height 16
type input "*******"
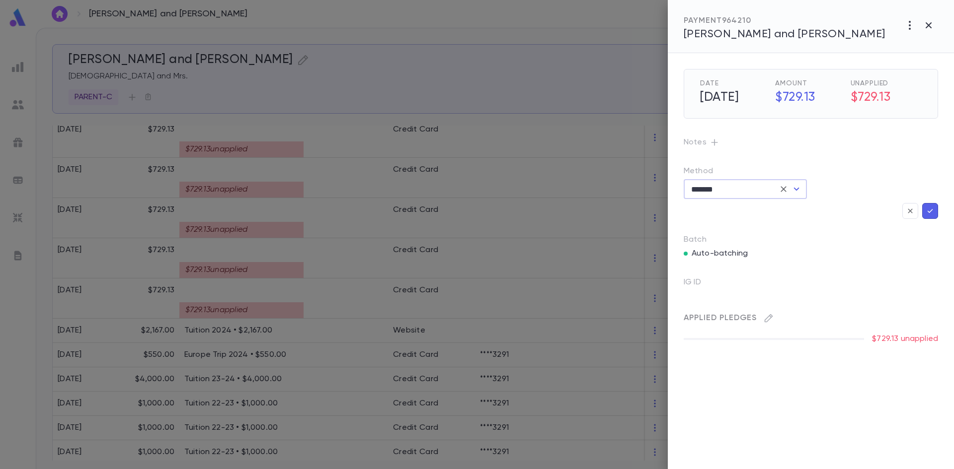
click at [932, 210] on icon "button" at bounding box center [929, 211] width 9 height 10
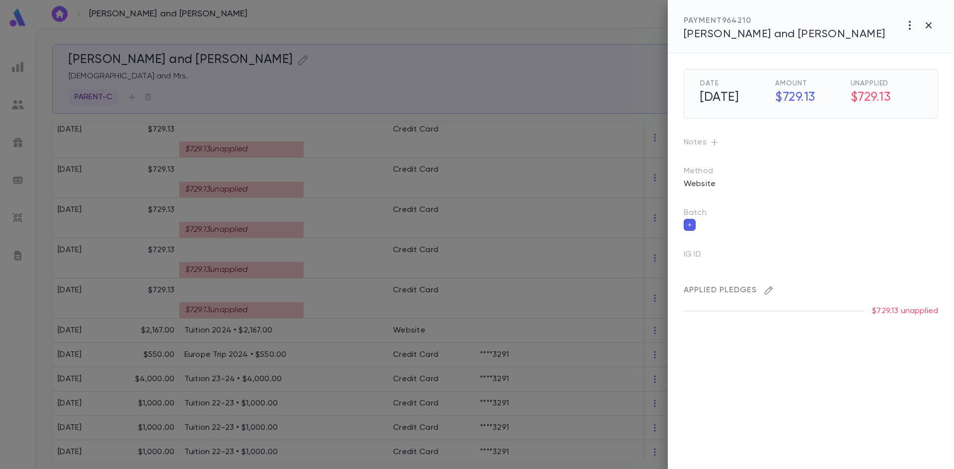
click at [765, 296] on button "button" at bounding box center [768, 291] width 16 height 16
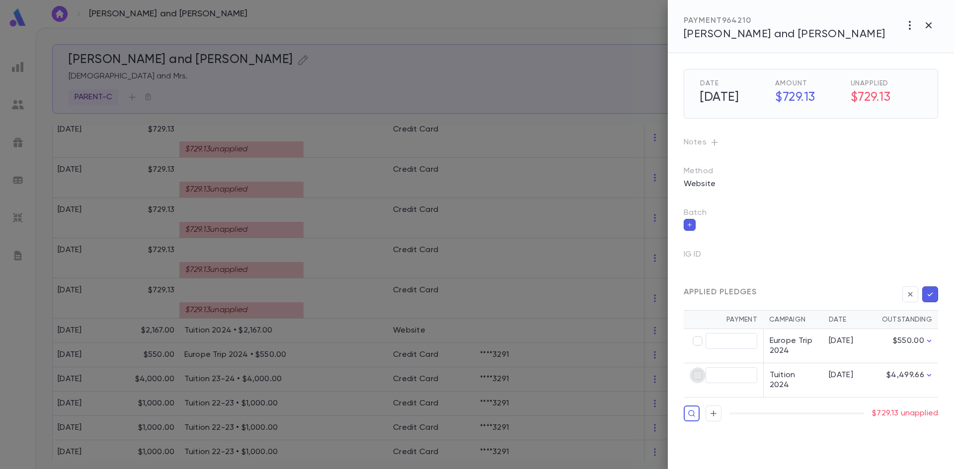
type input "******"
click at [937, 300] on button "button" at bounding box center [930, 295] width 16 height 16
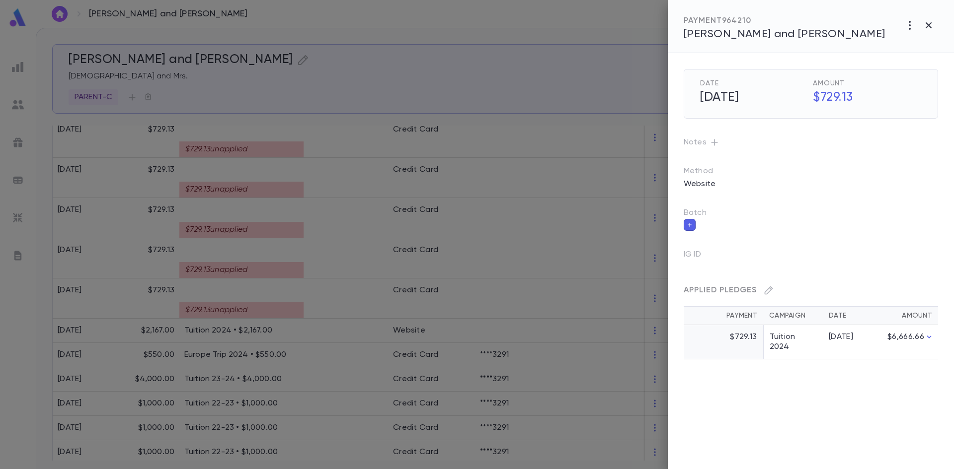
click at [280, 271] on div at bounding box center [477, 234] width 954 height 469
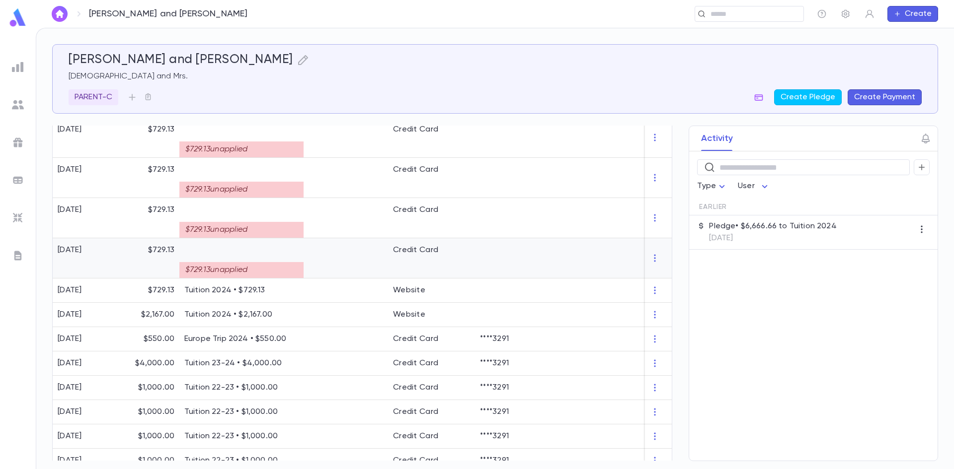
click at [367, 260] on div at bounding box center [345, 258] width 84 height 40
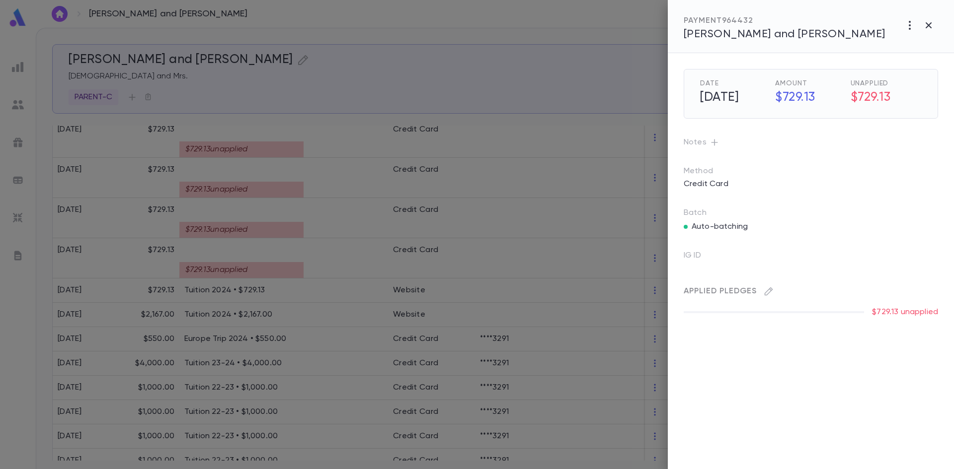
click at [734, 184] on div "Credit Card" at bounding box center [810, 184] width 254 height 16
click at [707, 190] on p "Credit Card" at bounding box center [705, 184] width 57 height 16
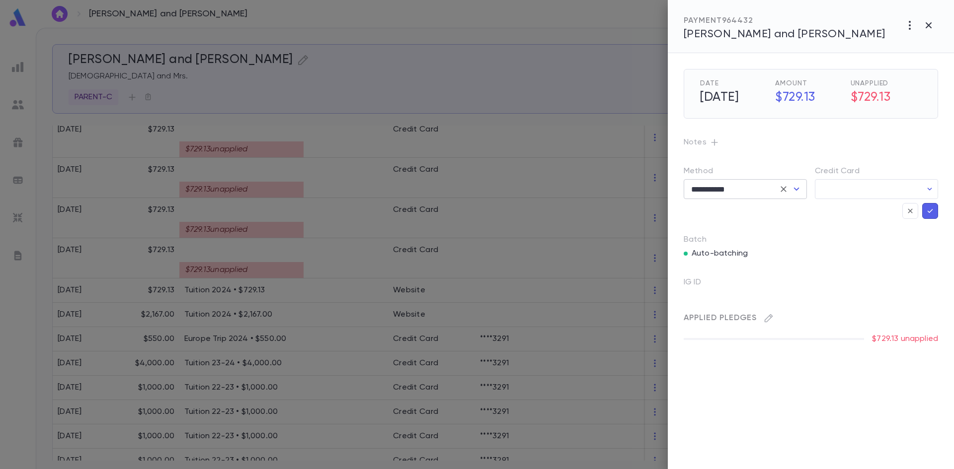
click at [794, 188] on icon "Open" at bounding box center [796, 189] width 5 height 3
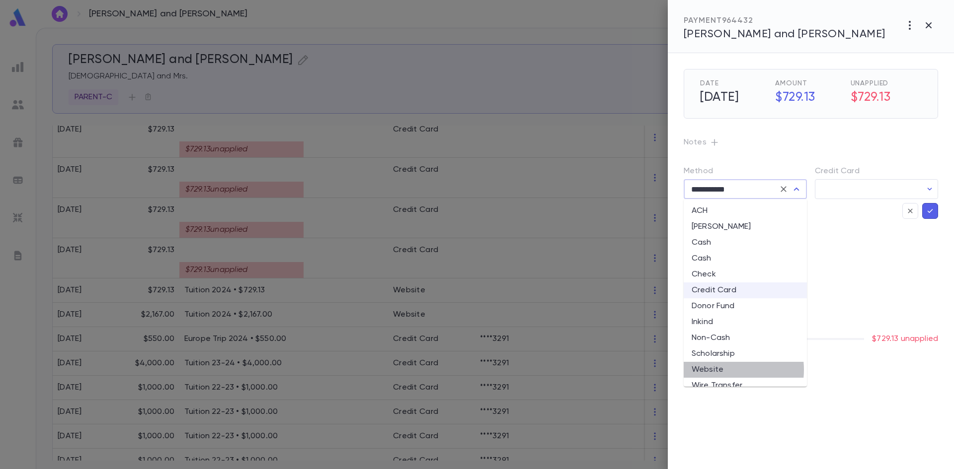
click at [721, 370] on li "Website" at bounding box center [744, 370] width 123 height 16
type input "*******"
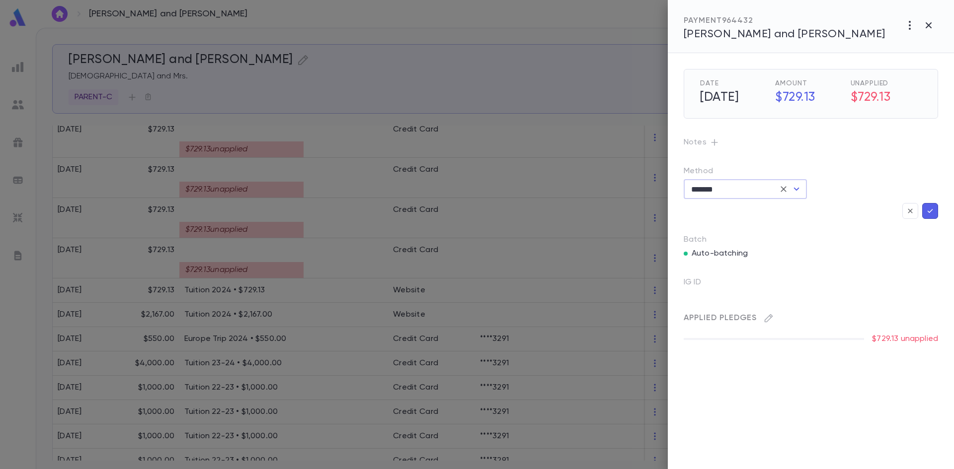
click at [767, 330] on div "$729.13 unapplied" at bounding box center [806, 335] width 262 height 18
click at [768, 324] on button "button" at bounding box center [768, 318] width 16 height 16
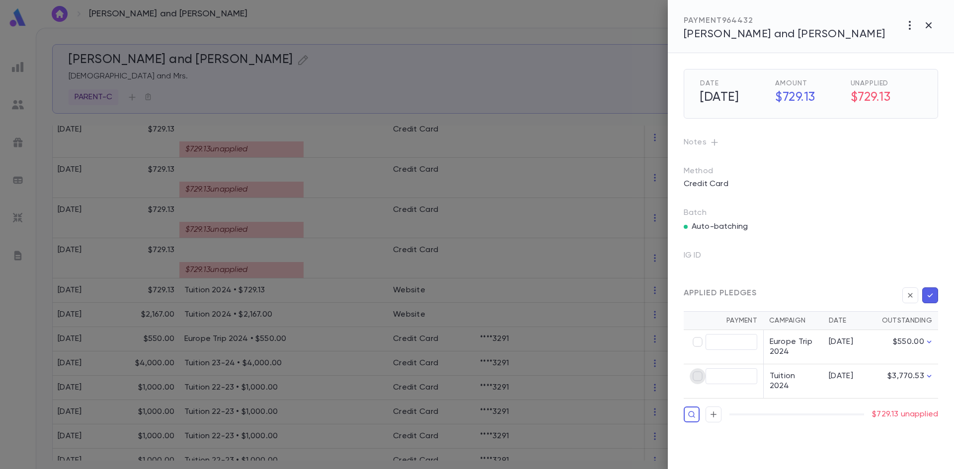
type input "******"
click at [931, 298] on icon "button" at bounding box center [929, 296] width 9 height 10
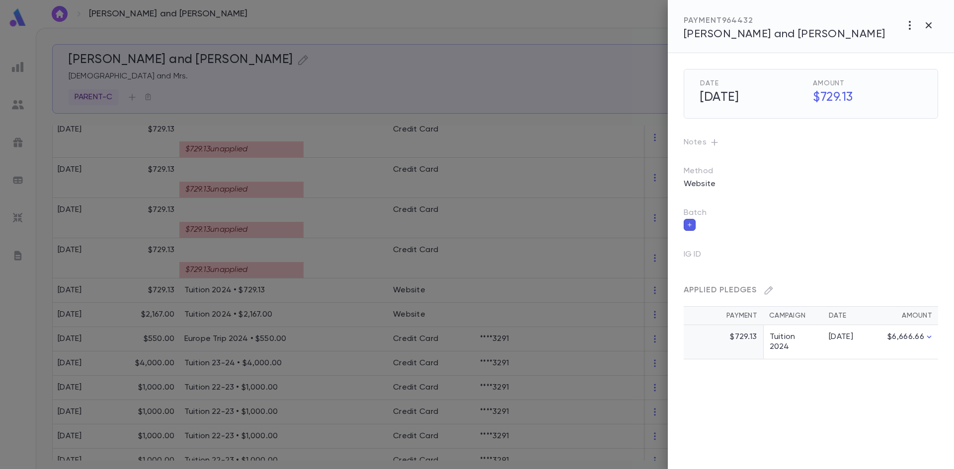
click at [350, 224] on div at bounding box center [477, 234] width 954 height 469
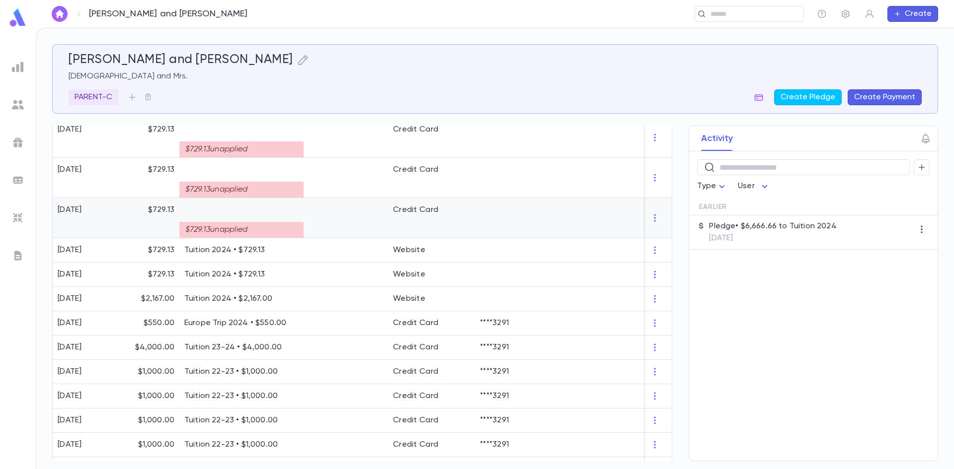
click at [352, 224] on div at bounding box center [345, 218] width 84 height 40
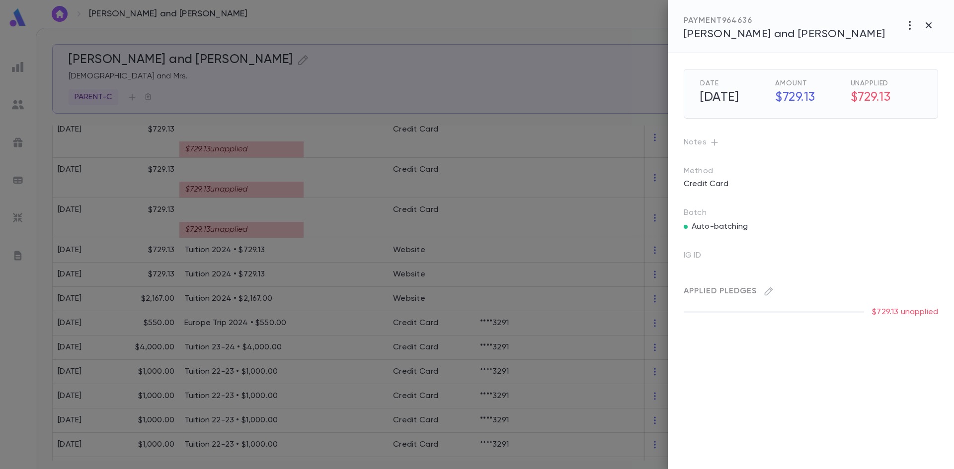
click at [345, 225] on div at bounding box center [477, 234] width 954 height 469
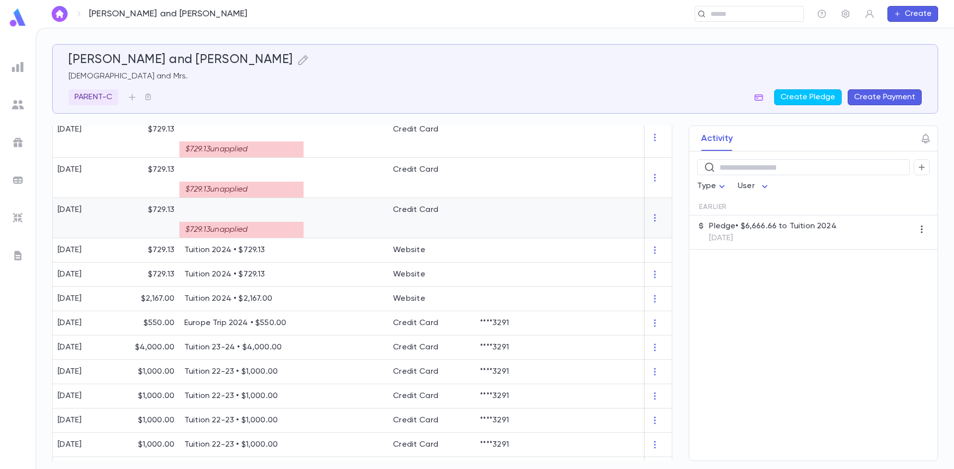
click at [331, 222] on div at bounding box center [345, 218] width 84 height 40
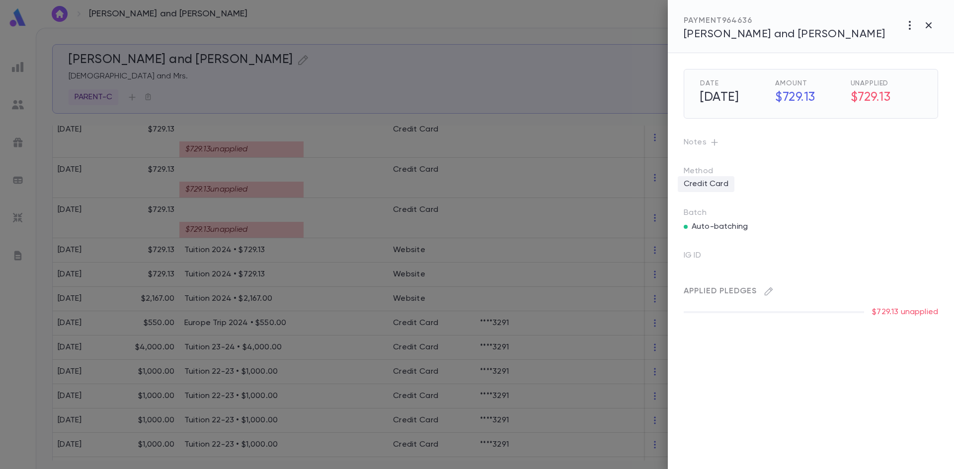
click at [726, 177] on p "Credit Card" at bounding box center [705, 184] width 57 height 16
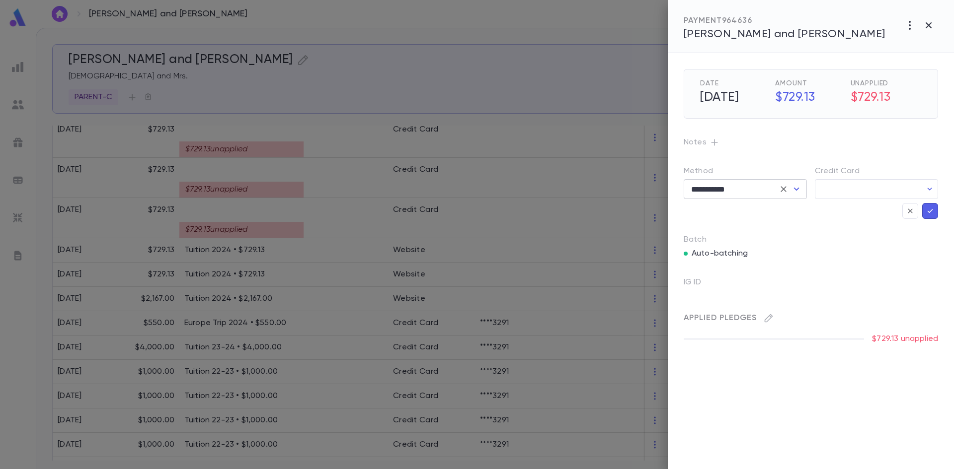
click at [792, 187] on icon "Open" at bounding box center [796, 189] width 12 height 12
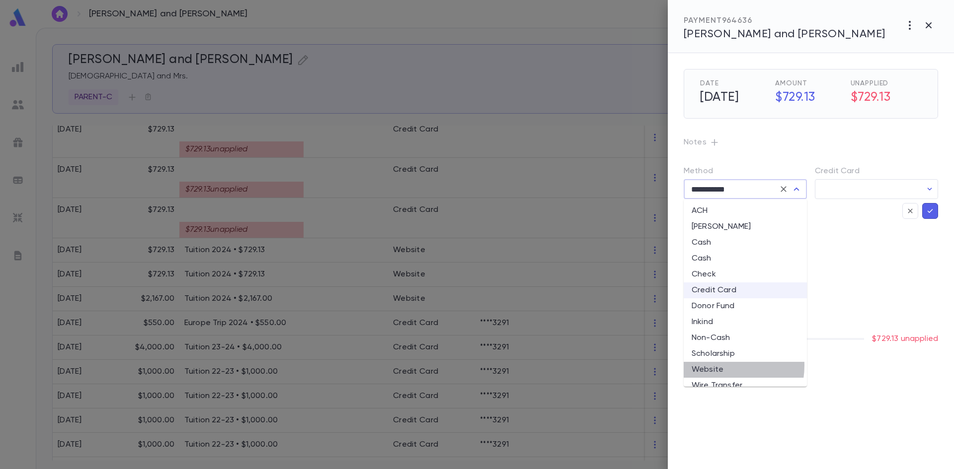
click at [714, 366] on li "Website" at bounding box center [744, 370] width 123 height 16
type input "*******"
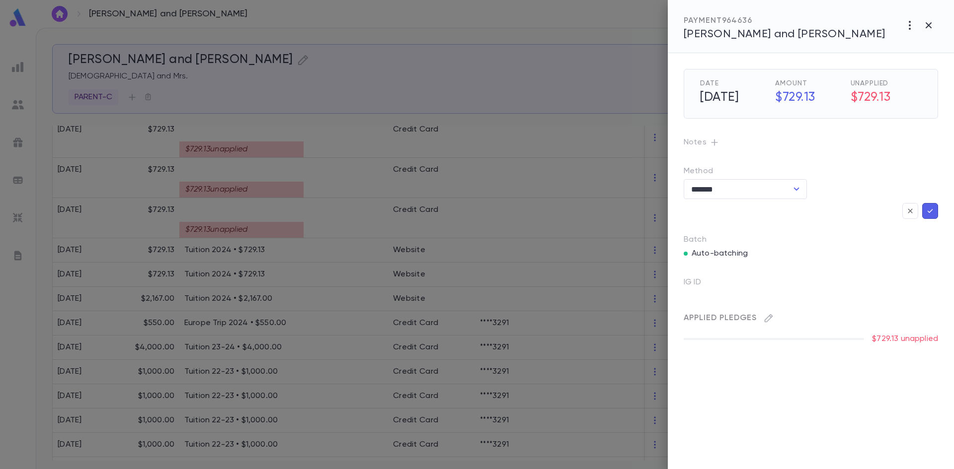
click at [933, 213] on icon "button" at bounding box center [929, 211] width 9 height 10
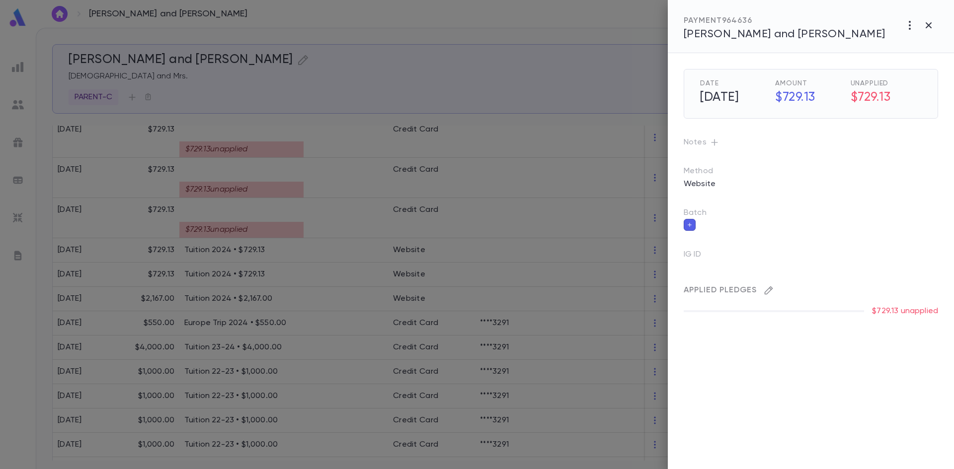
click at [766, 294] on icon "button" at bounding box center [768, 291] width 8 height 8
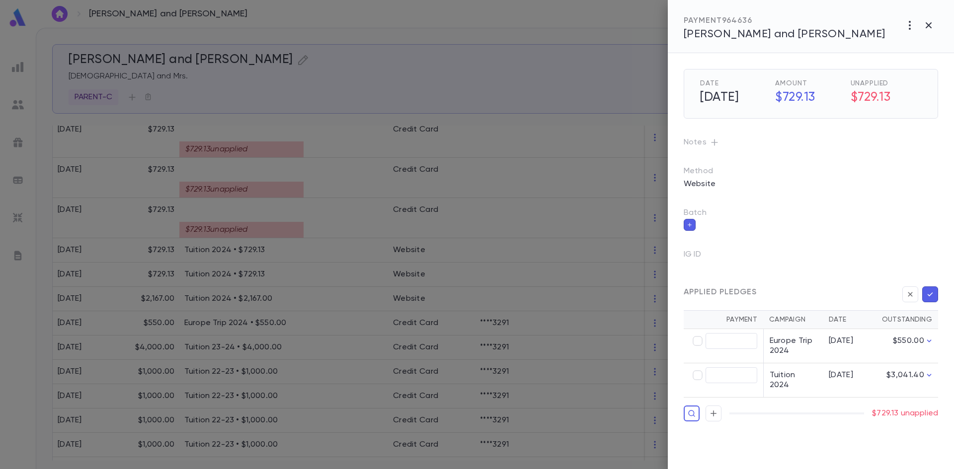
type input "******"
click at [932, 294] on icon "button" at bounding box center [929, 295] width 5 height 4
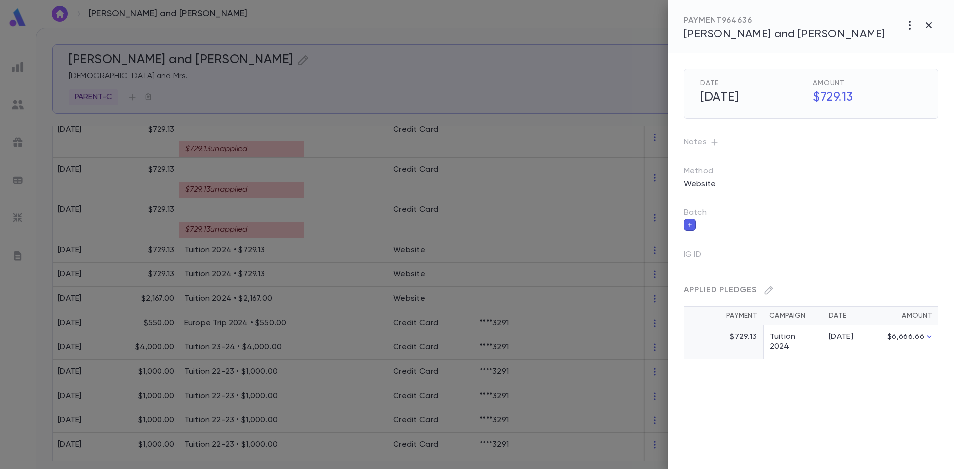
click at [396, 190] on div at bounding box center [477, 234] width 954 height 469
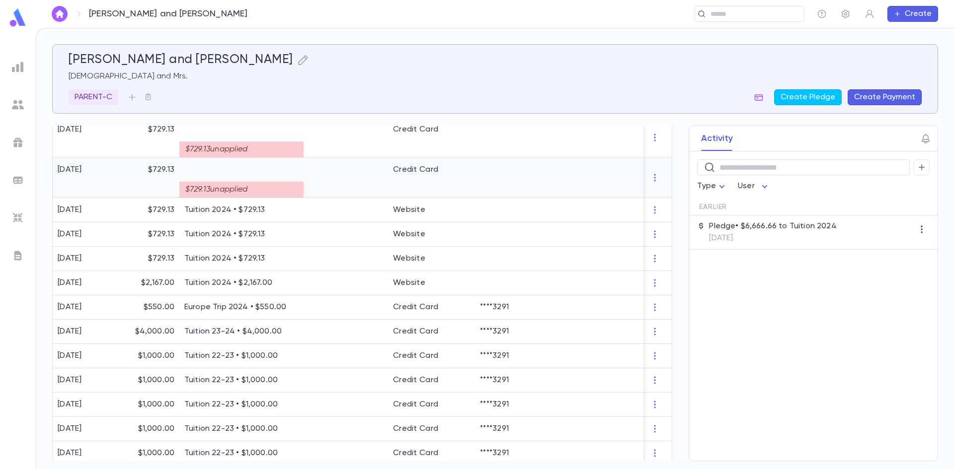
click at [370, 185] on div at bounding box center [345, 178] width 84 height 40
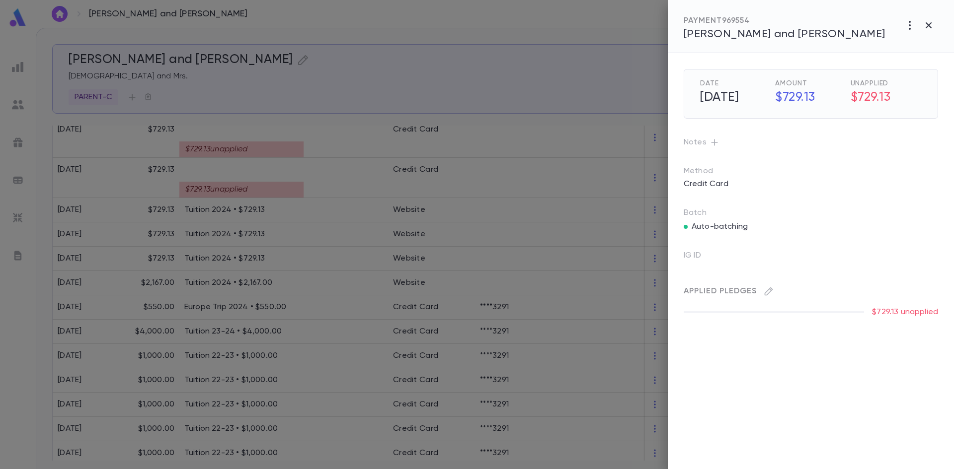
click at [785, 229] on div "Auto-batching" at bounding box center [810, 225] width 254 height 14
click at [723, 183] on p "Credit Card" at bounding box center [705, 184] width 57 height 16
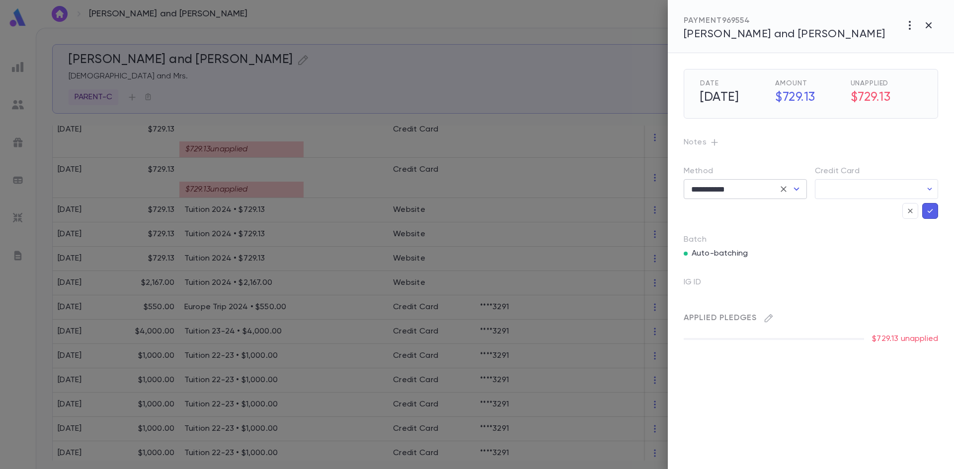
click at [781, 189] on icon "Clear" at bounding box center [783, 189] width 10 height 10
click at [793, 189] on icon "Open" at bounding box center [796, 189] width 12 height 12
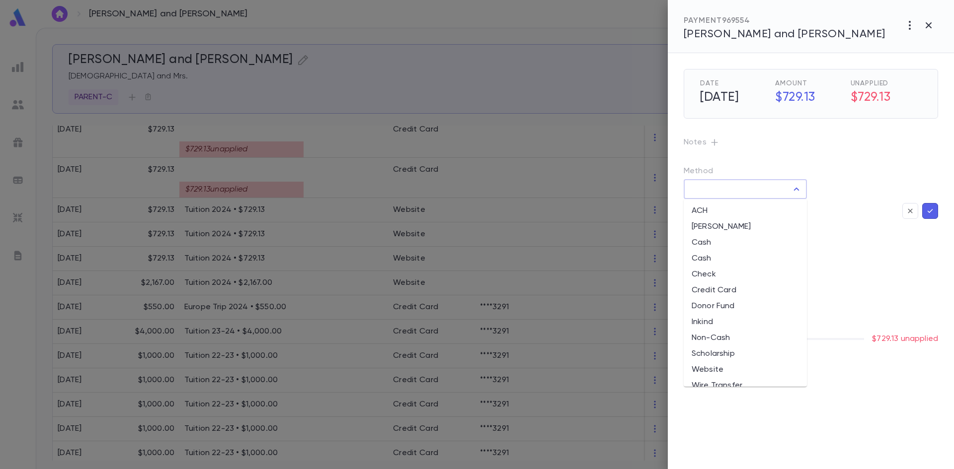
click at [714, 363] on li "Website" at bounding box center [744, 370] width 123 height 16
type input "*******"
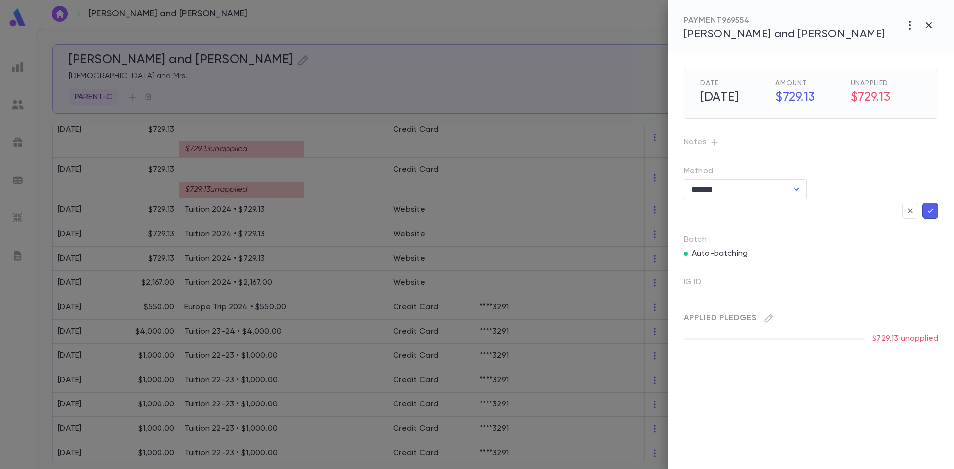
click at [930, 205] on button "button" at bounding box center [930, 211] width 16 height 16
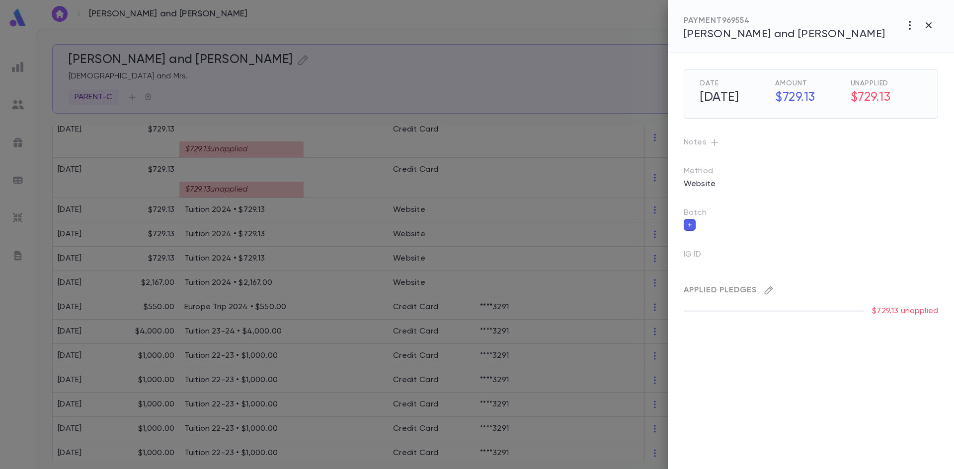
click at [775, 288] on button "button" at bounding box center [768, 291] width 16 height 16
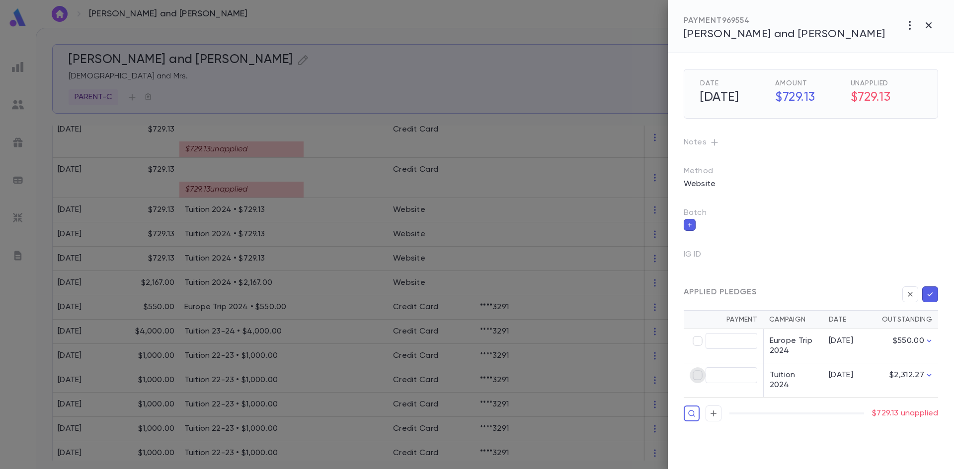
type input "******"
click at [931, 295] on icon "button" at bounding box center [929, 295] width 9 height 10
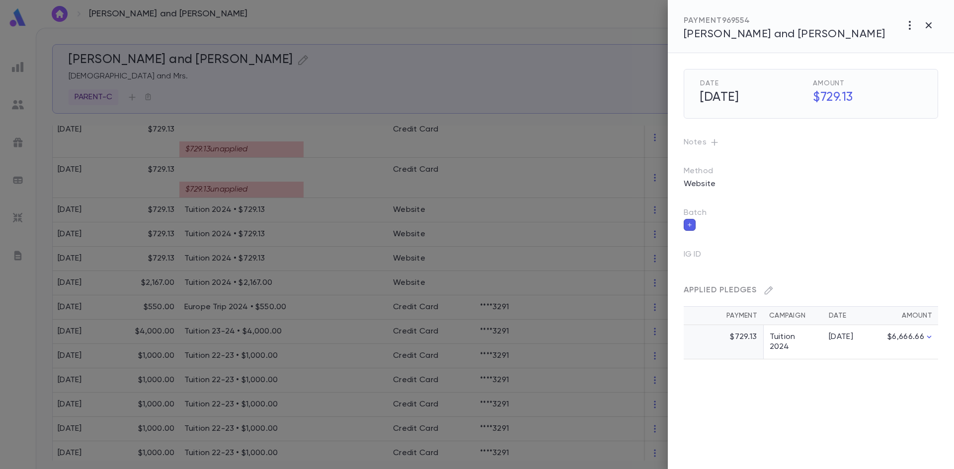
click at [335, 158] on div at bounding box center [477, 234] width 954 height 469
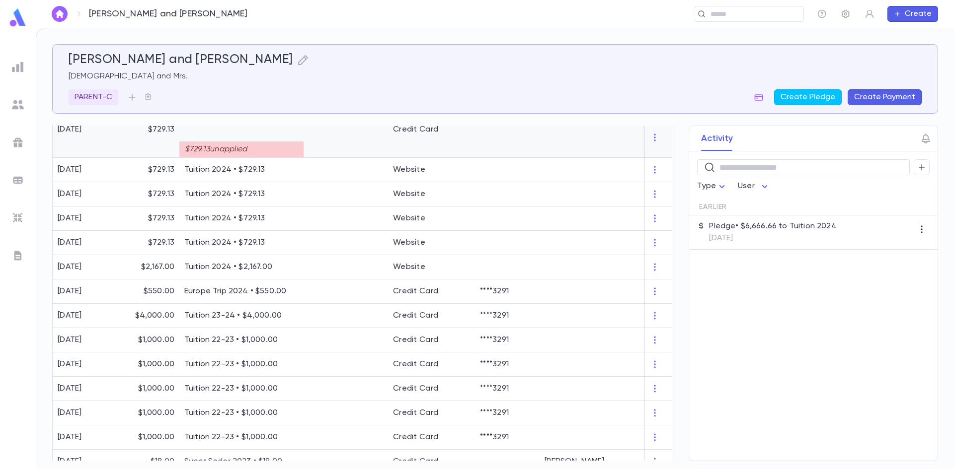
click at [333, 149] on div at bounding box center [345, 138] width 84 height 40
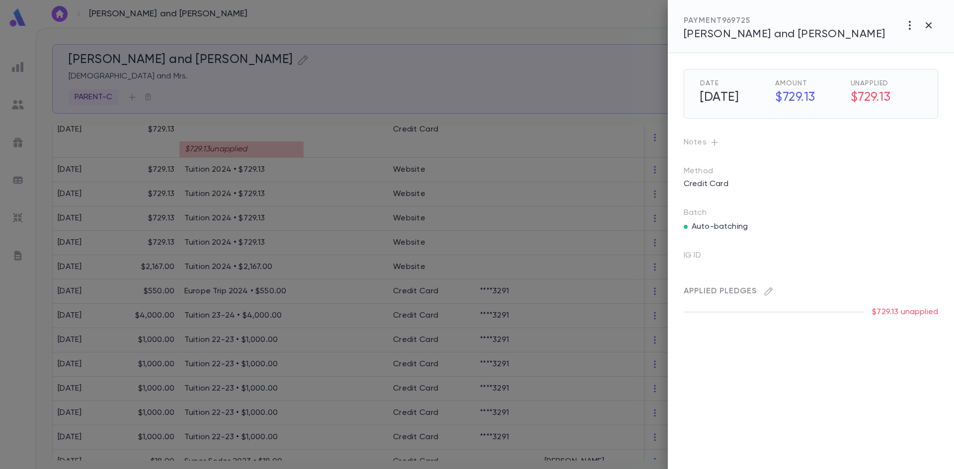
click at [737, 180] on div "Credit Card" at bounding box center [810, 184] width 254 height 16
click at [729, 187] on p "Credit Card" at bounding box center [705, 184] width 57 height 16
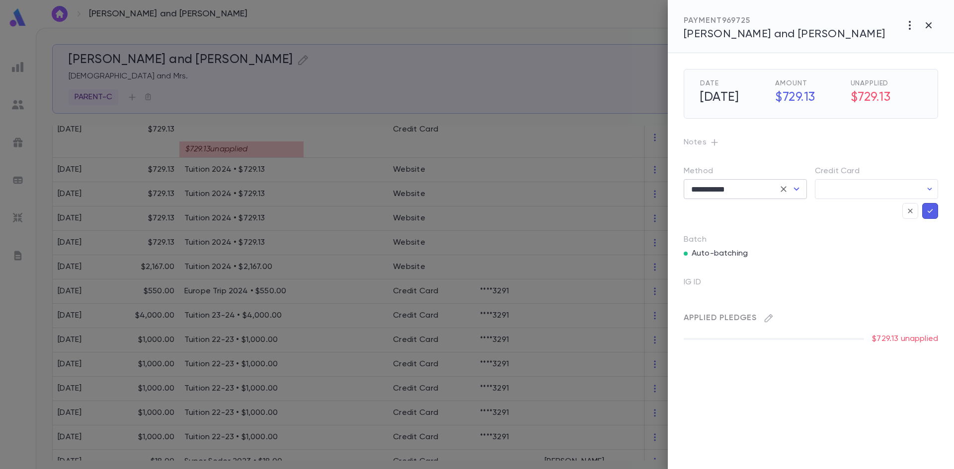
click at [793, 195] on icon "Open" at bounding box center [796, 189] width 12 height 12
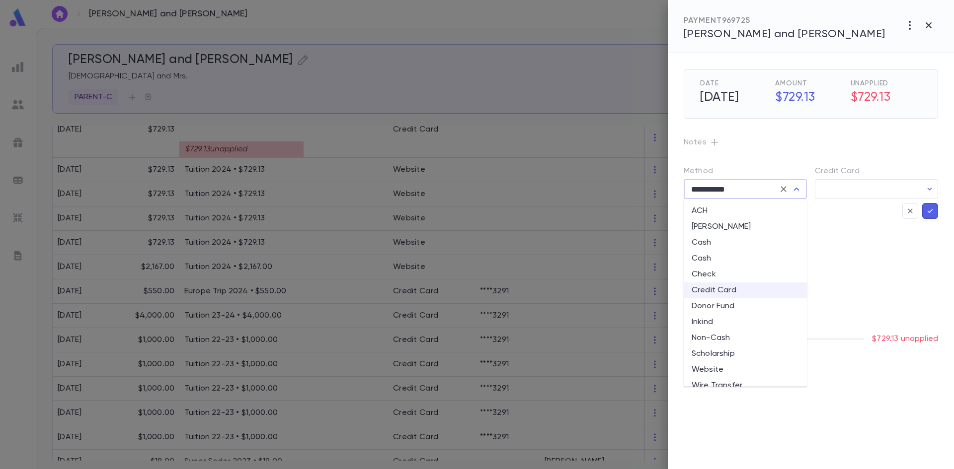
click at [716, 369] on li "Website" at bounding box center [744, 370] width 123 height 16
type input "*******"
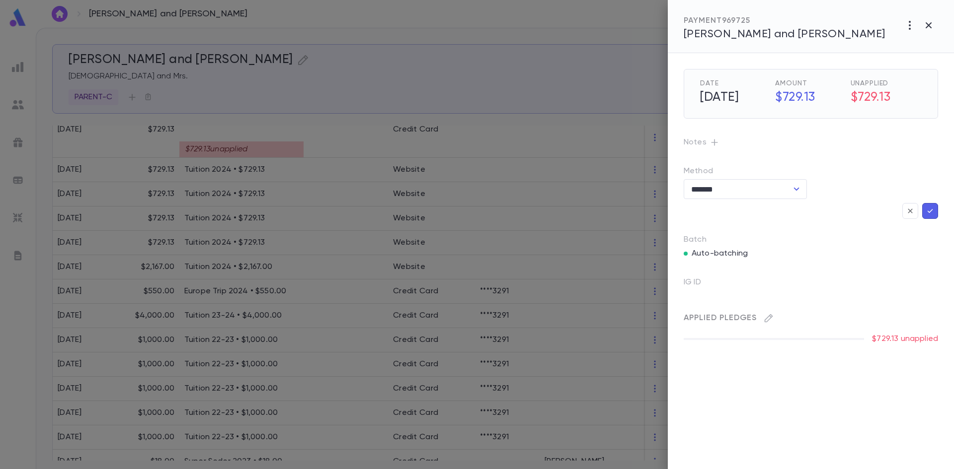
click at [936, 209] on button "button" at bounding box center [930, 211] width 16 height 16
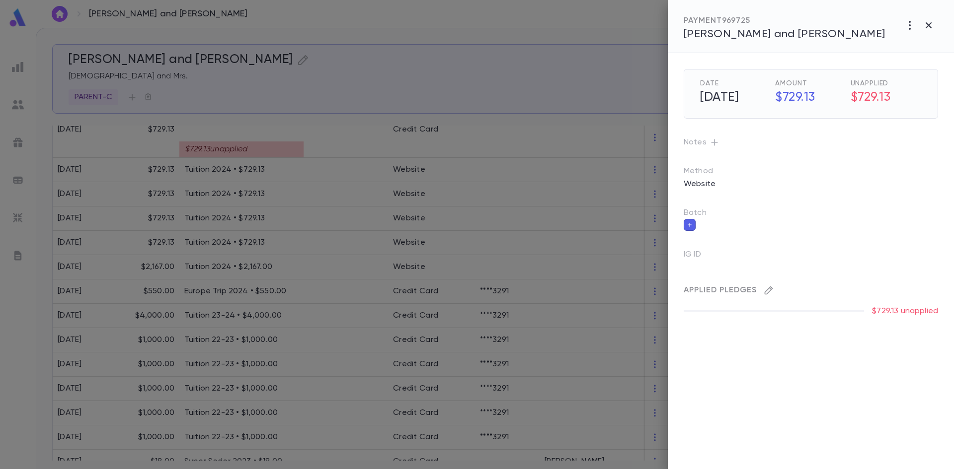
click at [762, 293] on button "button" at bounding box center [768, 291] width 16 height 16
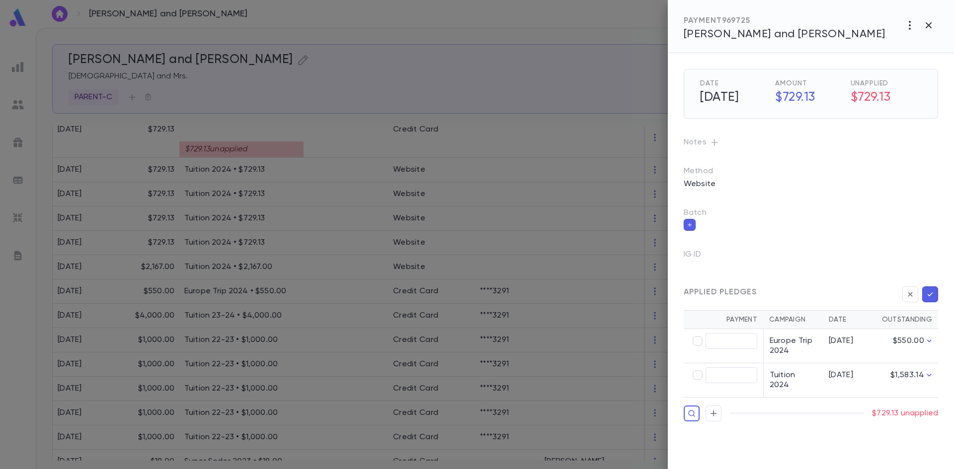
type input "******"
click at [931, 294] on icon "button" at bounding box center [929, 295] width 5 height 4
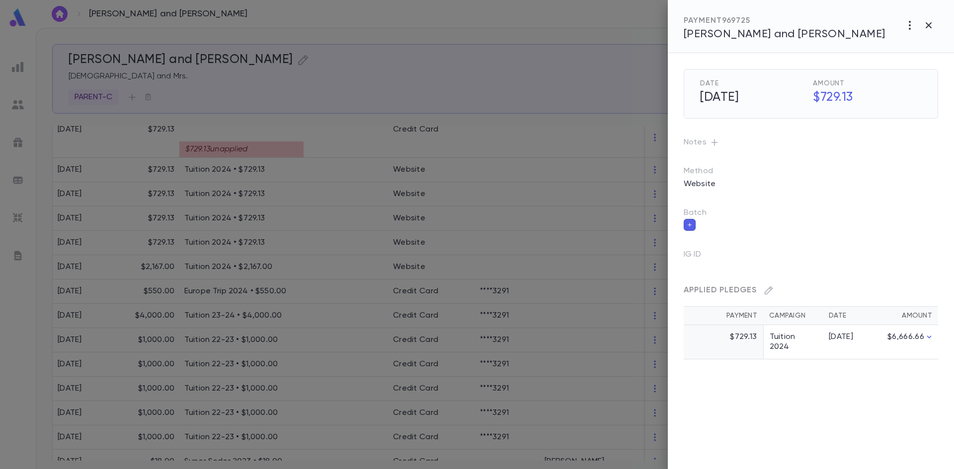
click at [578, 184] on div at bounding box center [477, 234] width 954 height 469
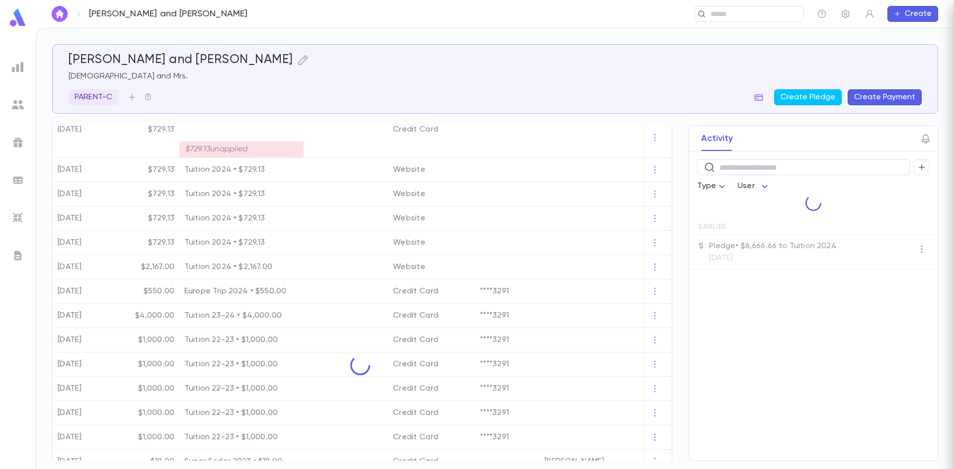
scroll to position [313, 0]
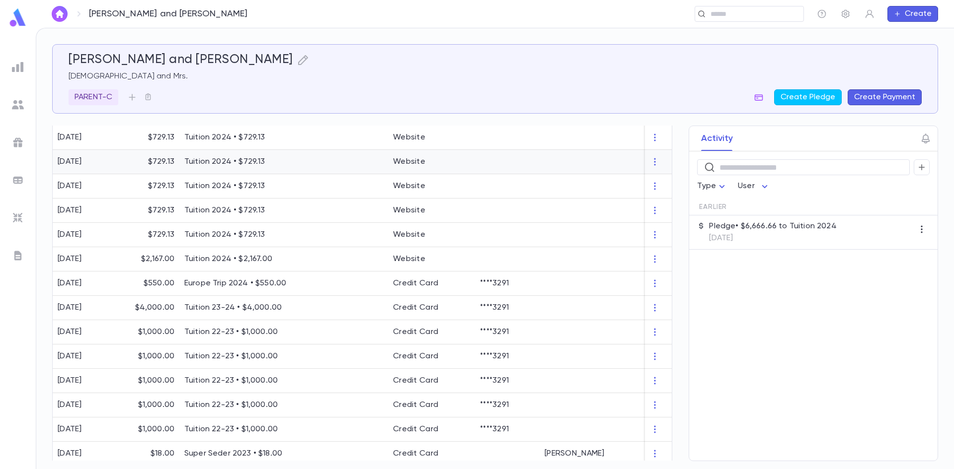
click at [667, 173] on div at bounding box center [658, 162] width 27 height 24
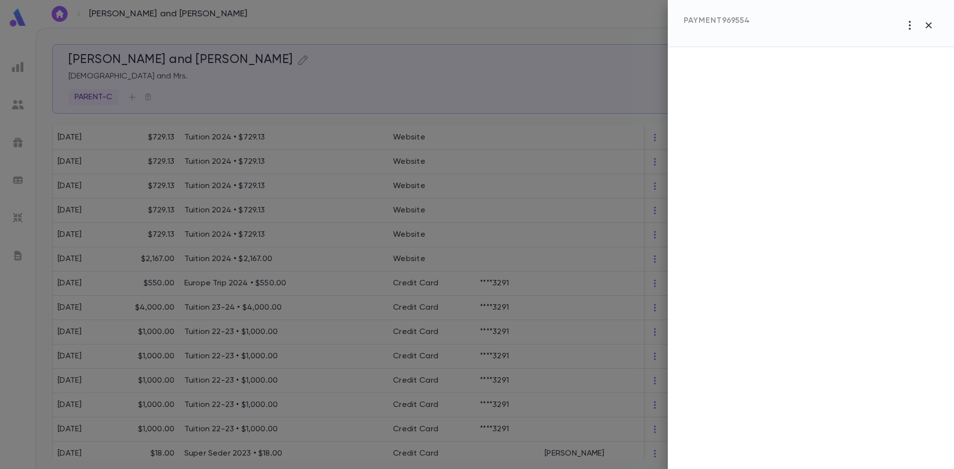
click at [559, 183] on div at bounding box center [477, 234] width 954 height 469
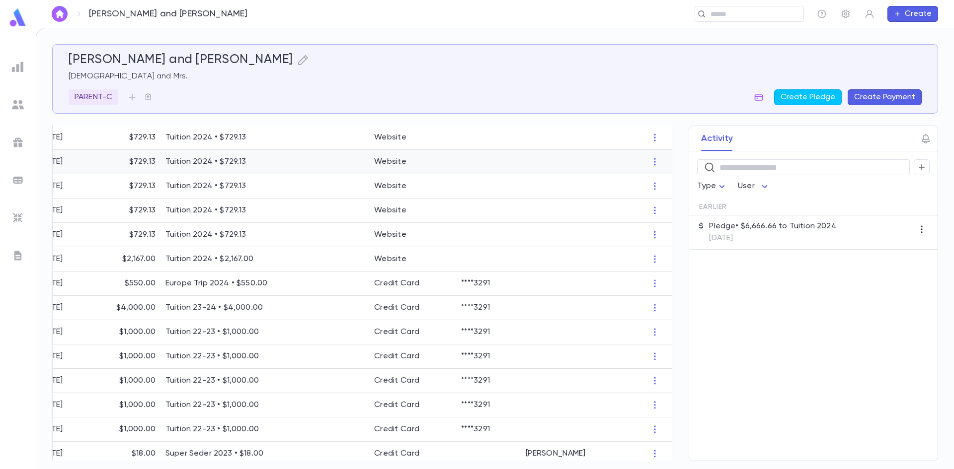
scroll to position [54, 0]
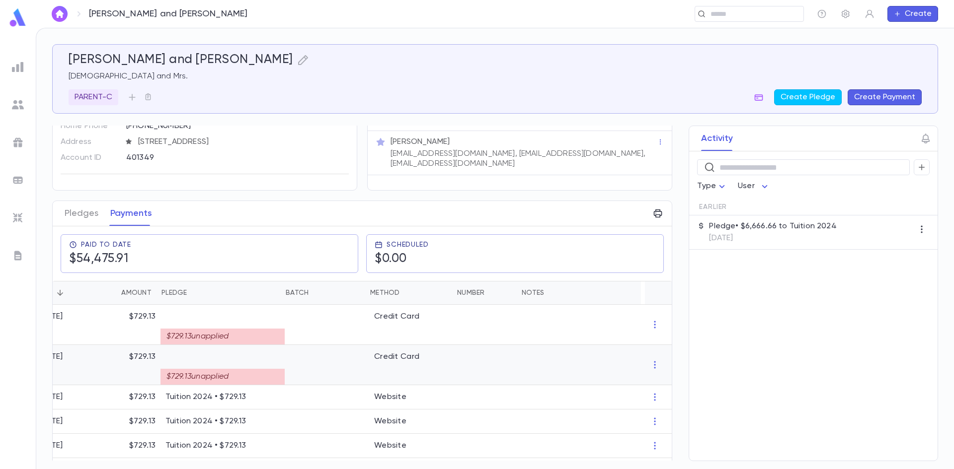
click at [337, 376] on div at bounding box center [327, 365] width 84 height 40
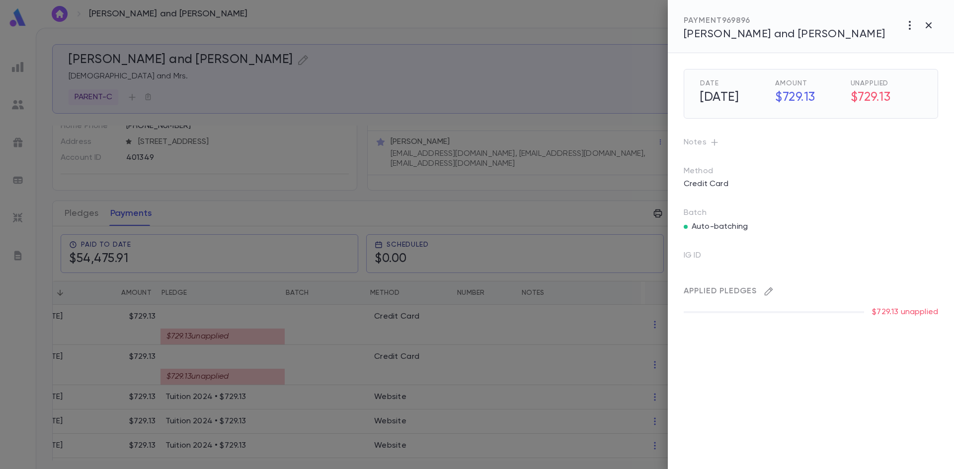
click at [769, 289] on icon "button" at bounding box center [768, 292] width 10 height 10
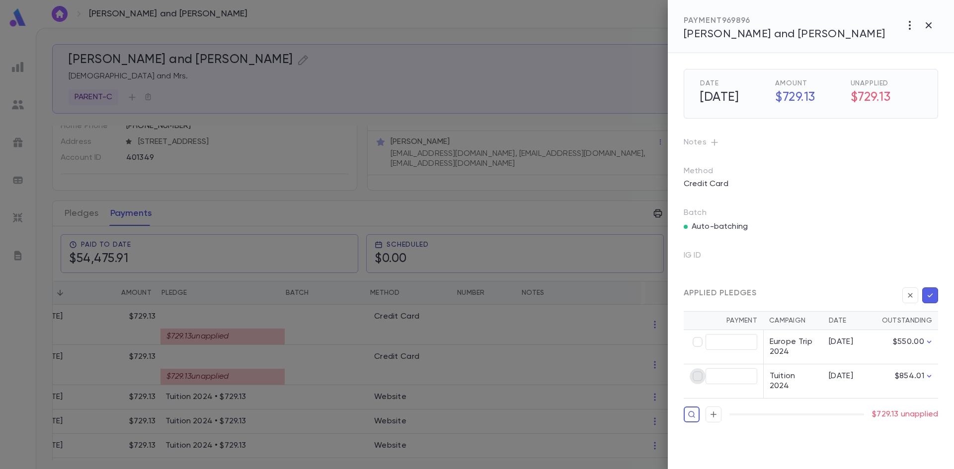
type input "******"
click at [934, 299] on button "button" at bounding box center [930, 296] width 16 height 16
click at [722, 186] on p "Credit Card" at bounding box center [705, 184] width 57 height 16
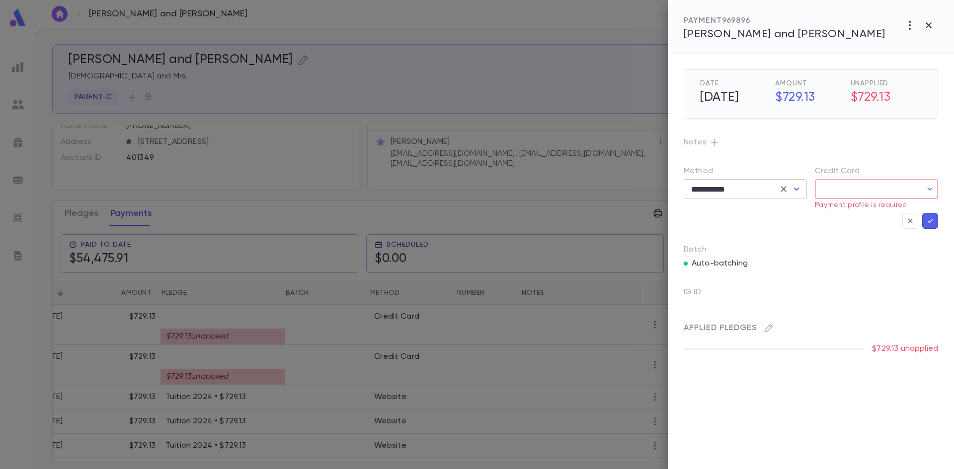
click at [799, 186] on icon "Open" at bounding box center [796, 189] width 12 height 12
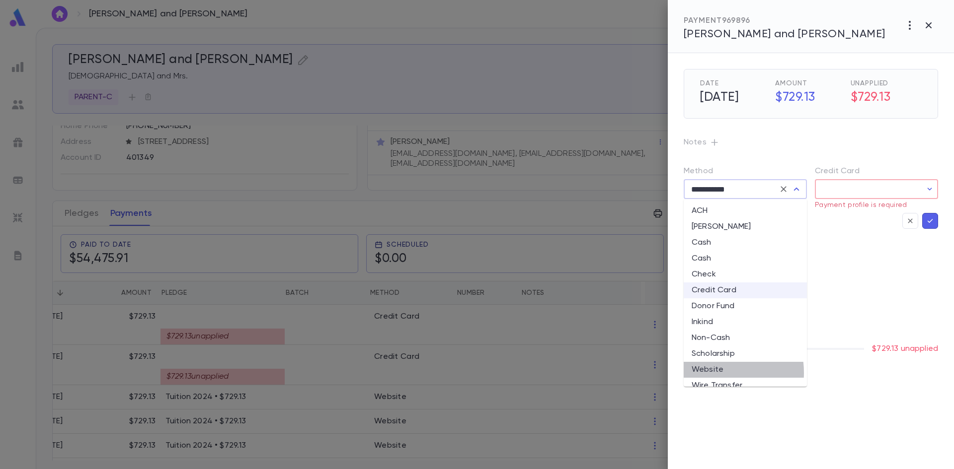
click at [707, 373] on li "Website" at bounding box center [744, 370] width 123 height 16
type input "*******"
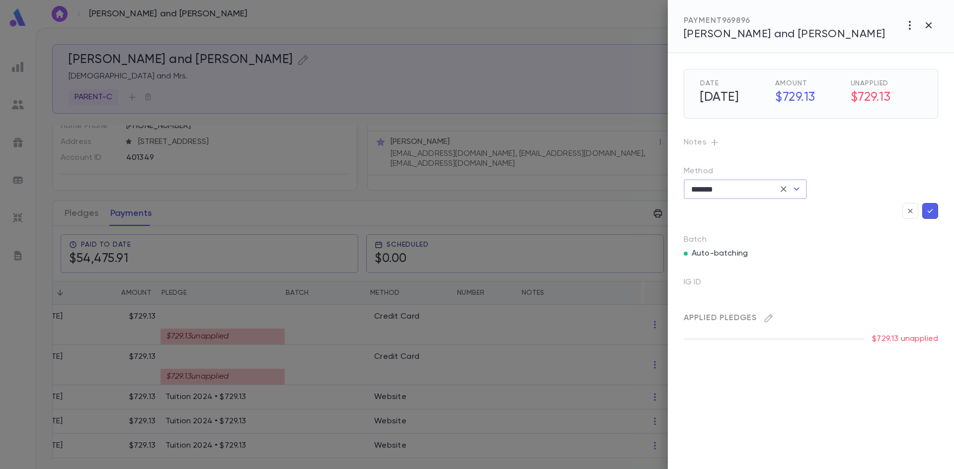
click at [933, 210] on icon "button" at bounding box center [929, 211] width 9 height 10
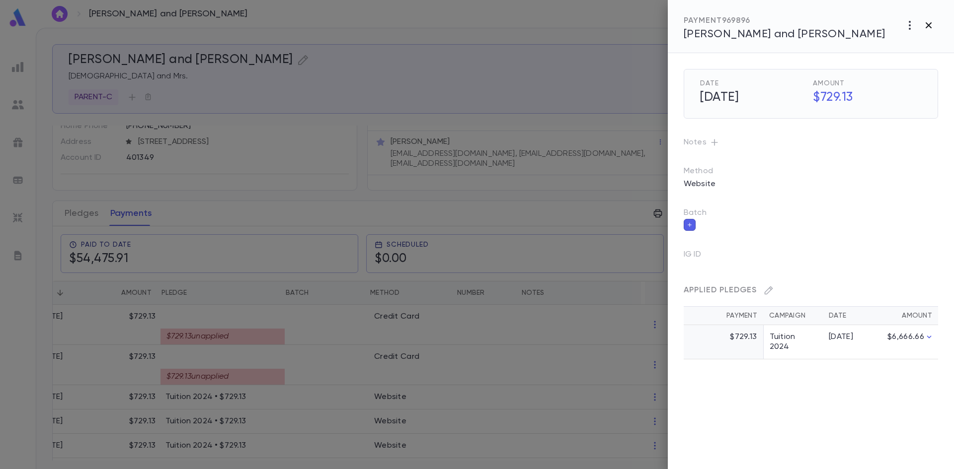
click at [929, 23] on icon "button" at bounding box center [928, 25] width 12 height 12
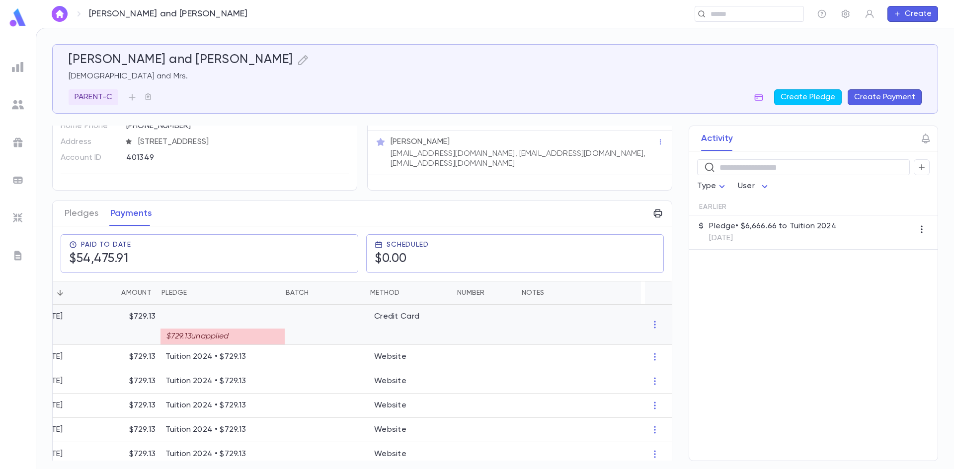
click at [285, 329] on div at bounding box center [327, 325] width 84 height 40
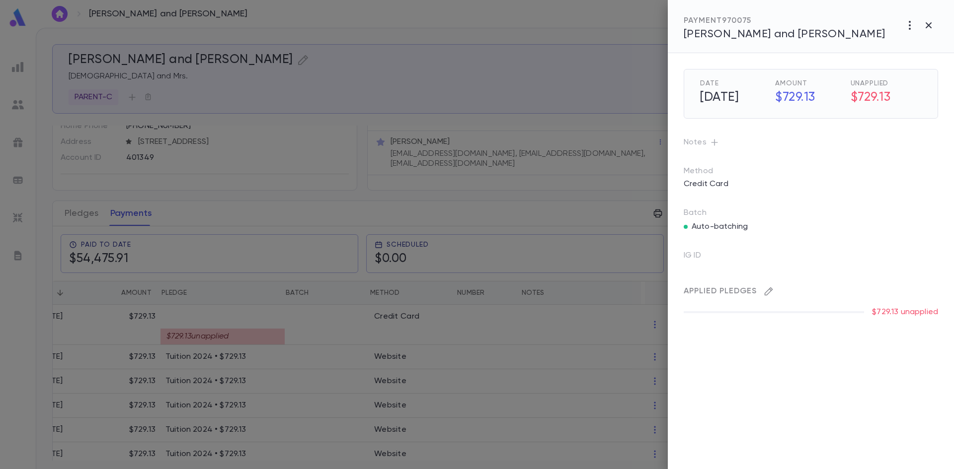
click at [769, 288] on icon "button" at bounding box center [768, 292] width 10 height 10
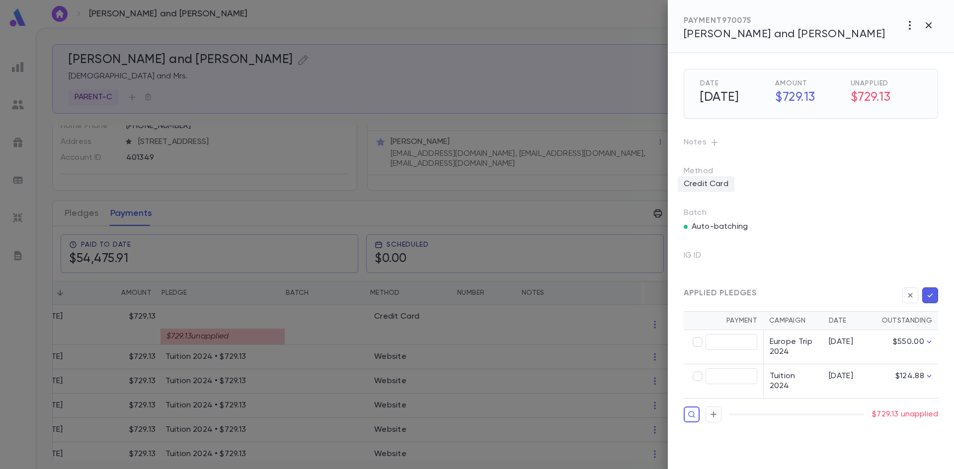
click at [729, 182] on p "Credit Card" at bounding box center [705, 184] width 57 height 16
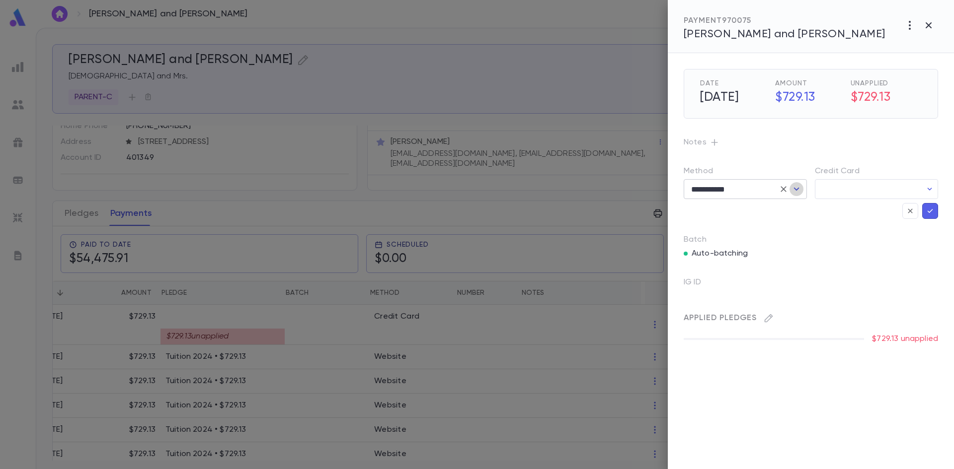
click at [801, 185] on icon "Open" at bounding box center [796, 189] width 12 height 12
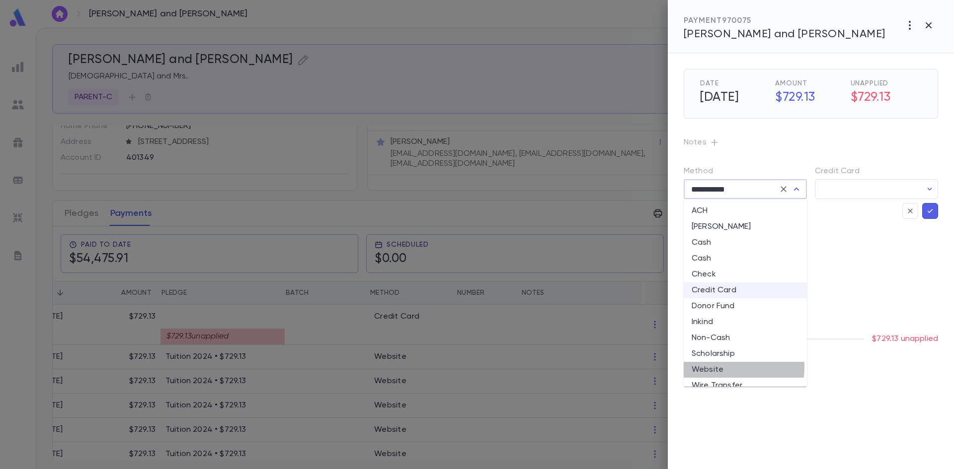
click at [725, 368] on li "Website" at bounding box center [744, 370] width 123 height 16
type input "*******"
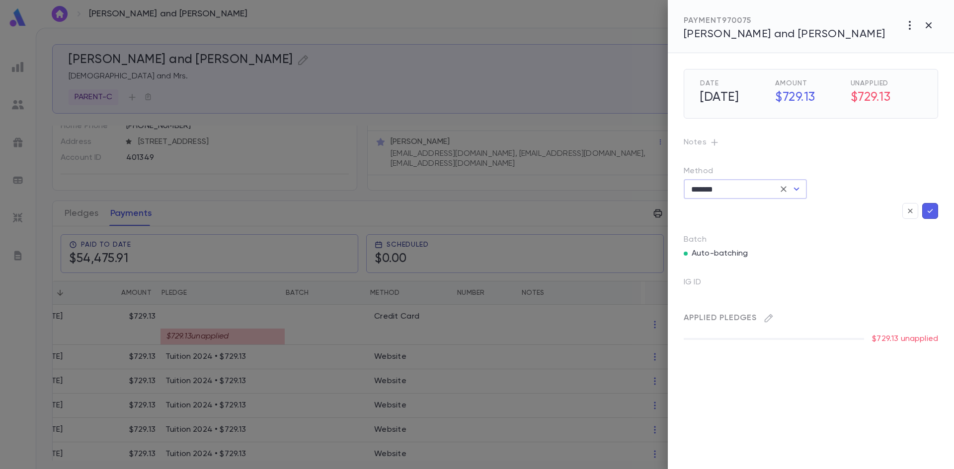
click at [935, 216] on button "button" at bounding box center [930, 211] width 16 height 16
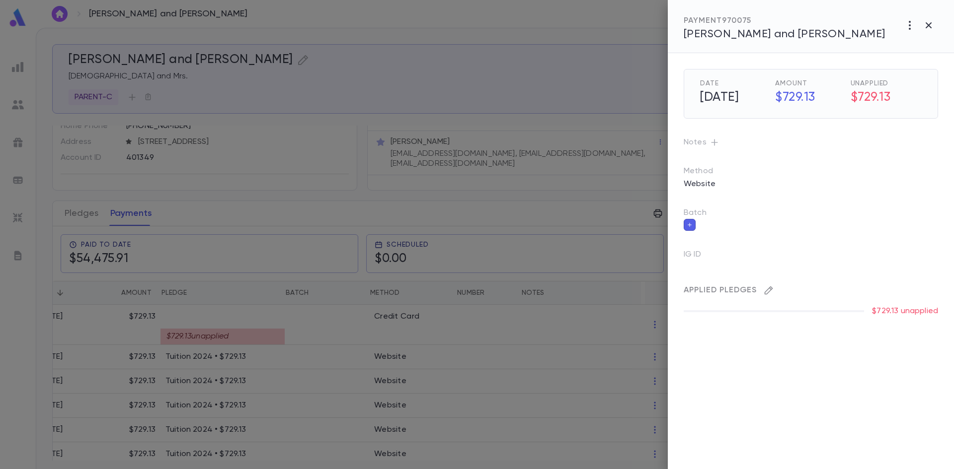
click at [768, 291] on icon "button" at bounding box center [768, 291] width 10 height 10
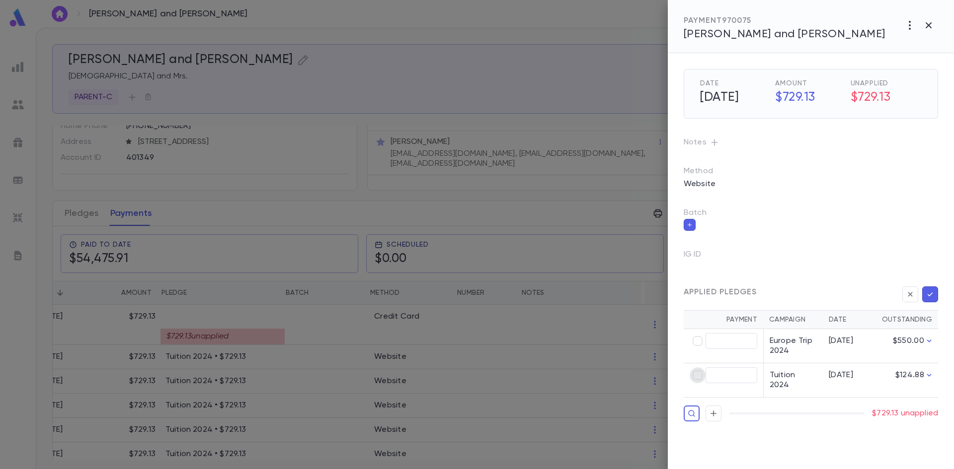
type input "******"
click at [932, 291] on icon "button" at bounding box center [929, 295] width 9 height 10
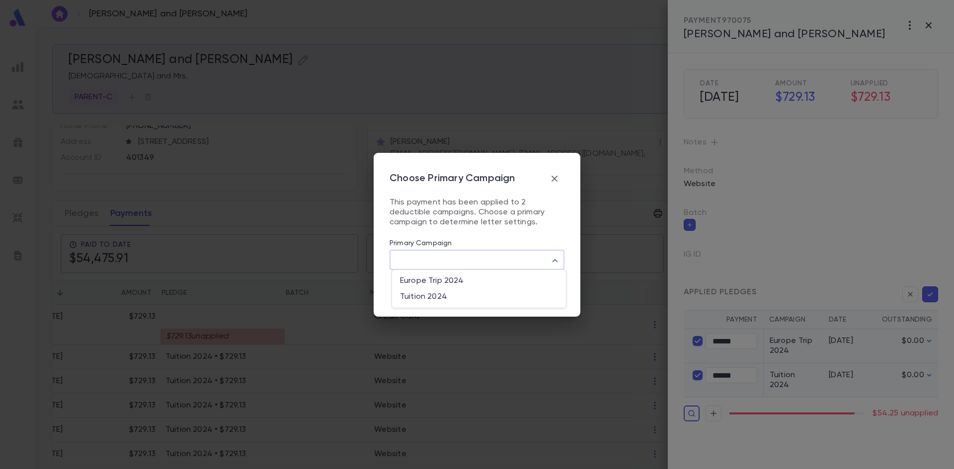
click at [561, 258] on body "Pepper, Avichai and Alanna ​ Create Pepper, Avichai and Alanna Rabbi and Mrs. P…" at bounding box center [477, 249] width 954 height 442
click at [460, 281] on span "Europe Trip 2024" at bounding box center [479, 281] width 158 height 10
type input "****"
click at [545, 294] on button "Save" at bounding box center [547, 291] width 33 height 19
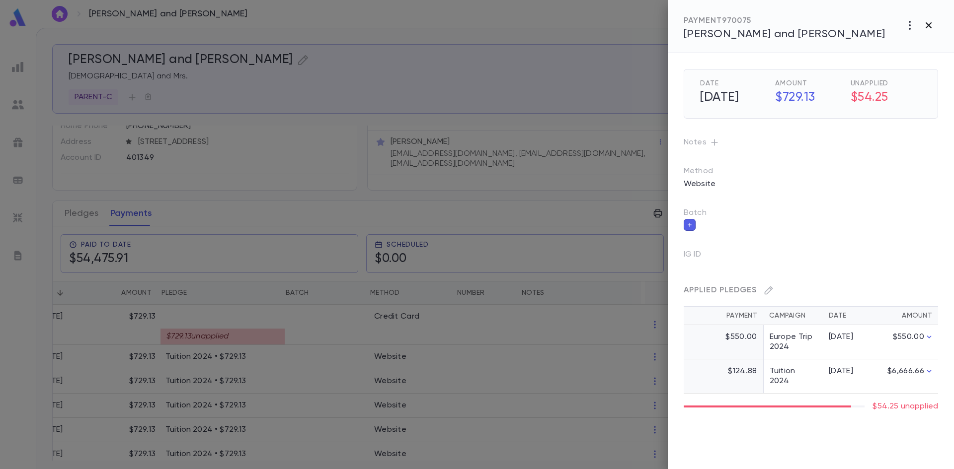
click at [924, 26] on icon "button" at bounding box center [928, 25] width 12 height 12
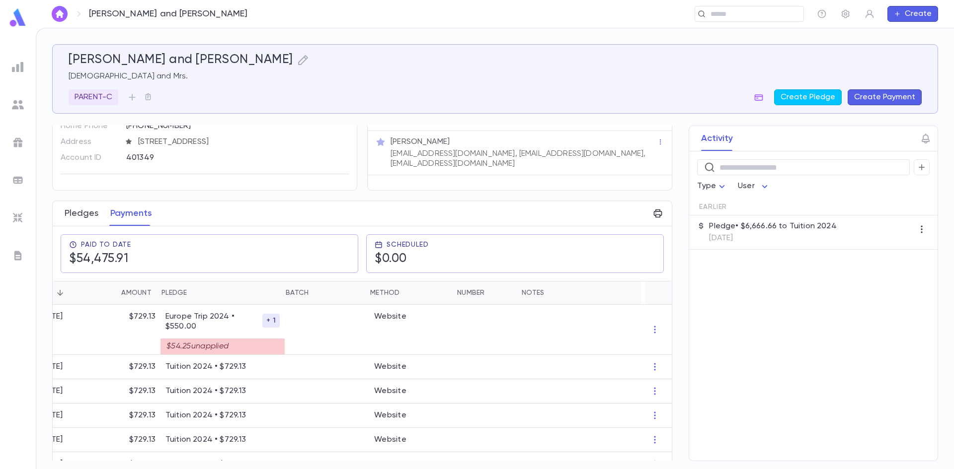
click at [75, 224] on button "Pledges" at bounding box center [82, 213] width 34 height 25
